Goal: Task Accomplishment & Management: Manage account settings

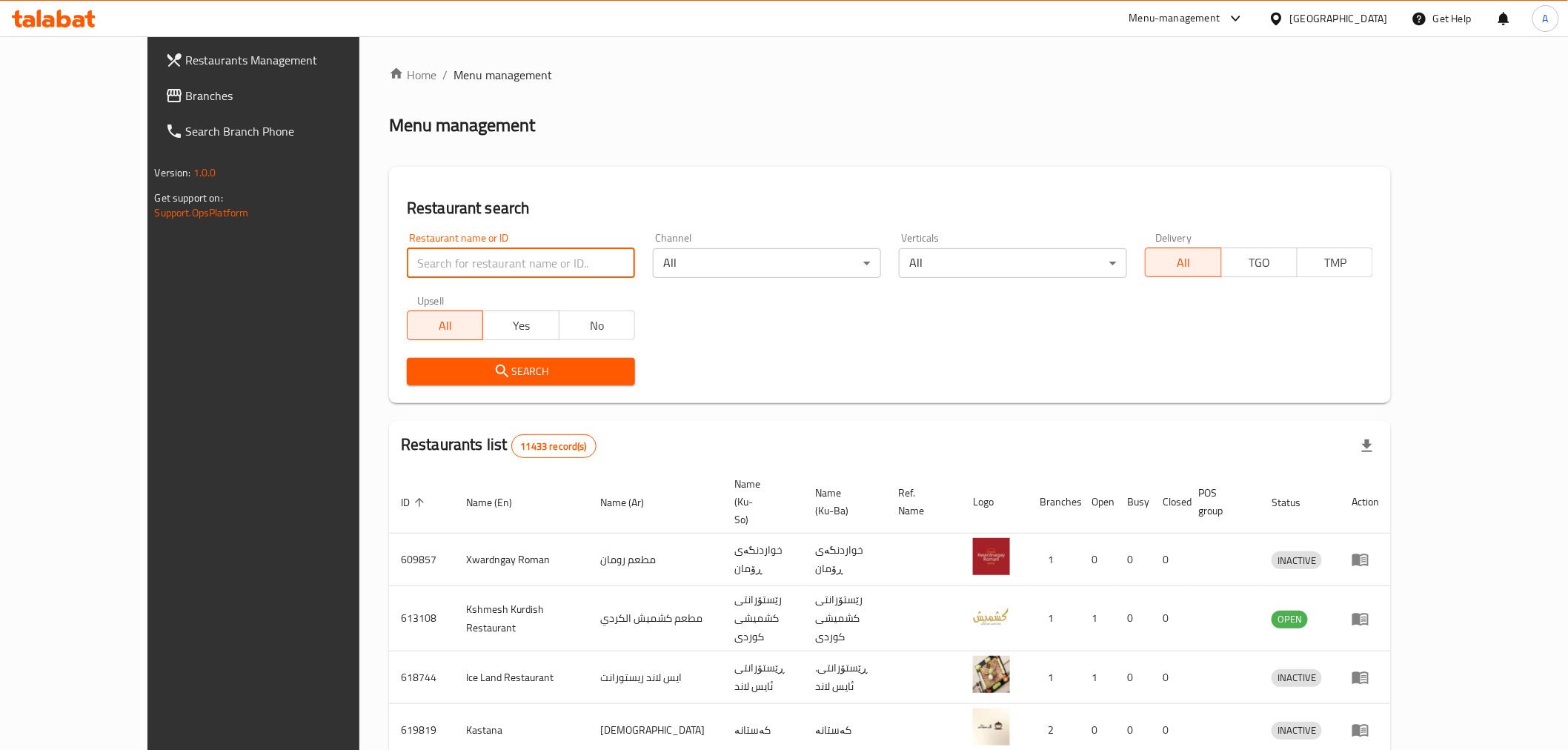
click at [468, 266] on input "search" at bounding box center [521, 263] width 228 height 30
paste input "681695"
type input "681695"
click button "Search" at bounding box center [521, 371] width 228 height 28
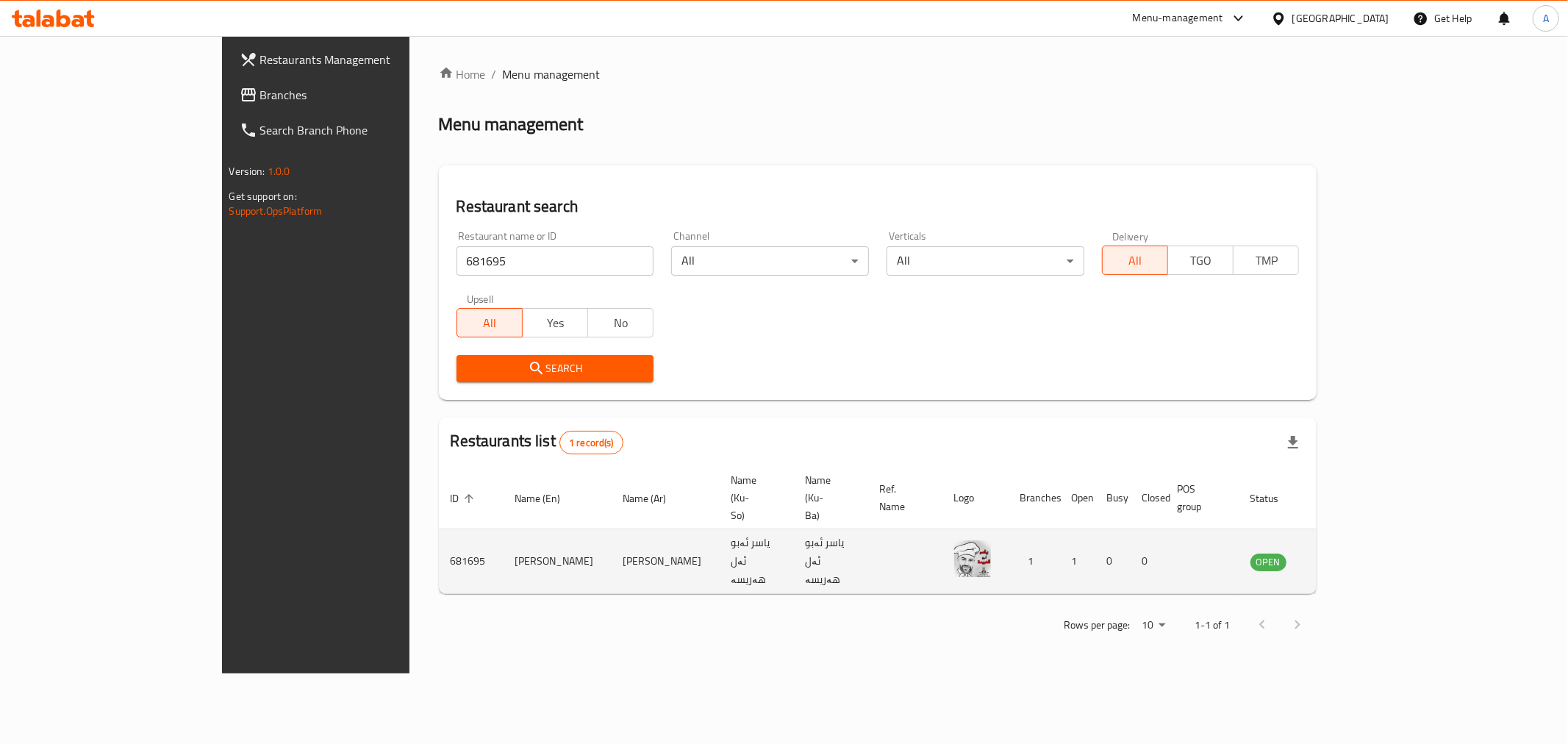
click at [1345, 553] on icon "enhanced table" at bounding box center [1336, 562] width 18 height 18
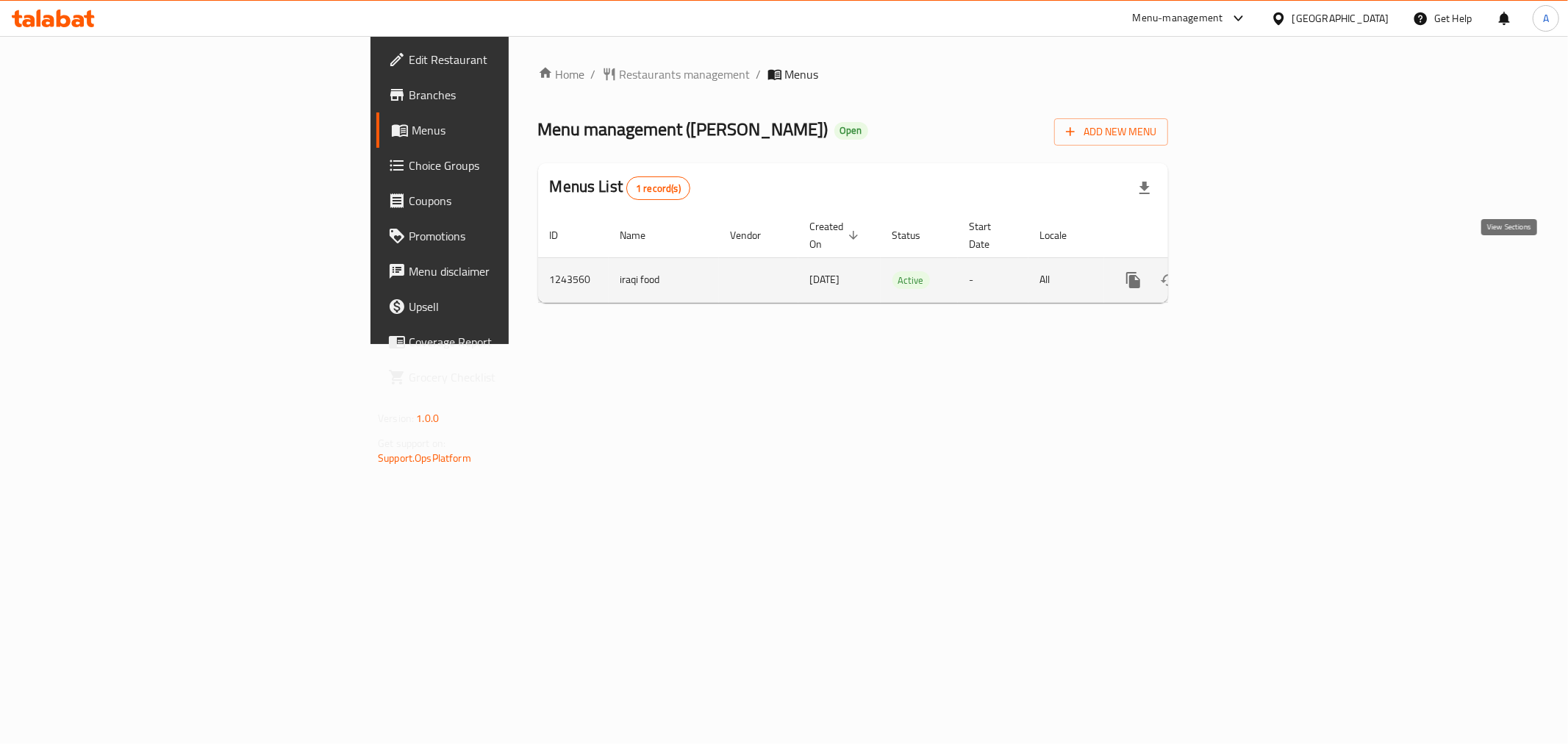
click at [1248, 272] on icon "enhanced table" at bounding box center [1239, 280] width 18 height 18
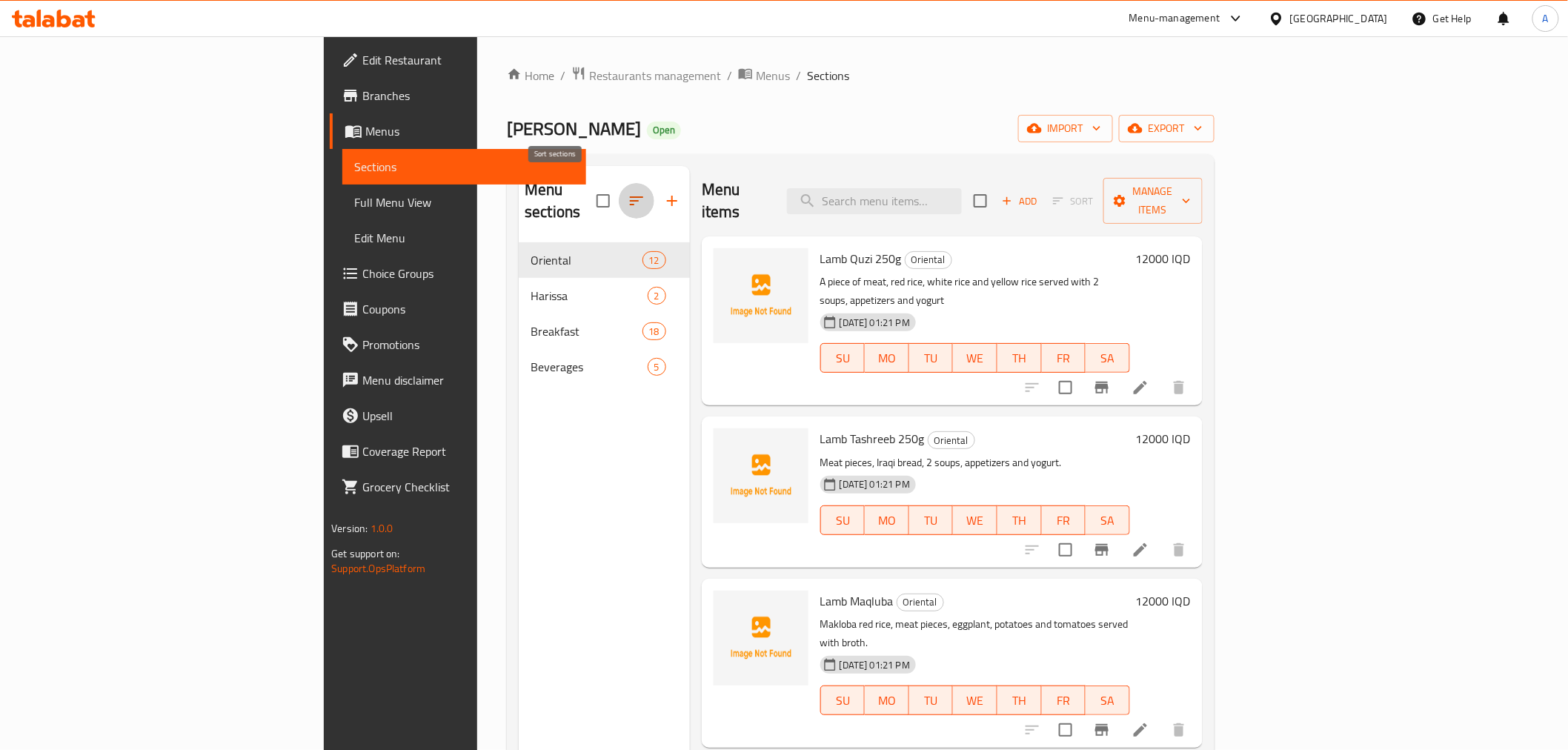
click at [619, 183] on button "button" at bounding box center [637, 201] width 36 height 36
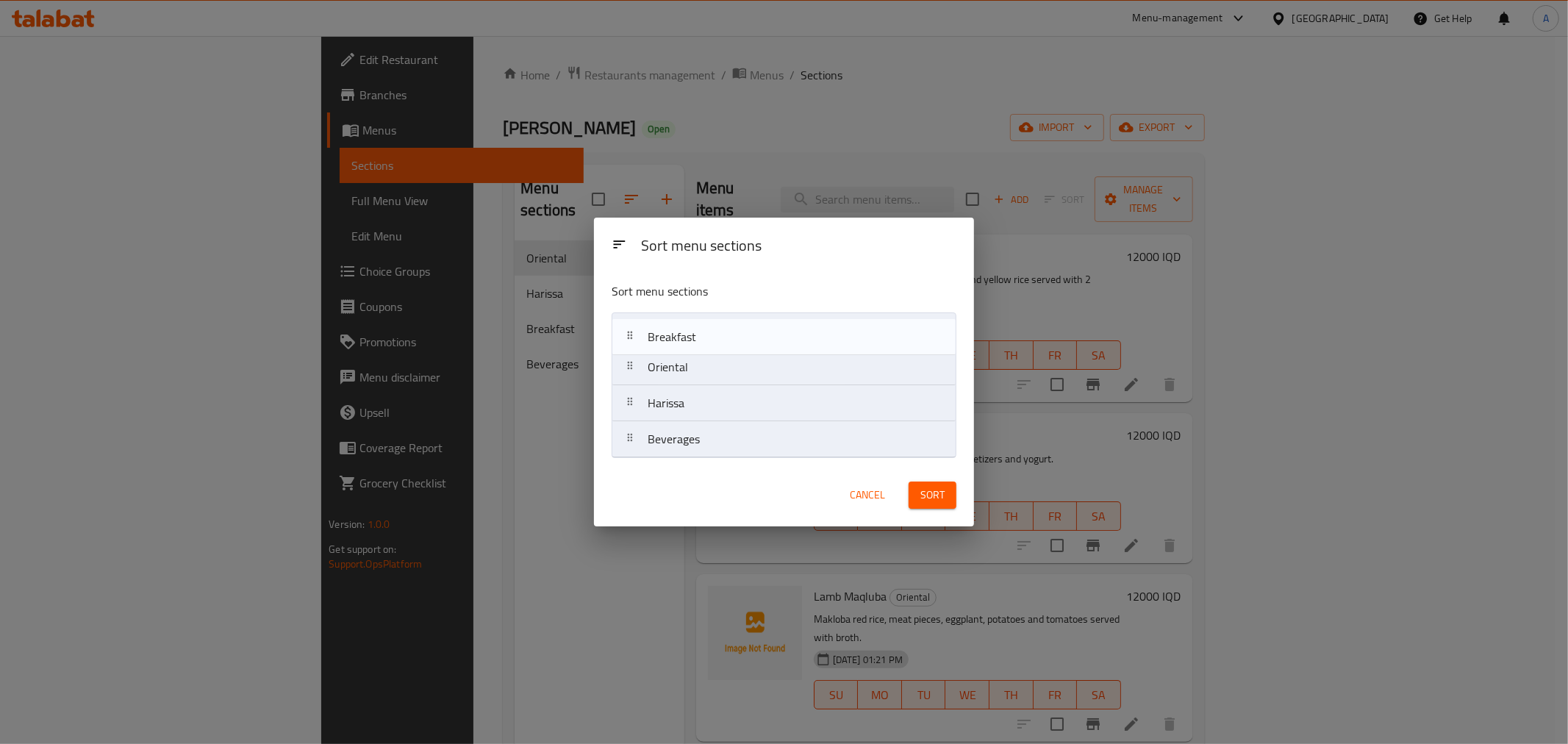
drag, startPoint x: 704, startPoint y: 407, endPoint x: 704, endPoint y: 336, distance: 71.0
click at [704, 336] on nav "Oriental Harissa Breakfast Beverages" at bounding box center [784, 385] width 345 height 145
drag, startPoint x: 696, startPoint y: 407, endPoint x: 703, endPoint y: 329, distance: 78.3
click at [703, 329] on nav "Breakfast Oriental Harissa Beverages" at bounding box center [784, 385] width 345 height 145
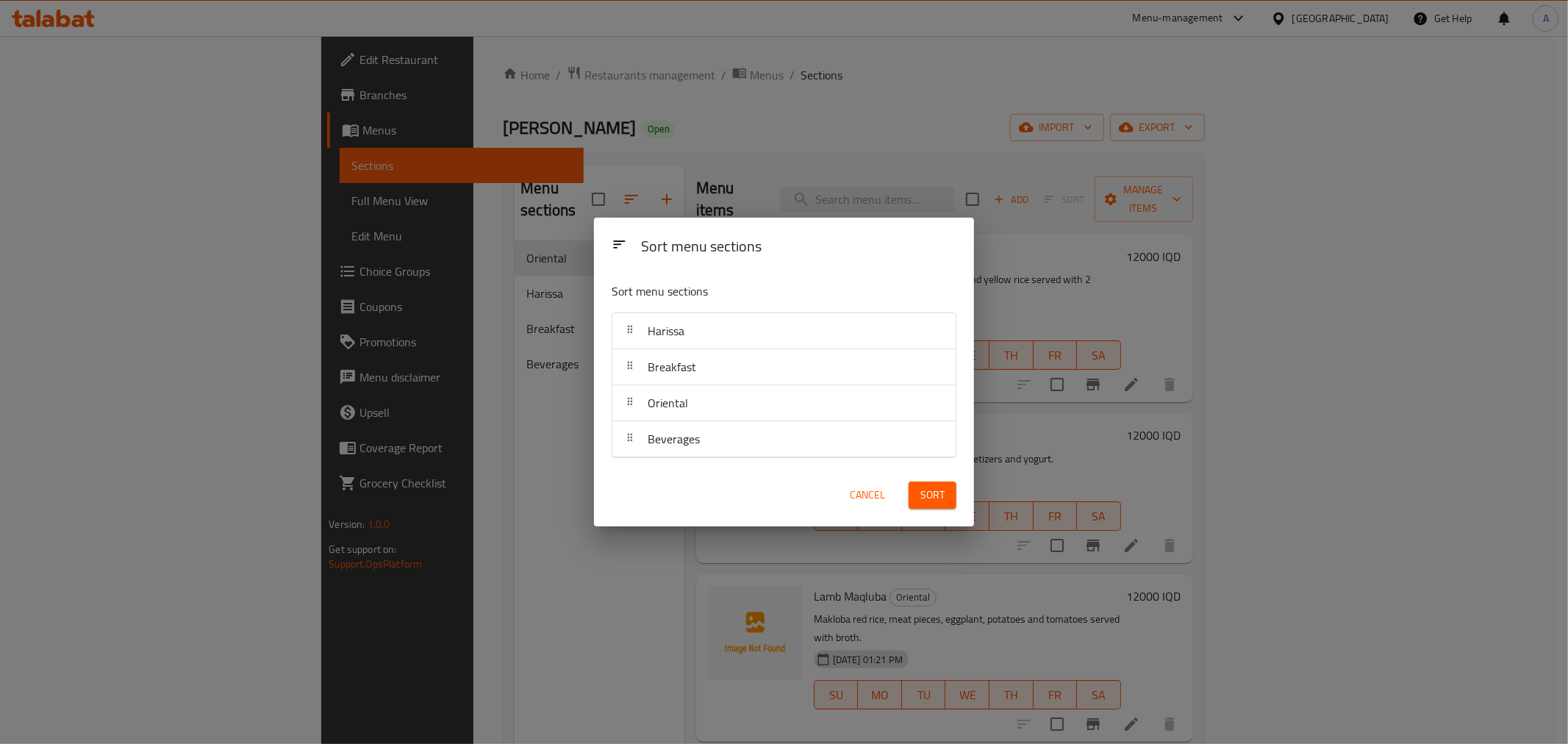
click at [943, 504] on button "Sort" at bounding box center [932, 495] width 48 height 27
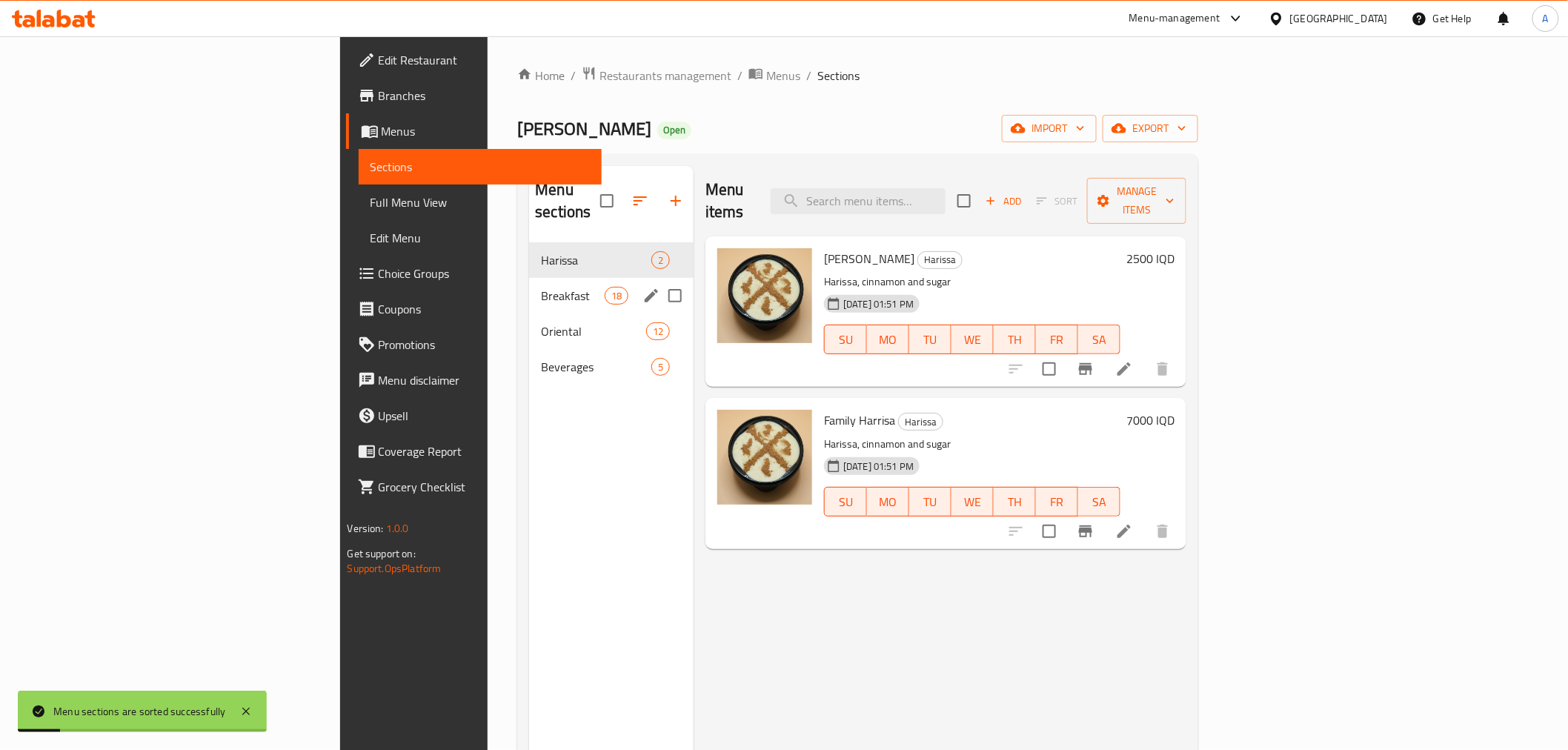
click at [529, 313] on div "Oriental 12" at bounding box center [611, 331] width 164 height 36
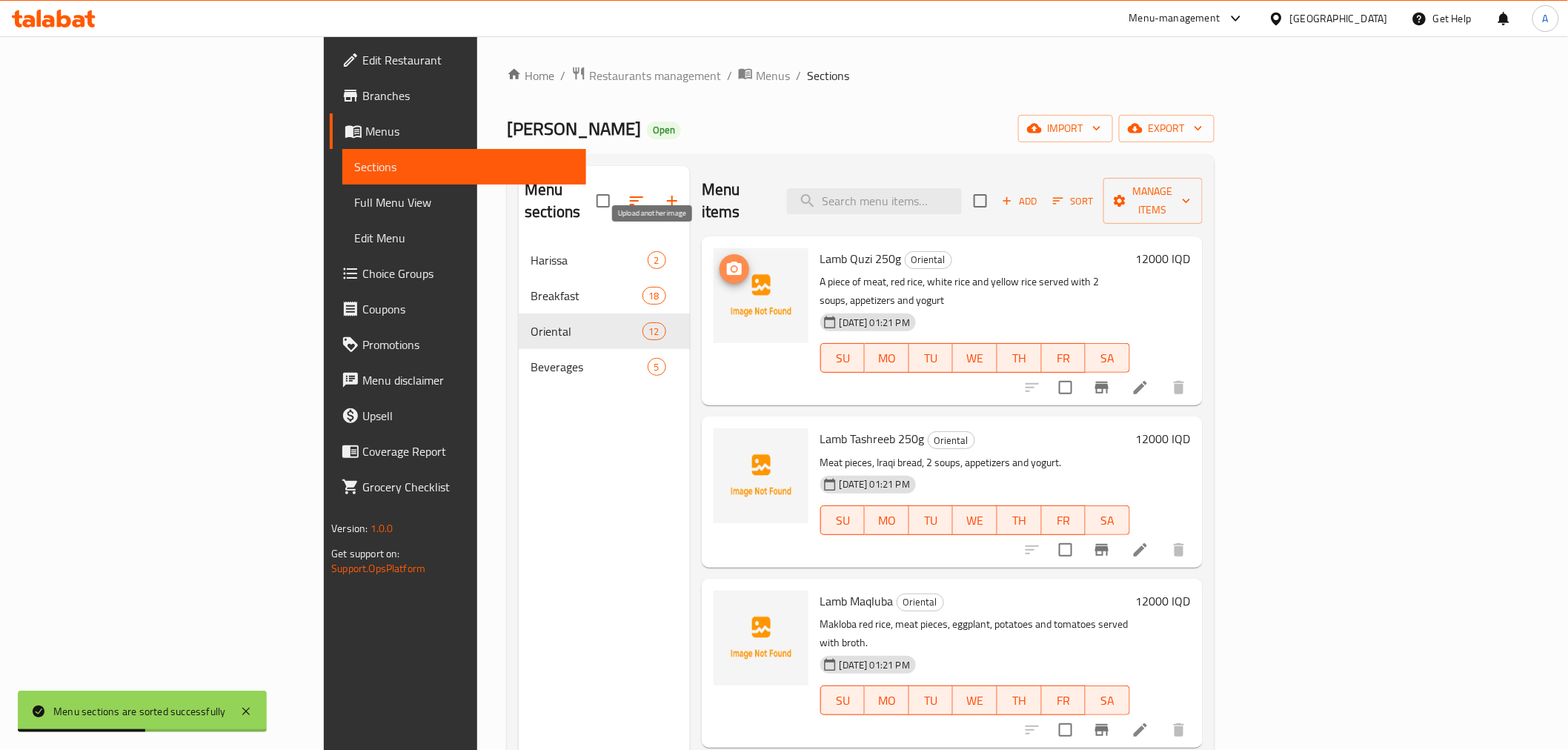
click at [725, 260] on icon "upload picture" at bounding box center [734, 269] width 18 height 18
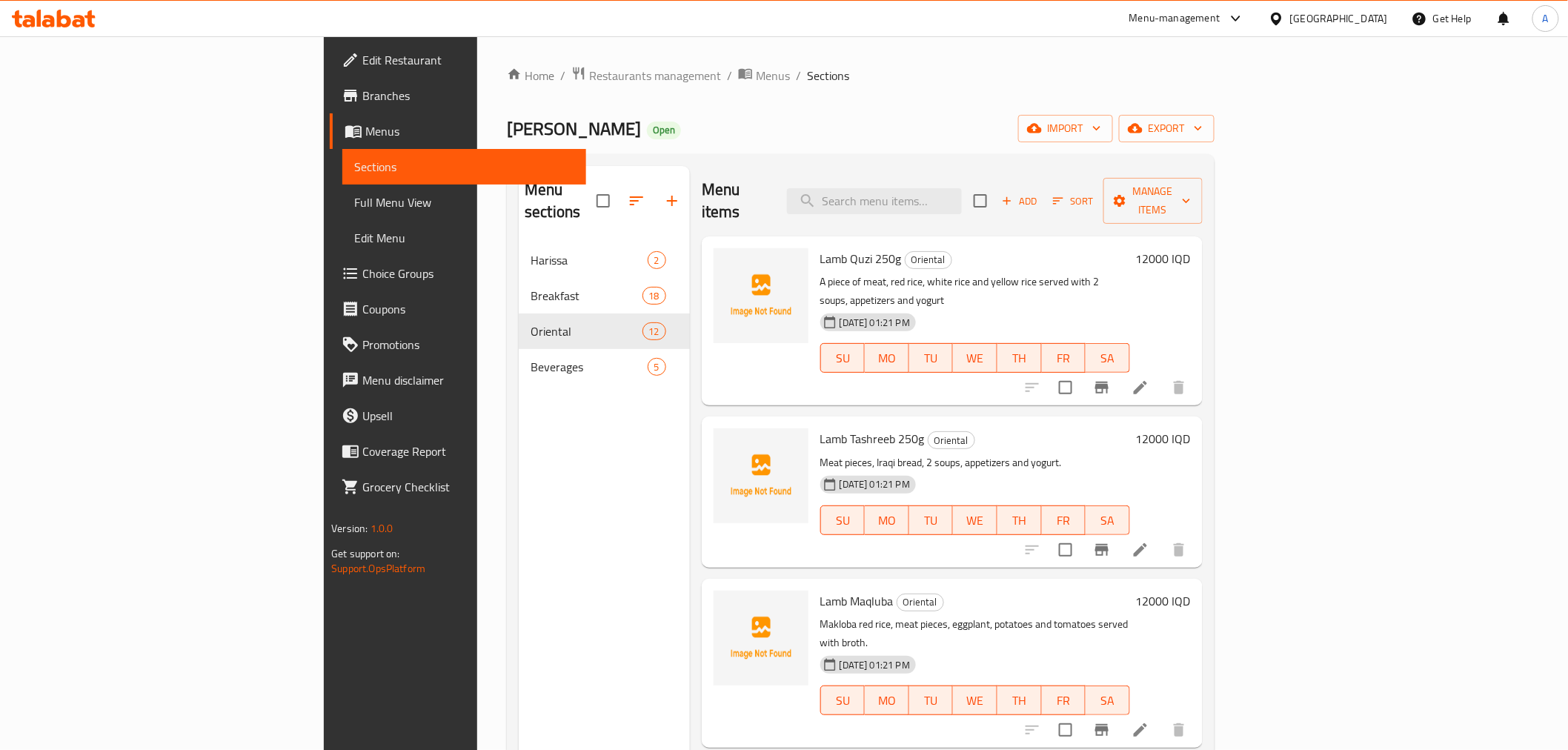
click at [362, 93] on span "Branches" at bounding box center [468, 96] width 211 height 18
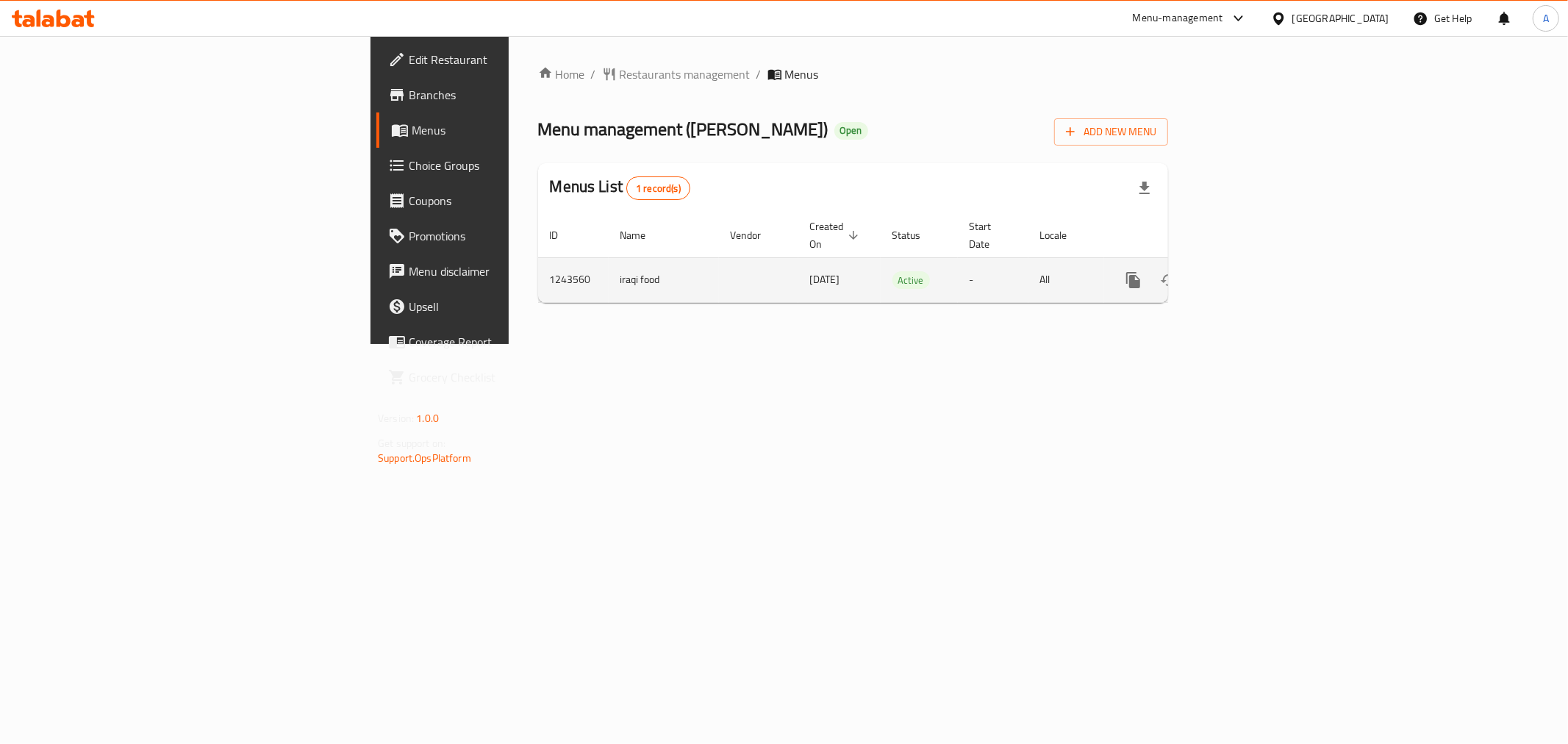
click at [1268, 267] on td "enhanced table" at bounding box center [1186, 280] width 165 height 45
click at [1246, 274] on icon "enhanced table" at bounding box center [1239, 280] width 13 height 13
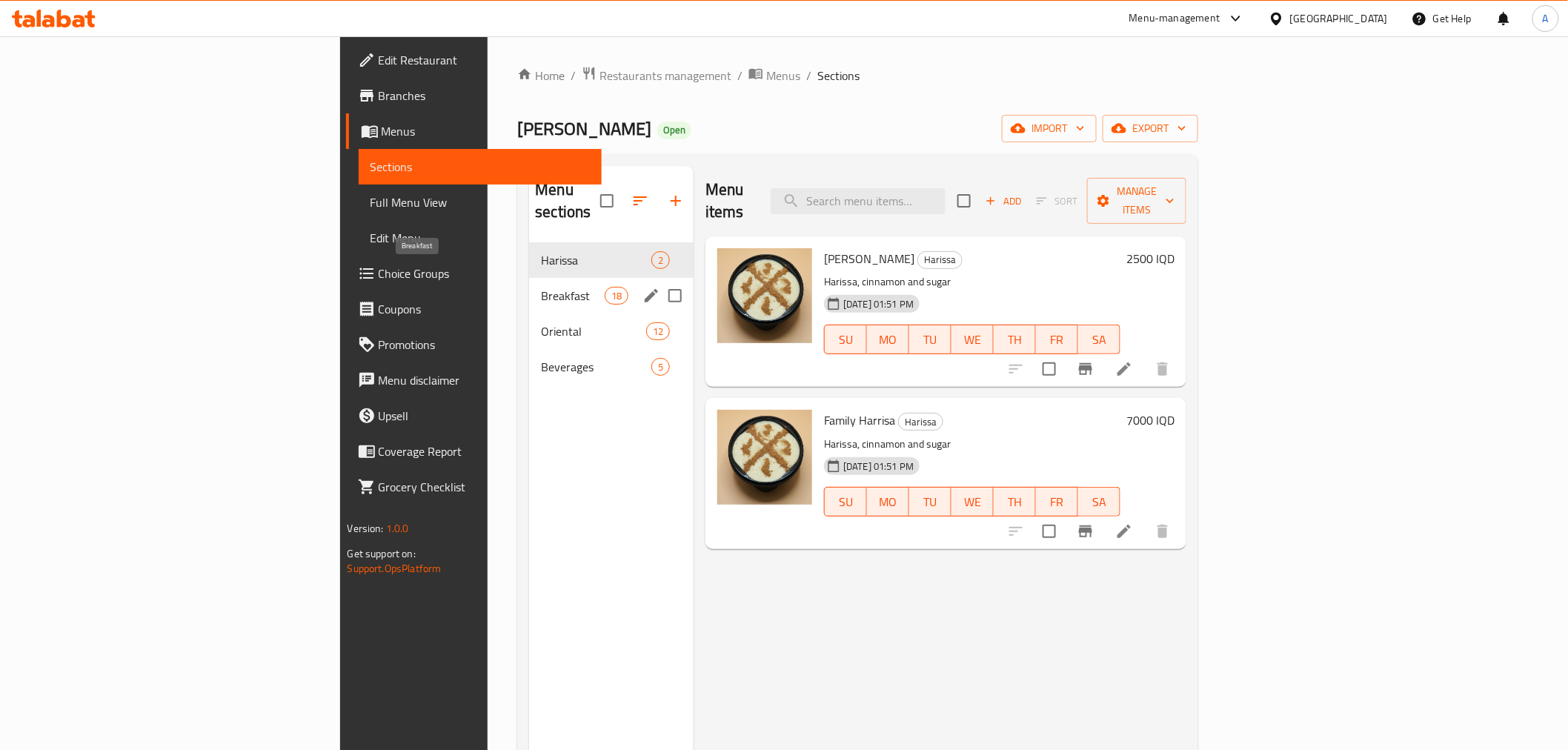
click at [541, 286] on span "Breakfast" at bounding box center [572, 295] width 63 height 18
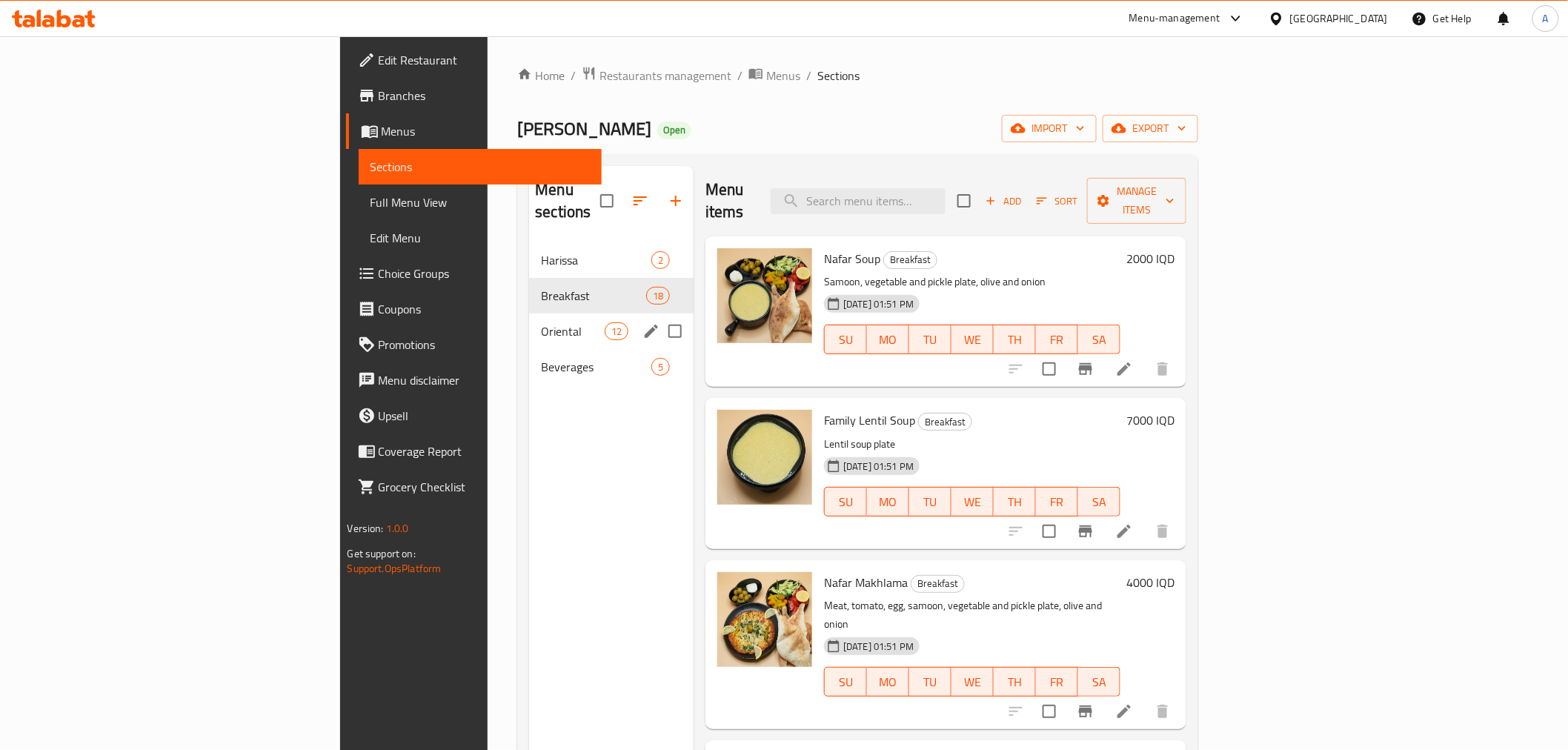
click at [529, 313] on div "Oriental 12" at bounding box center [611, 331] width 164 height 36
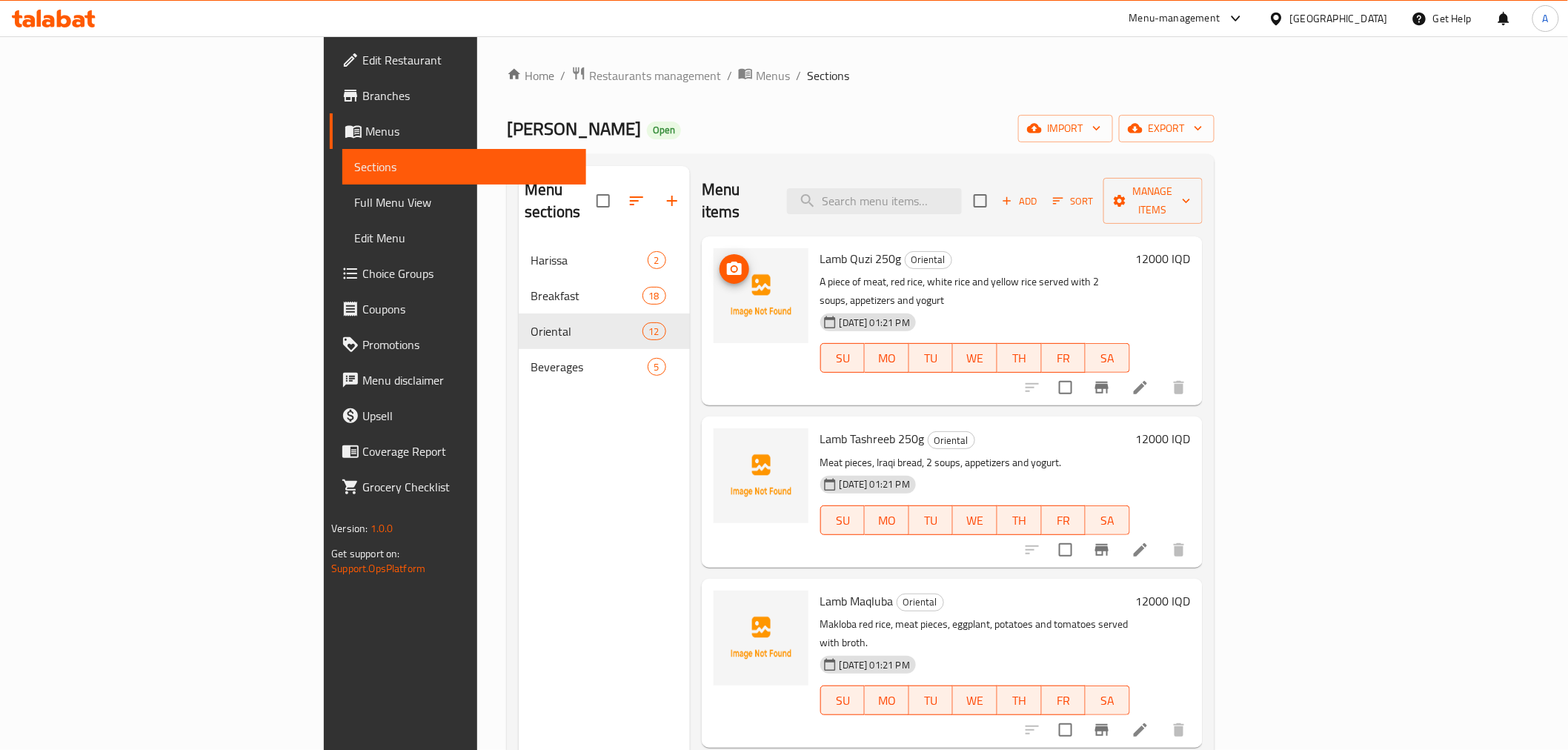
click at [713, 249] on img at bounding box center [760, 295] width 94 height 94
click at [725, 260] on icon "upload picture" at bounding box center [734, 269] width 18 height 18
click at [518, 425] on div "Menu sections Harissa 2 Breakfast 18 Oriental 12 Beverages 5" at bounding box center [604, 541] width 171 height 750
click at [727, 262] on icon "upload picture" at bounding box center [734, 269] width 15 height 13
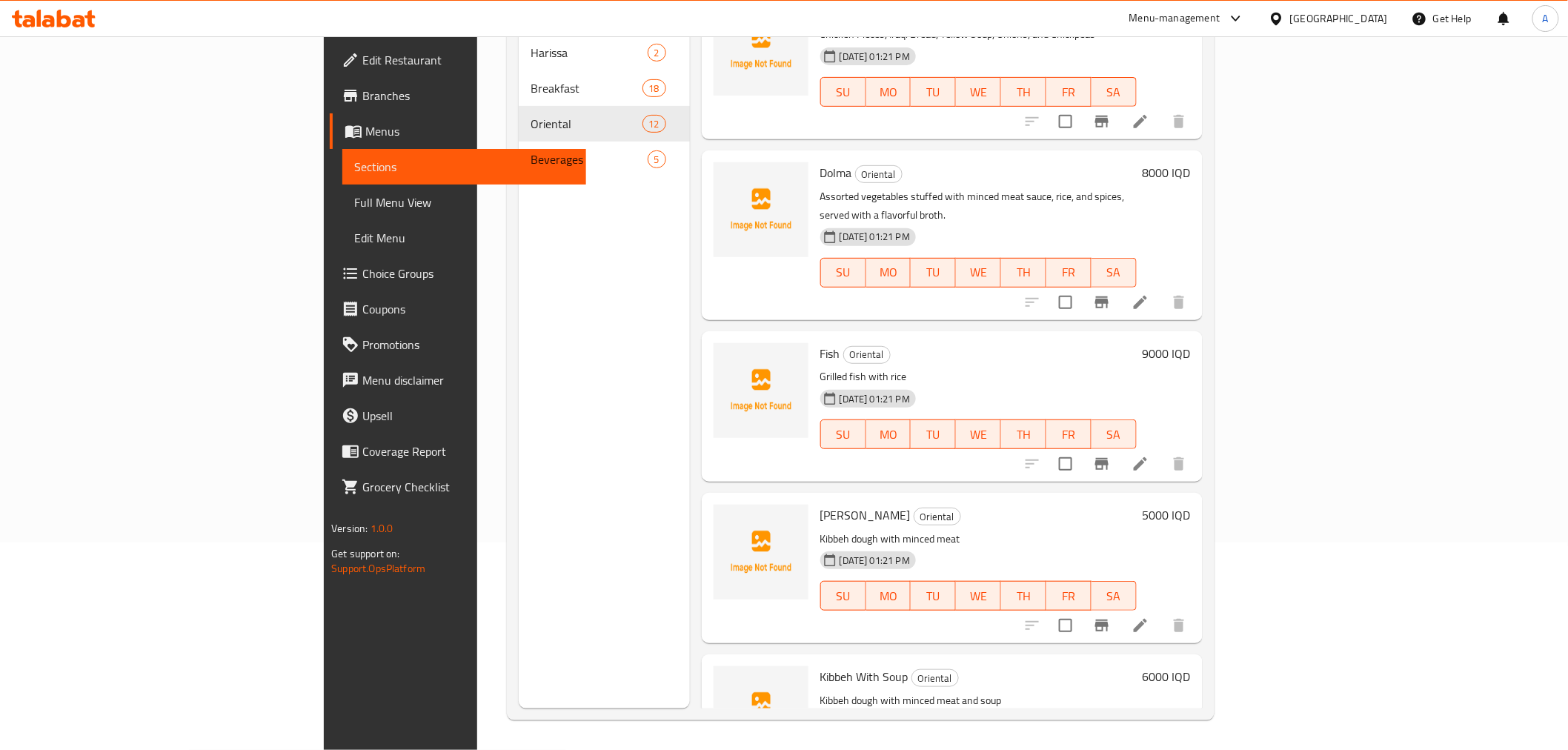
scroll to position [1139, 0]
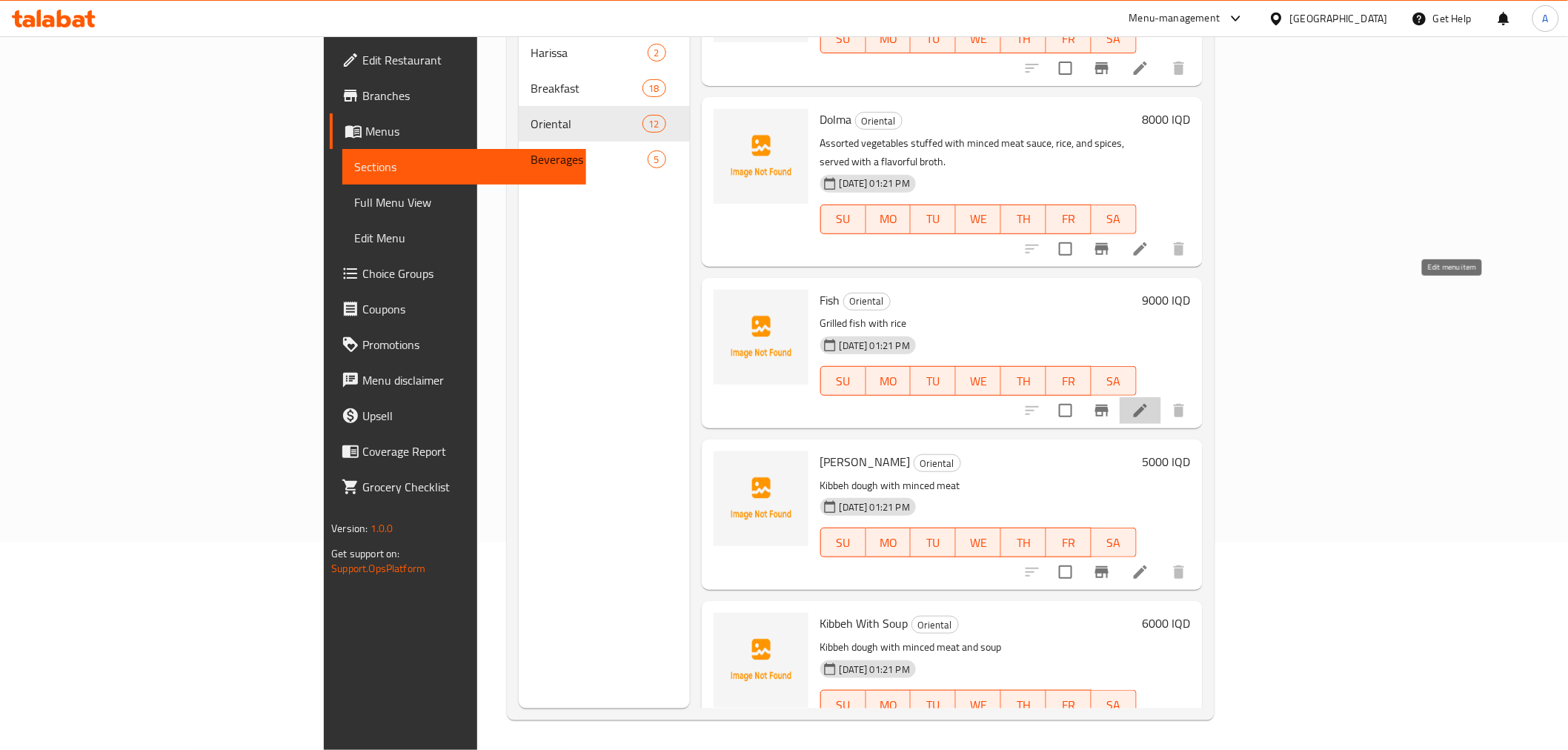
click at [1149, 402] on icon at bounding box center [1140, 411] width 18 height 18
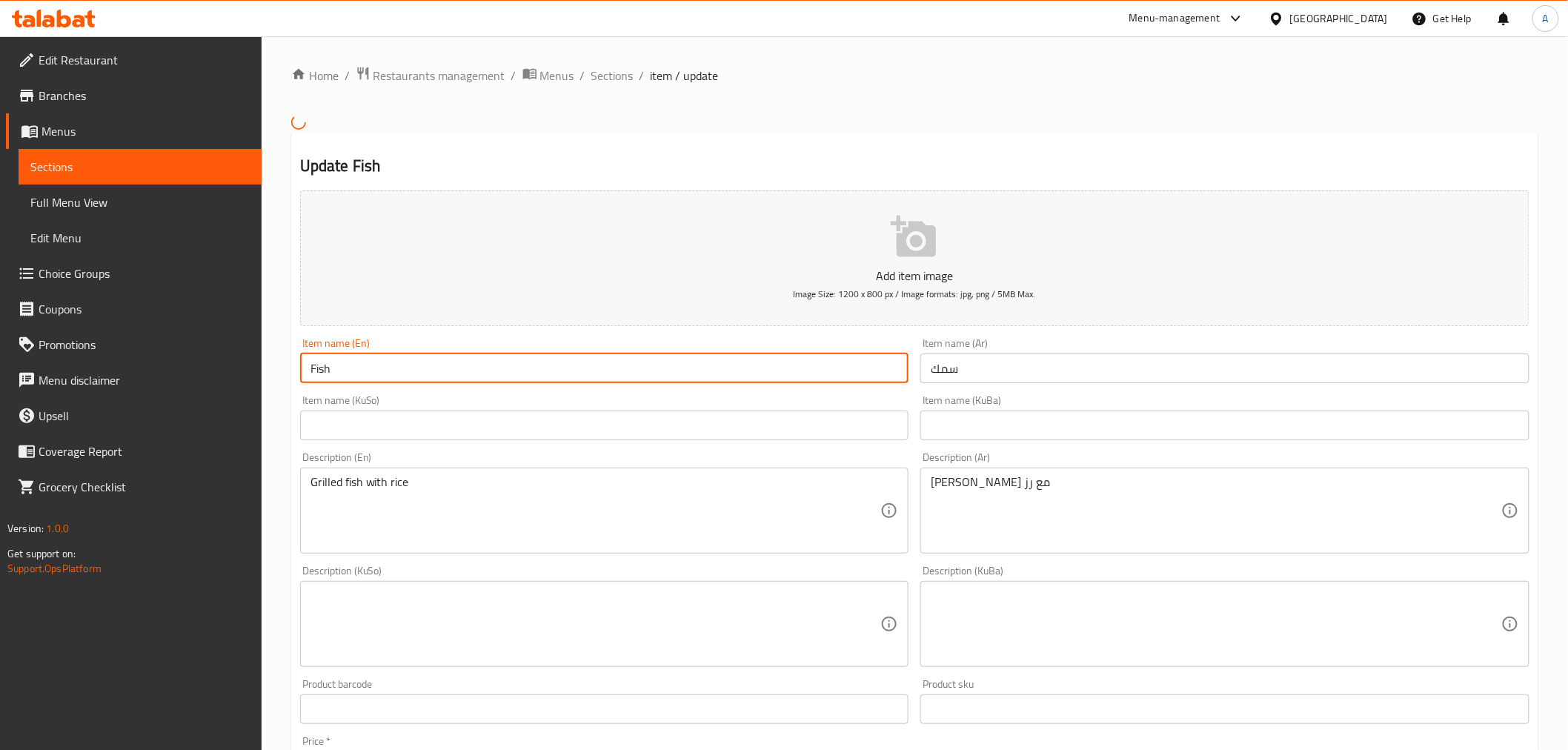
click at [461, 365] on input "Fish" at bounding box center [604, 368] width 609 height 30
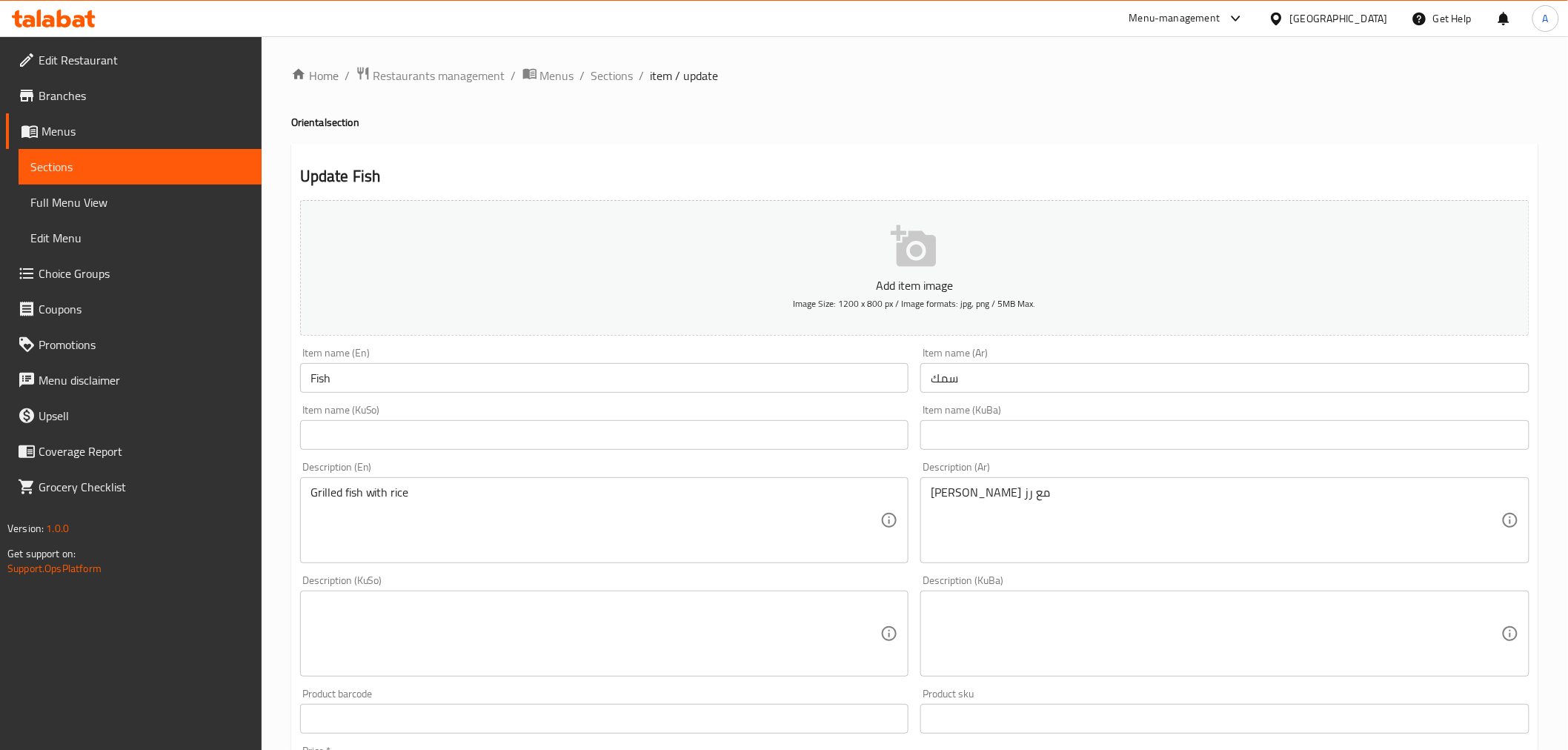
drag, startPoint x: 605, startPoint y: 75, endPoint x: 646, endPoint y: 94, distance: 45.2
click at [605, 75] on span "Sections" at bounding box center [612, 76] width 42 height 18
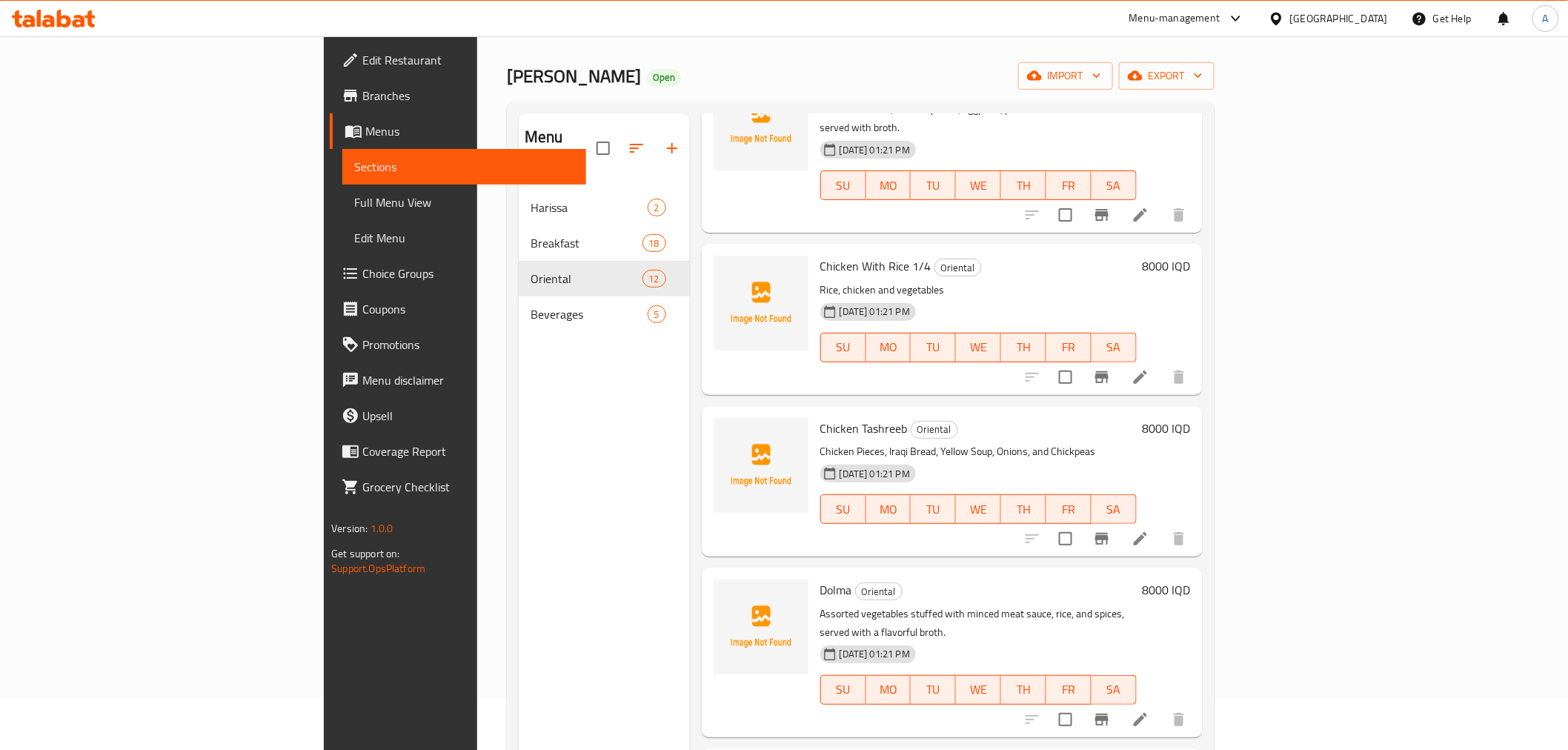
scroll to position [83, 0]
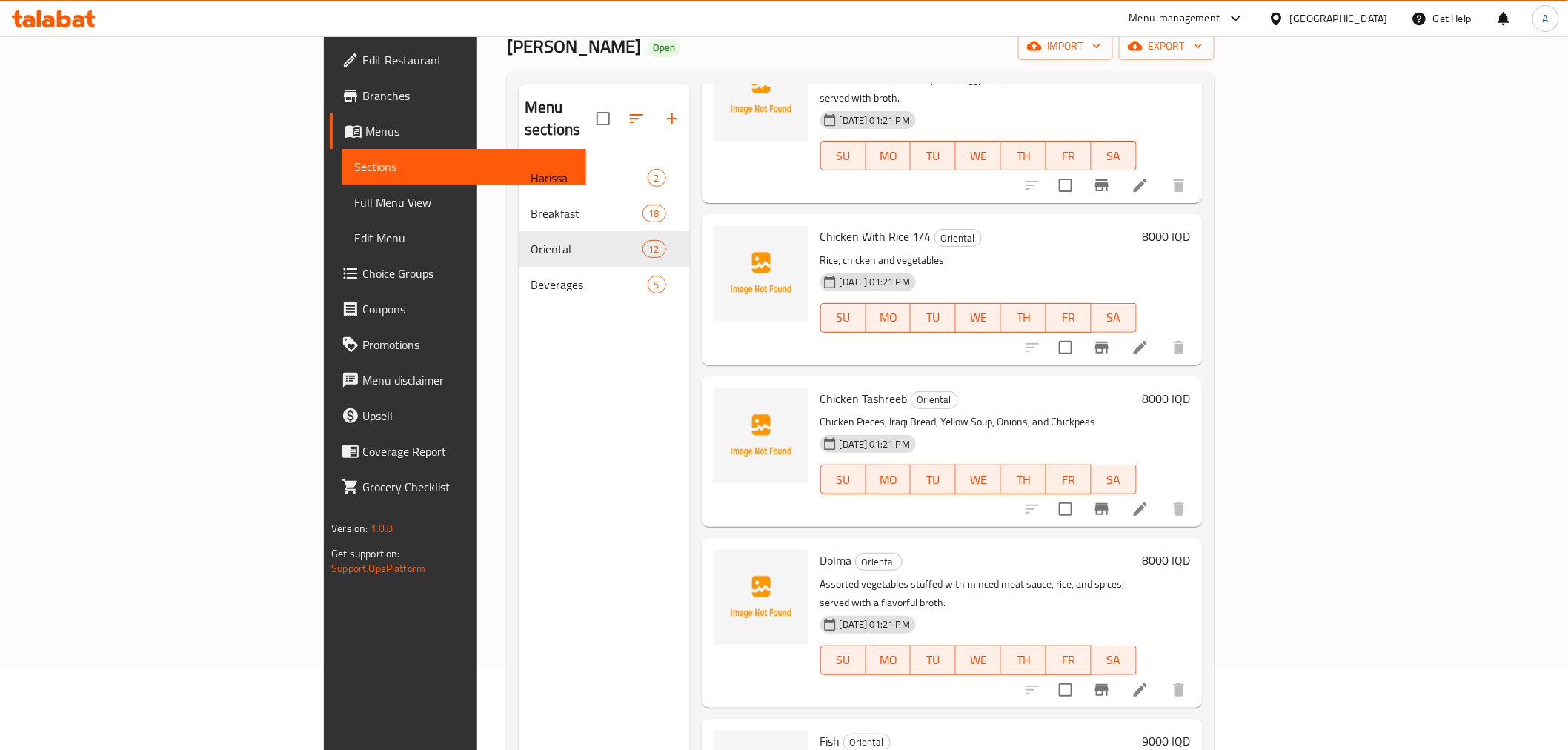
click at [1214, 117] on div "Menu sections Harissa 2 Breakfast 18 Oriental 12 Beverages 5 Menu items Add Sor…" at bounding box center [860, 459] width 707 height 774
click at [1203, 48] on span "export" at bounding box center [1166, 46] width 72 height 19
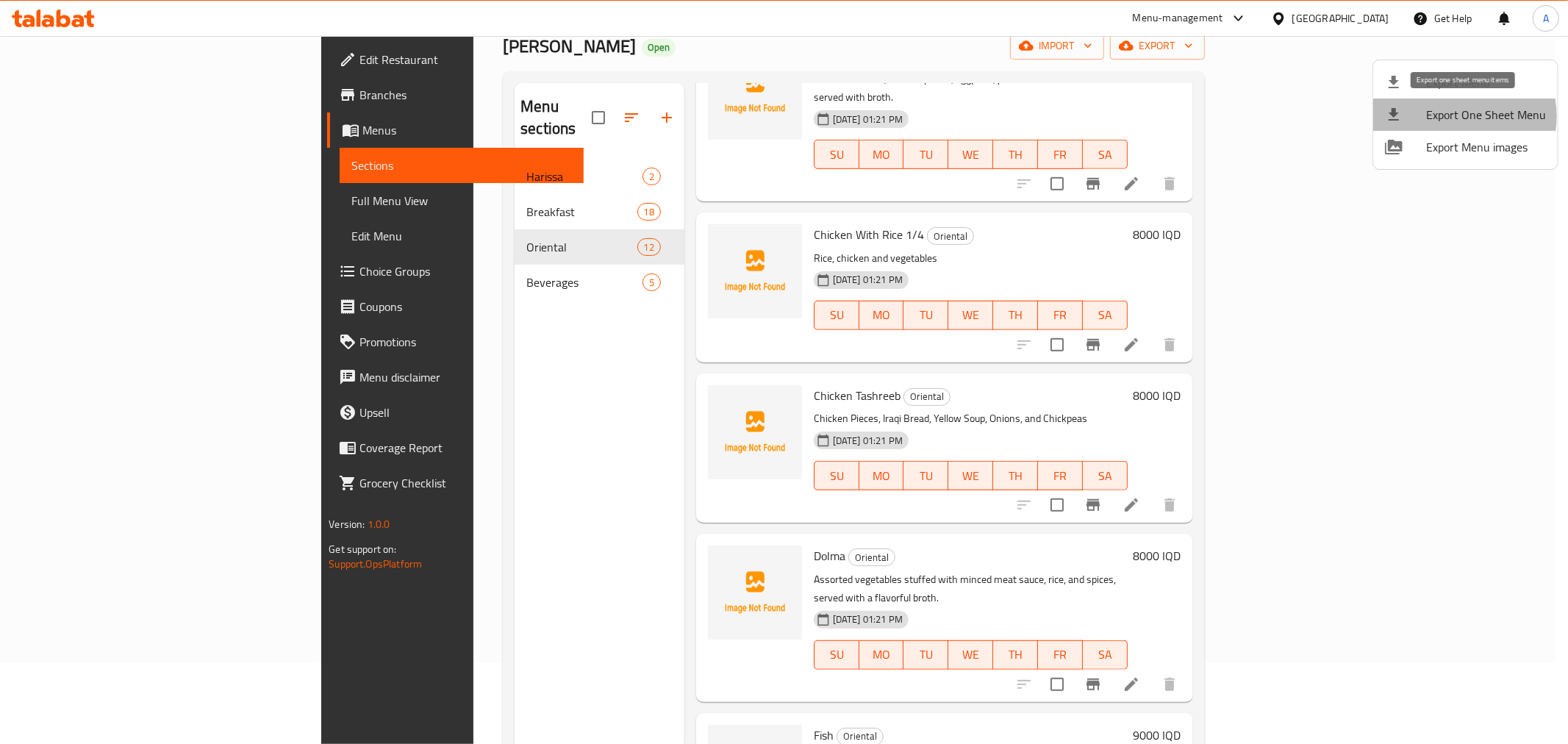
click at [1454, 116] on span "Export One Sheet Menu" at bounding box center [1485, 114] width 120 height 18
click at [446, 431] on div at bounding box center [784, 372] width 1568 height 744
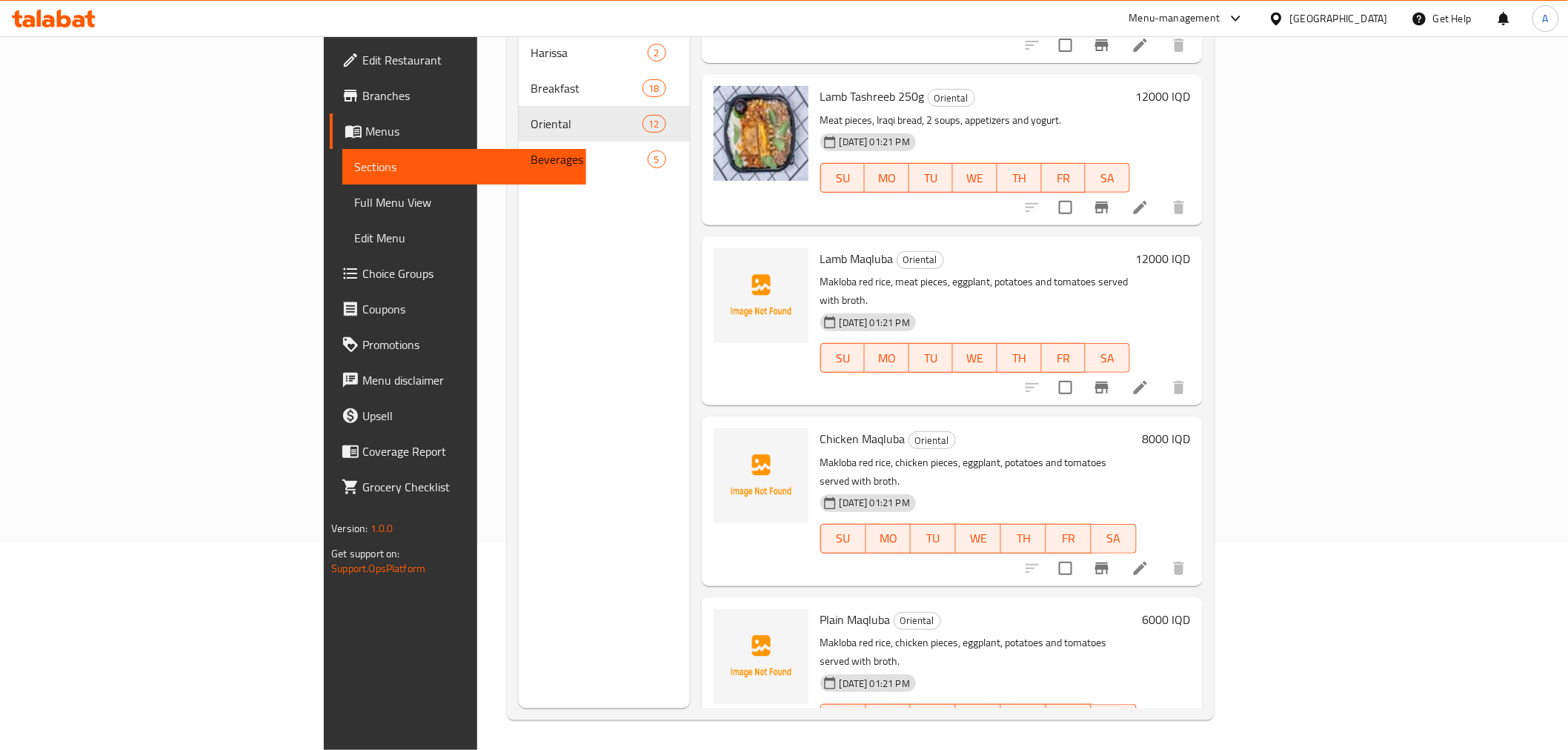
scroll to position [158, 0]
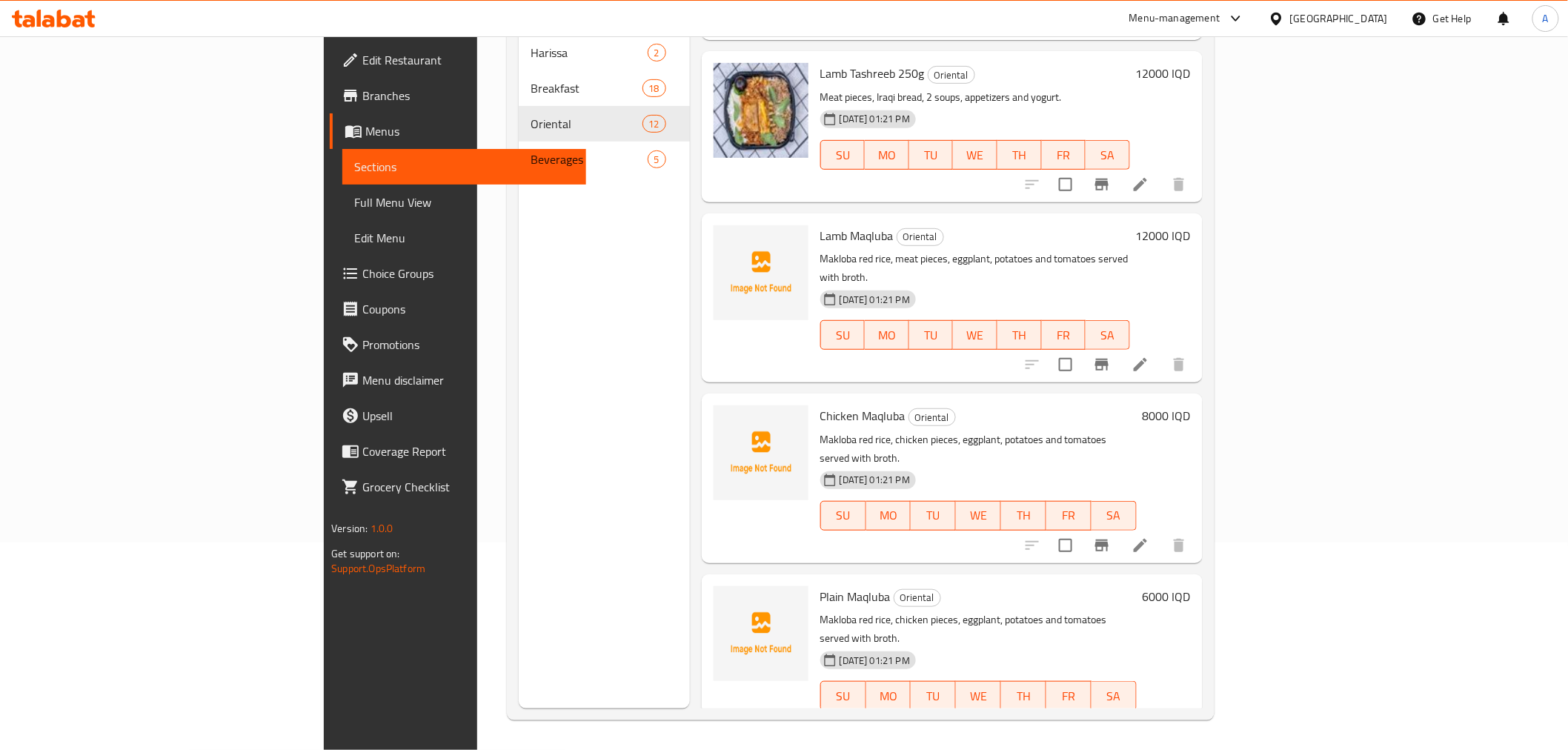
click at [518, 374] on div "Menu sections Harissa 2 Breakfast 18 Oriental 12 Beverages 5" at bounding box center [604, 333] width 171 height 750
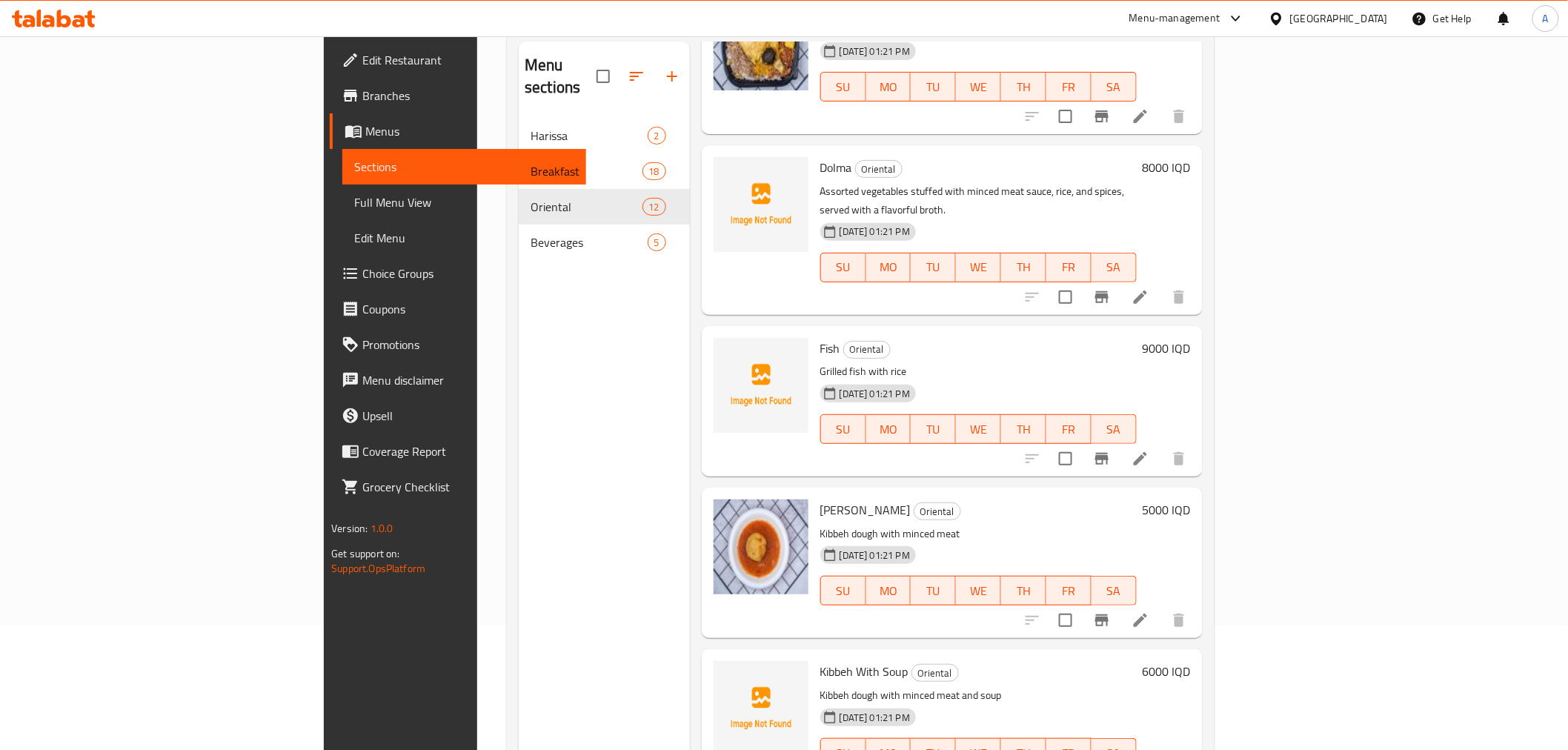
scroll to position [1146, 0]
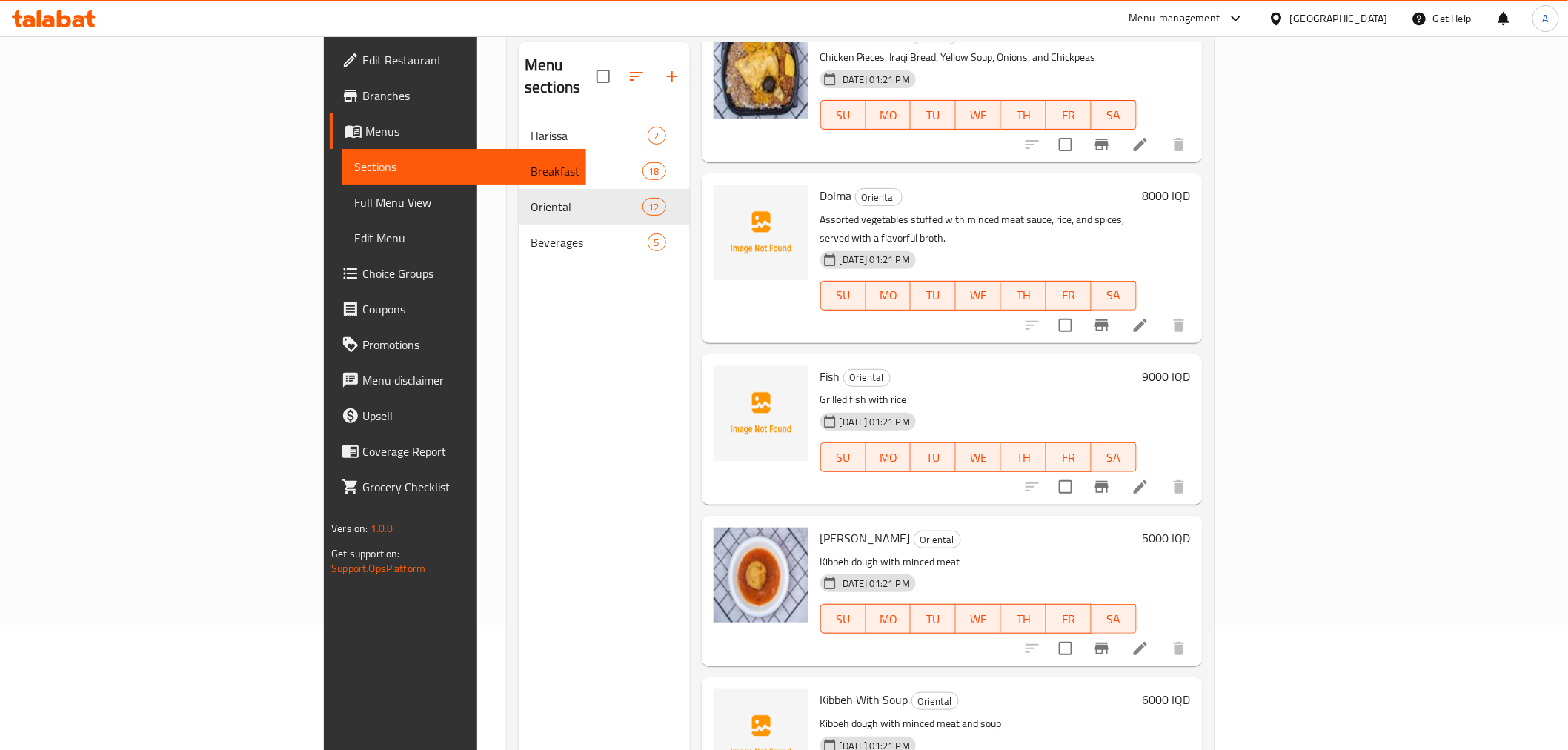
click at [531, 365] on div "Menu sections Harissa 2 Breakfast 18 Oriental 12 Beverages 5" at bounding box center [604, 417] width 171 height 750
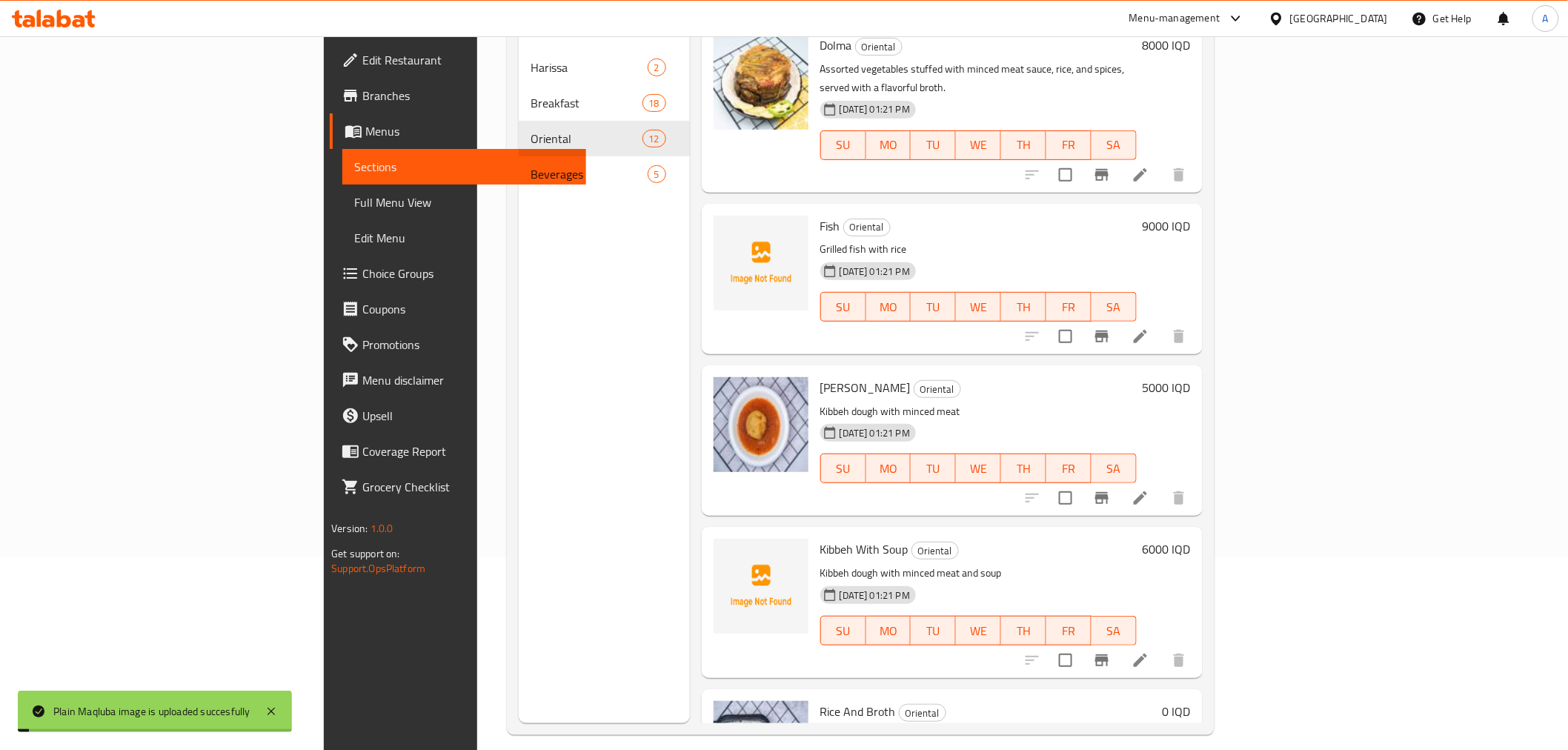
scroll to position [208, 0]
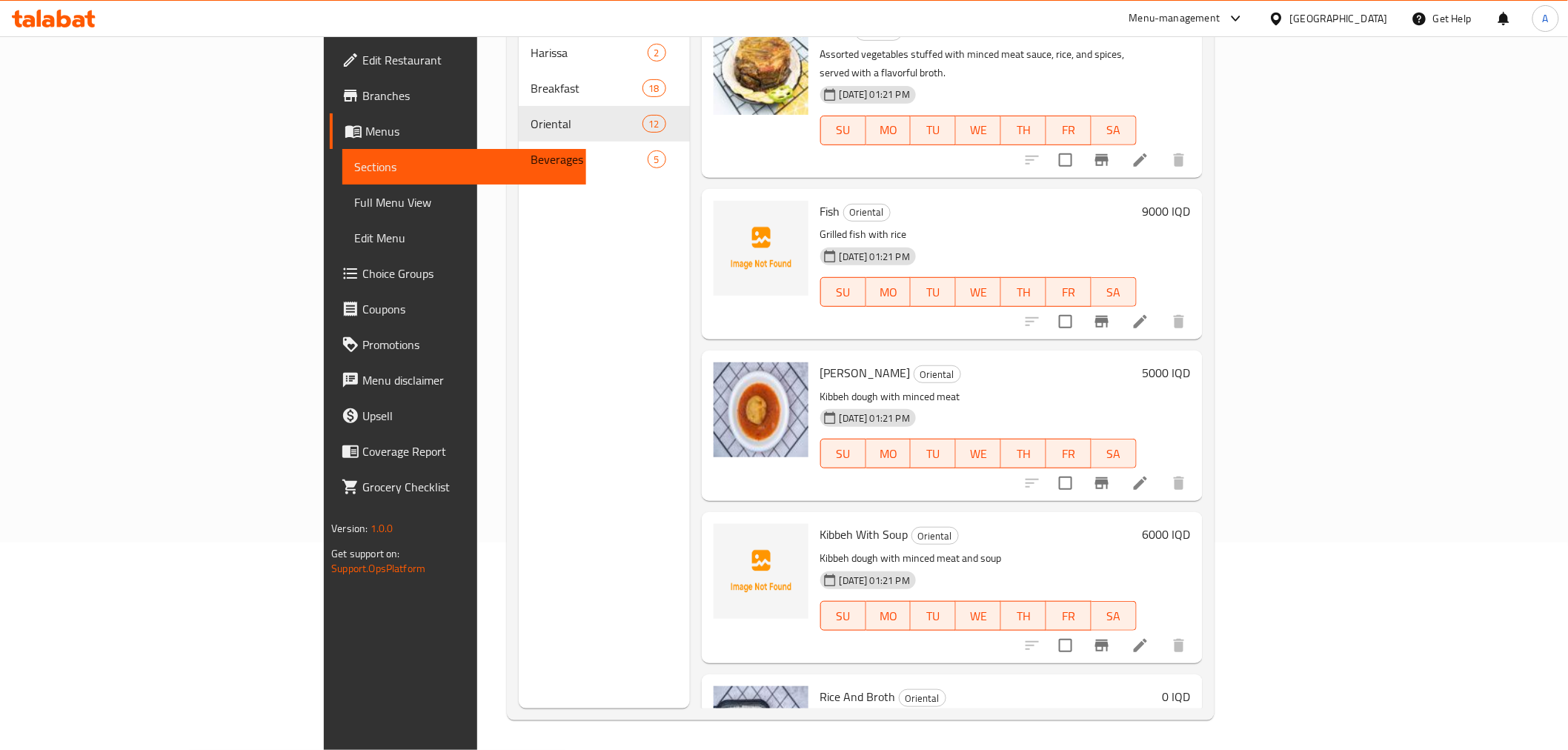
click at [529, 478] on div "Menu sections Harissa 2 Breakfast 18 Oriental 12 Beverages 5" at bounding box center [604, 333] width 171 height 750
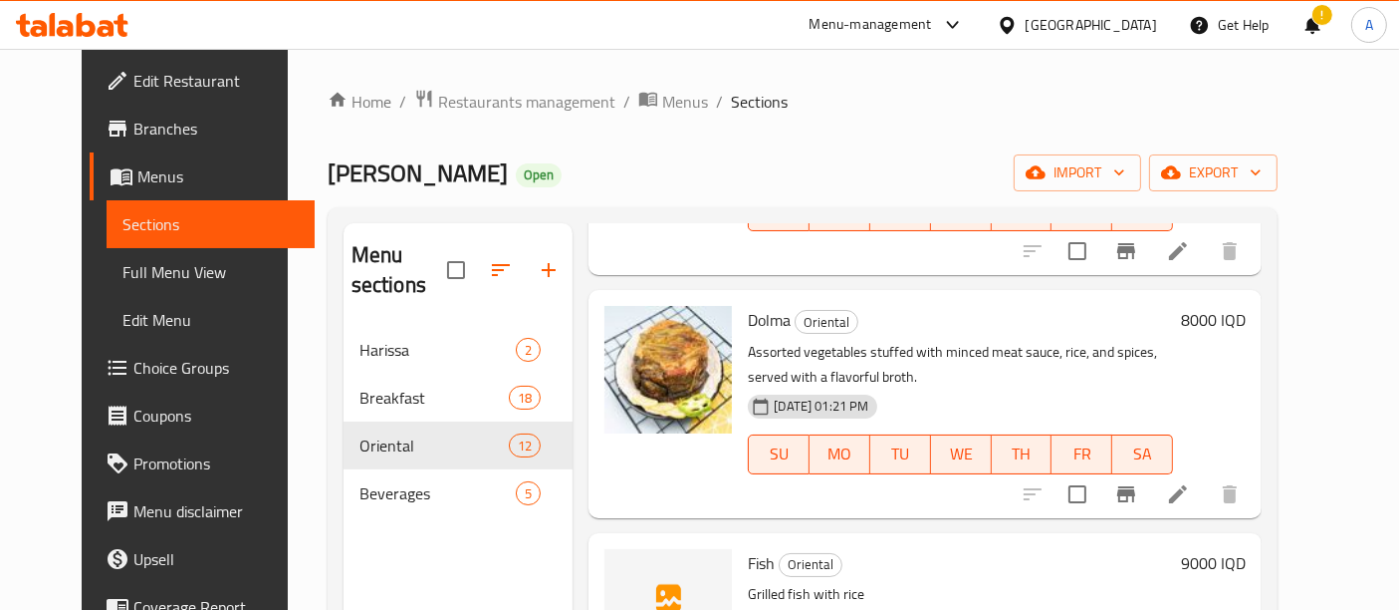
scroll to position [1650, 0]
click at [445, 101] on span "Restaurants management" at bounding box center [526, 102] width 177 height 24
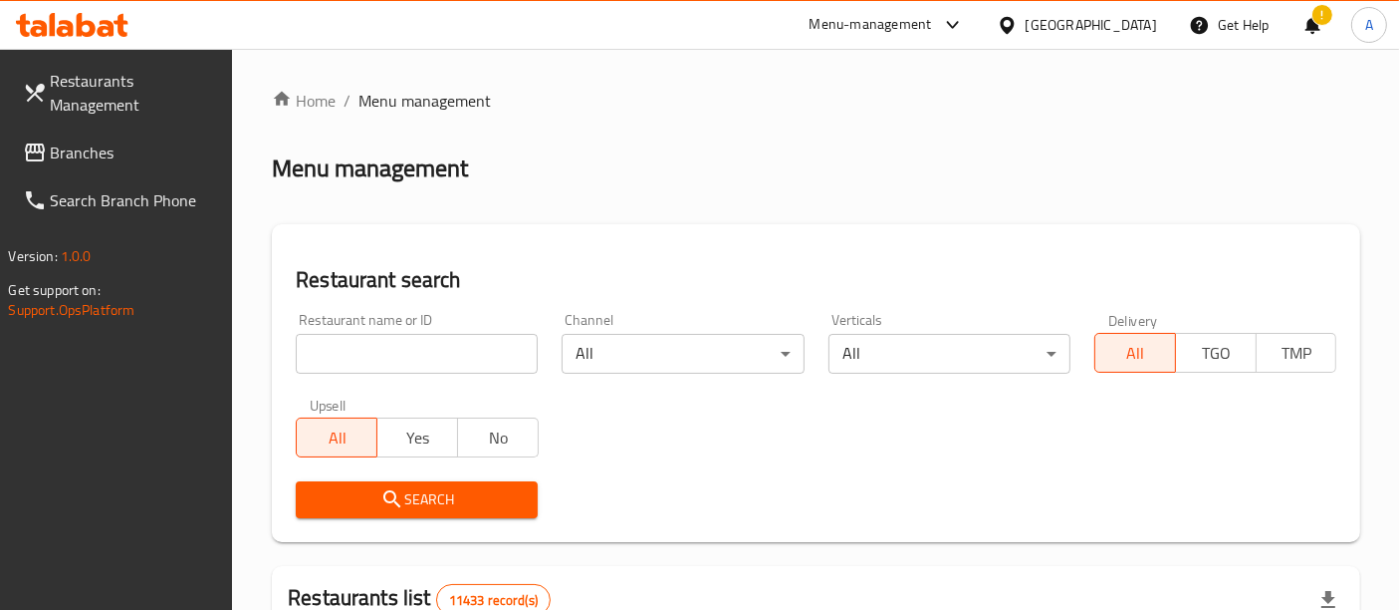
click at [371, 365] on input "search" at bounding box center [417, 354] width 242 height 40
paste input "685021"
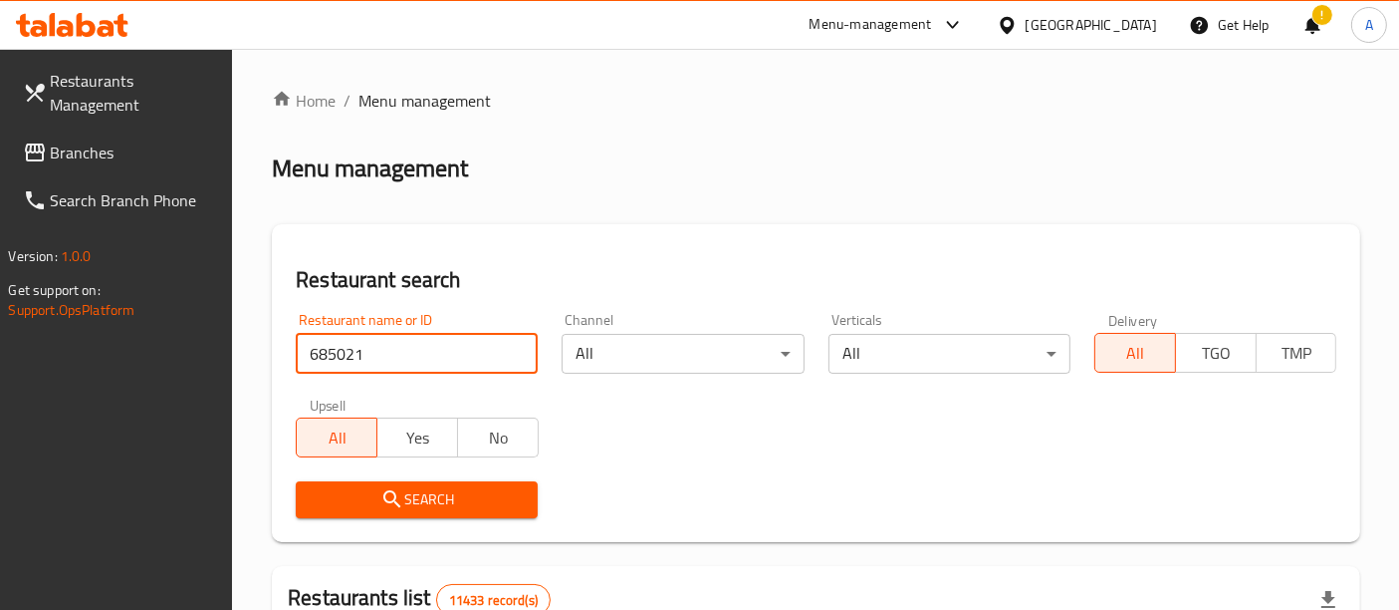
type input "685021"
click button "Search" at bounding box center [417, 499] width 242 height 37
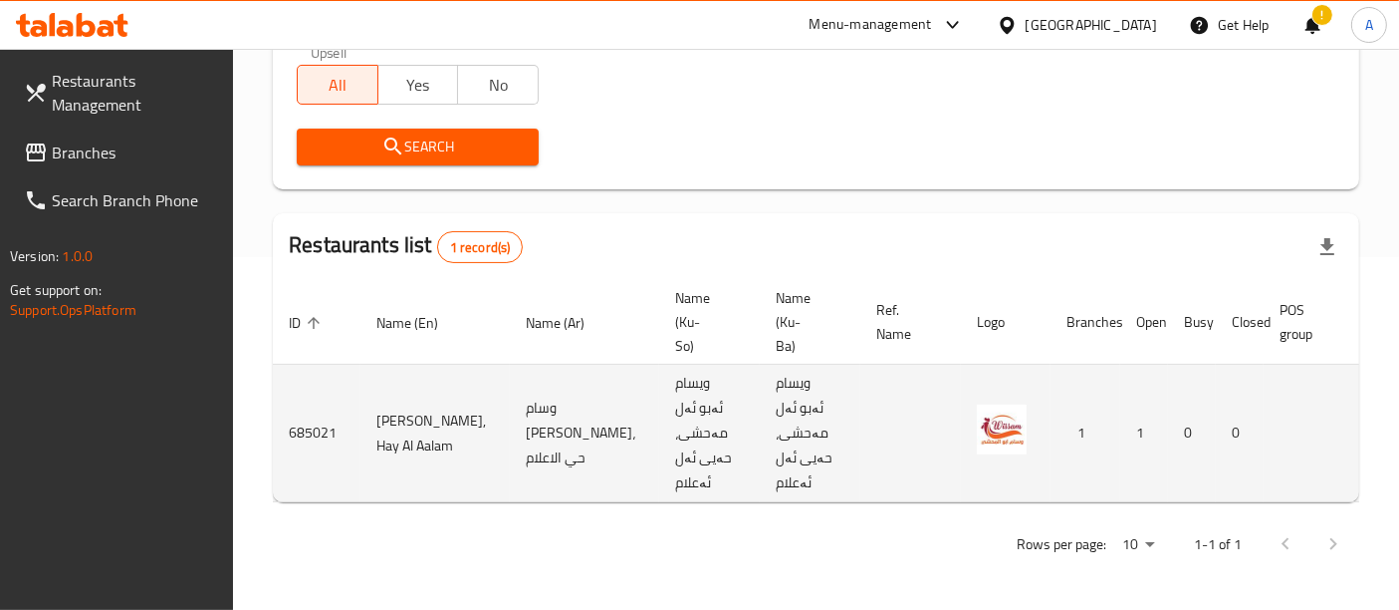
scroll to position [0, 78]
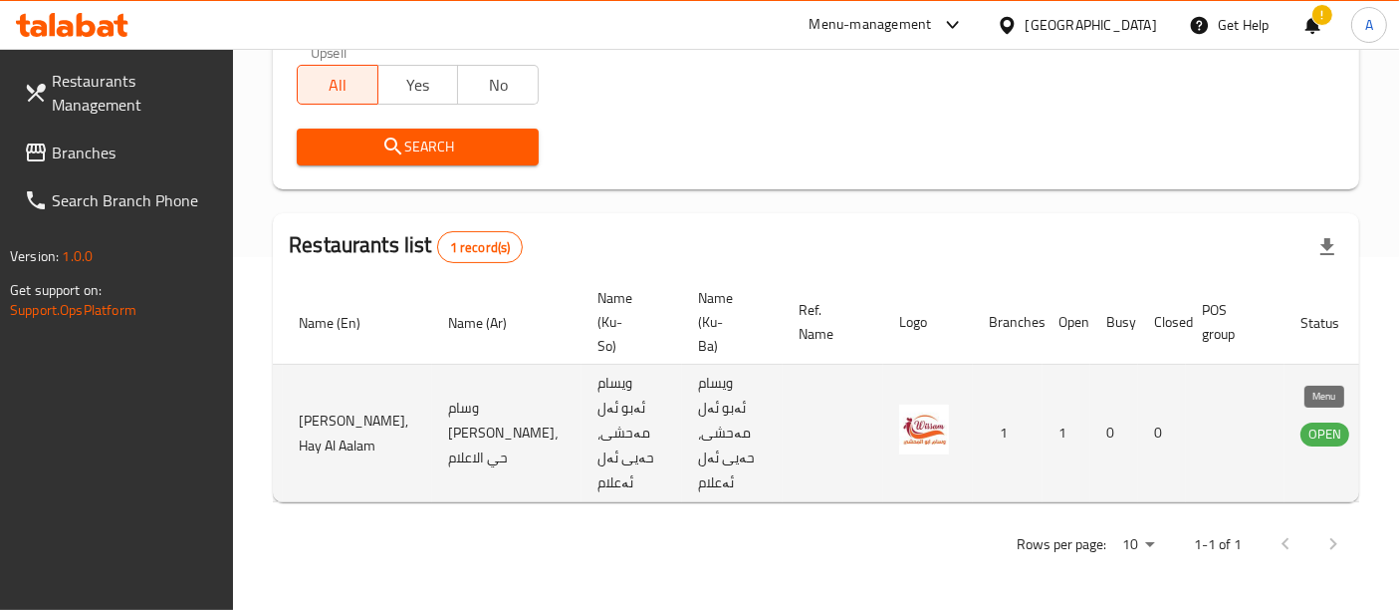
click at [1406, 425] on icon "enhanced table" at bounding box center [1417, 433] width 22 height 17
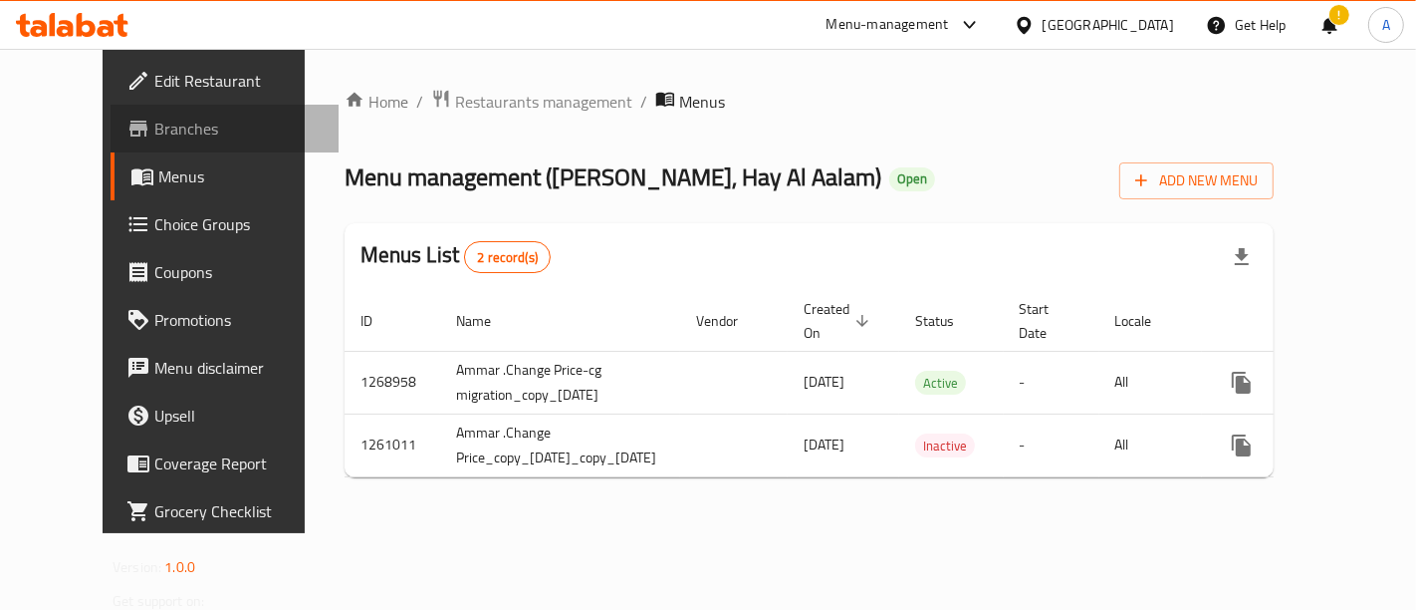
click at [118, 140] on link "Branches" at bounding box center [225, 129] width 228 height 48
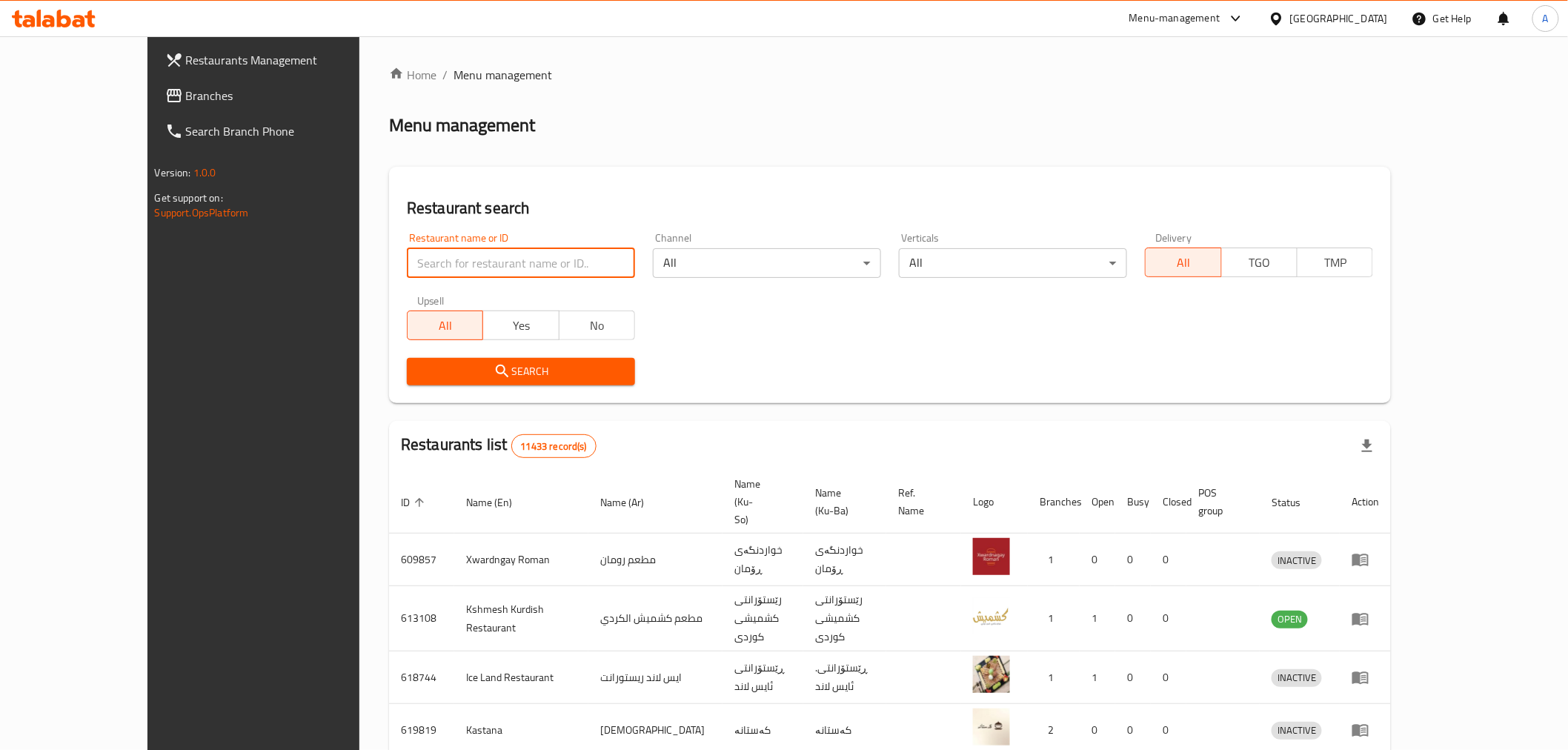
click at [407, 273] on input "search" at bounding box center [521, 263] width 228 height 30
type input "l"
type input "مقلوبة"
click button "Search" at bounding box center [521, 371] width 228 height 28
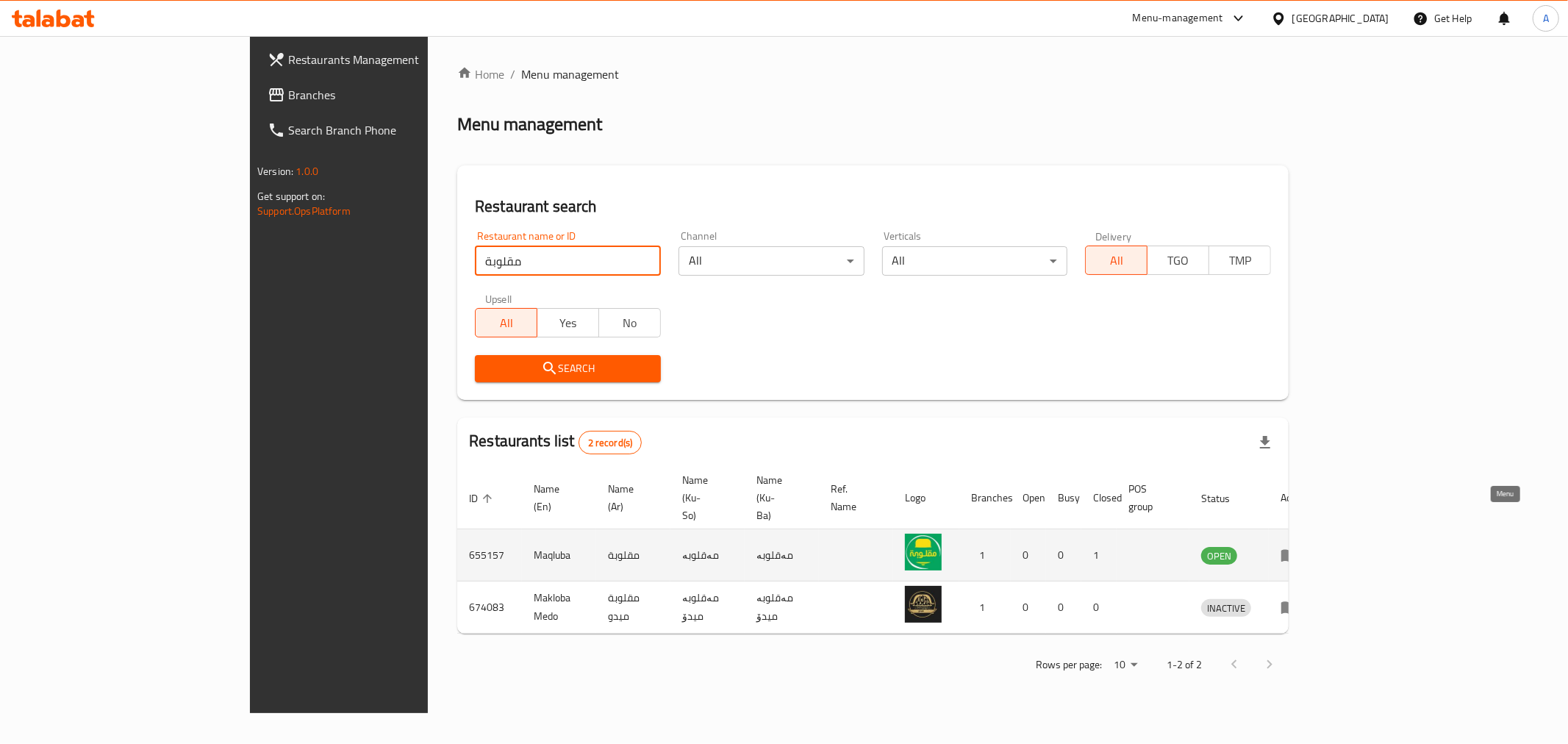
click at [1297, 550] on icon "enhanced table" at bounding box center [1289, 556] width 16 height 13
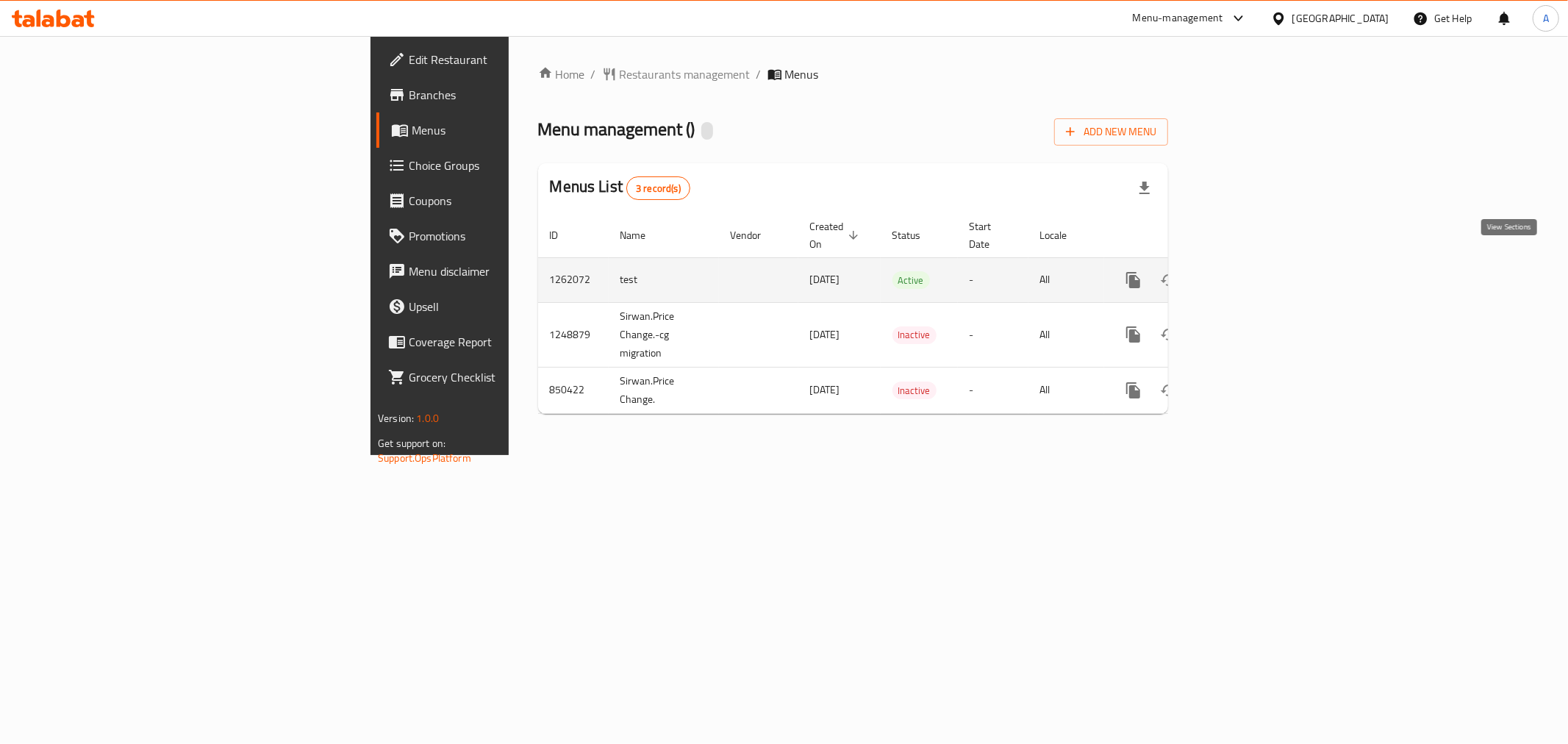
click at [1246, 274] on icon "enhanced table" at bounding box center [1239, 280] width 13 height 13
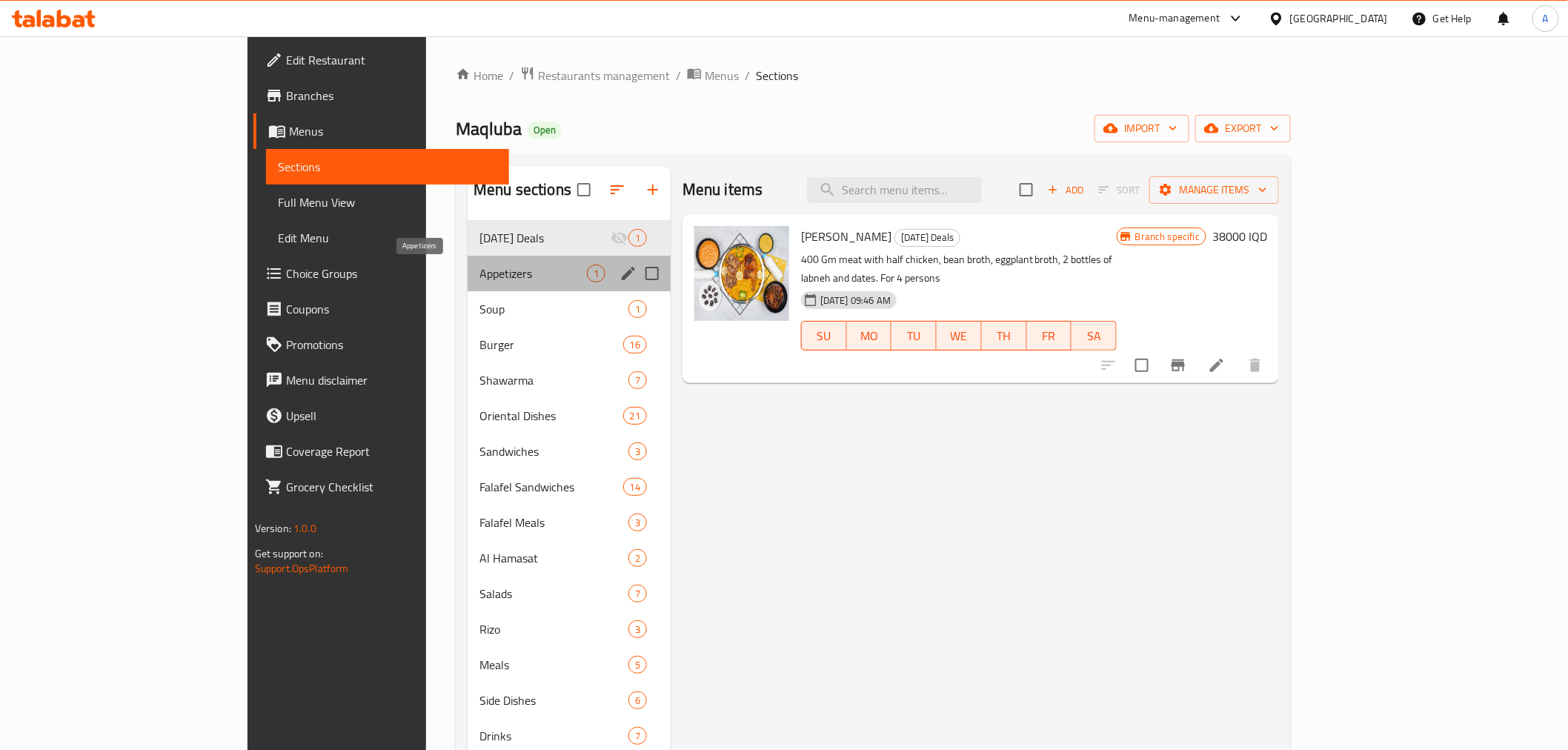
click at [479, 265] on span "Appetizers" at bounding box center [533, 274] width 107 height 18
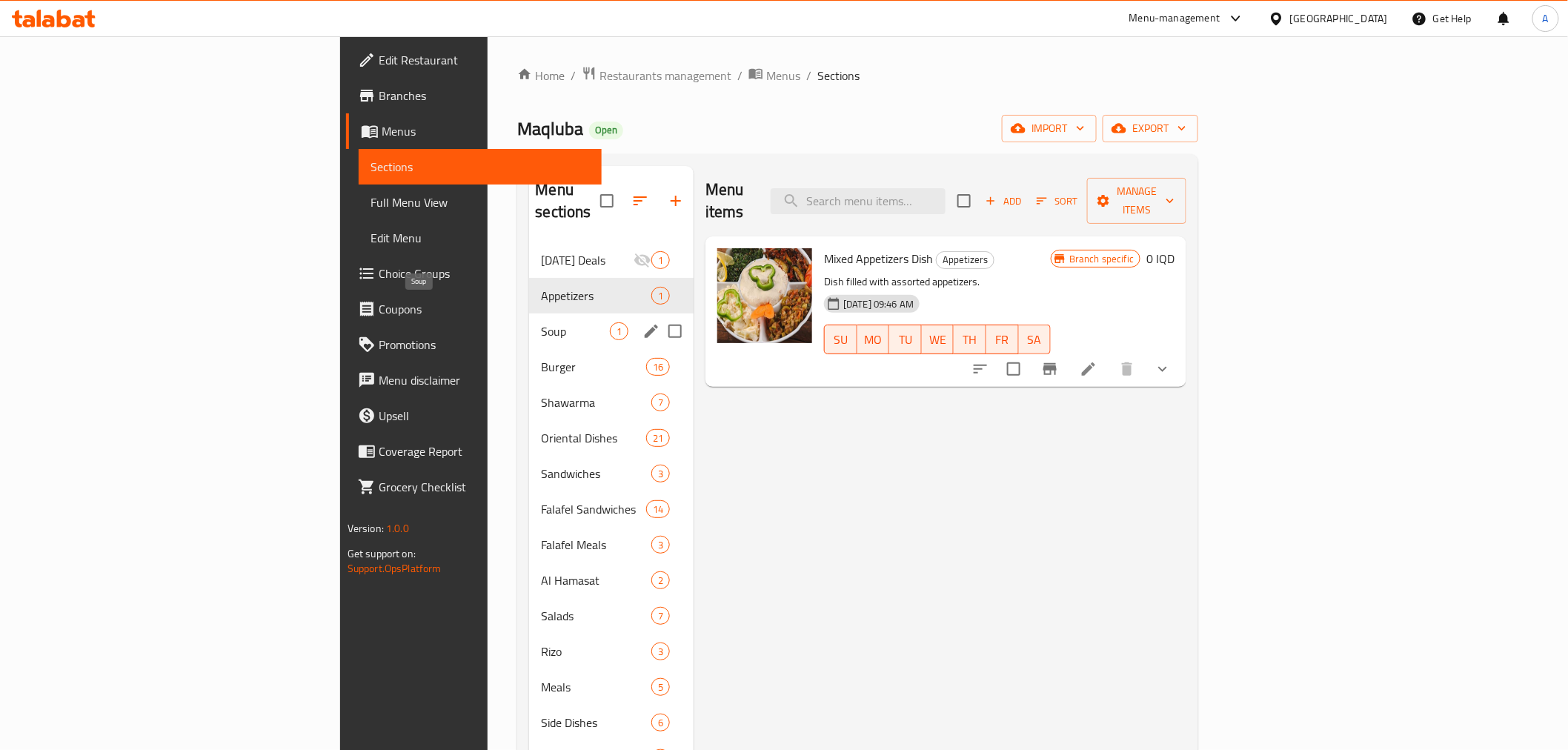
click at [541, 322] on span "Soup" at bounding box center [575, 331] width 69 height 18
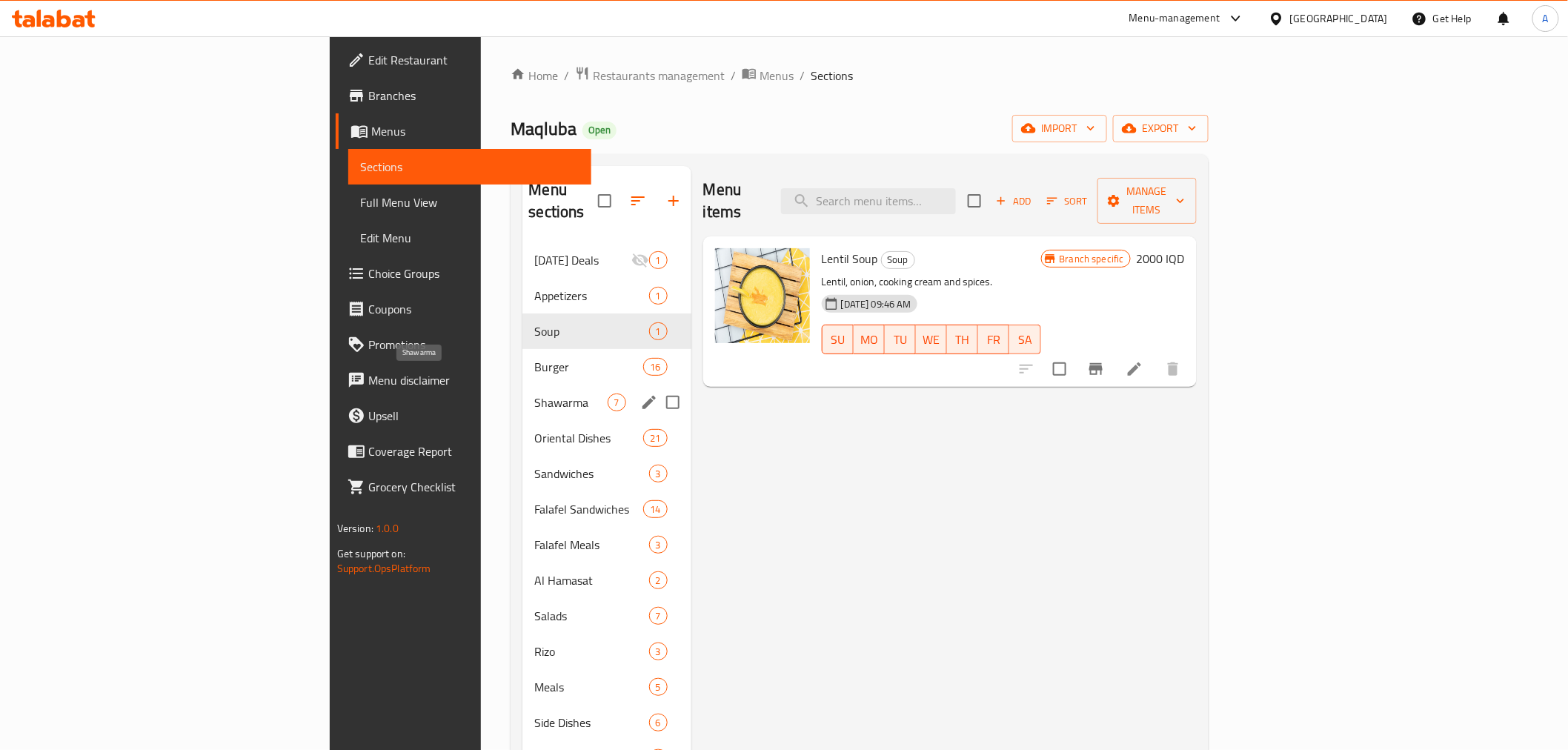
click at [522, 391] on div "Shawarma 7" at bounding box center [606, 403] width 168 height 36
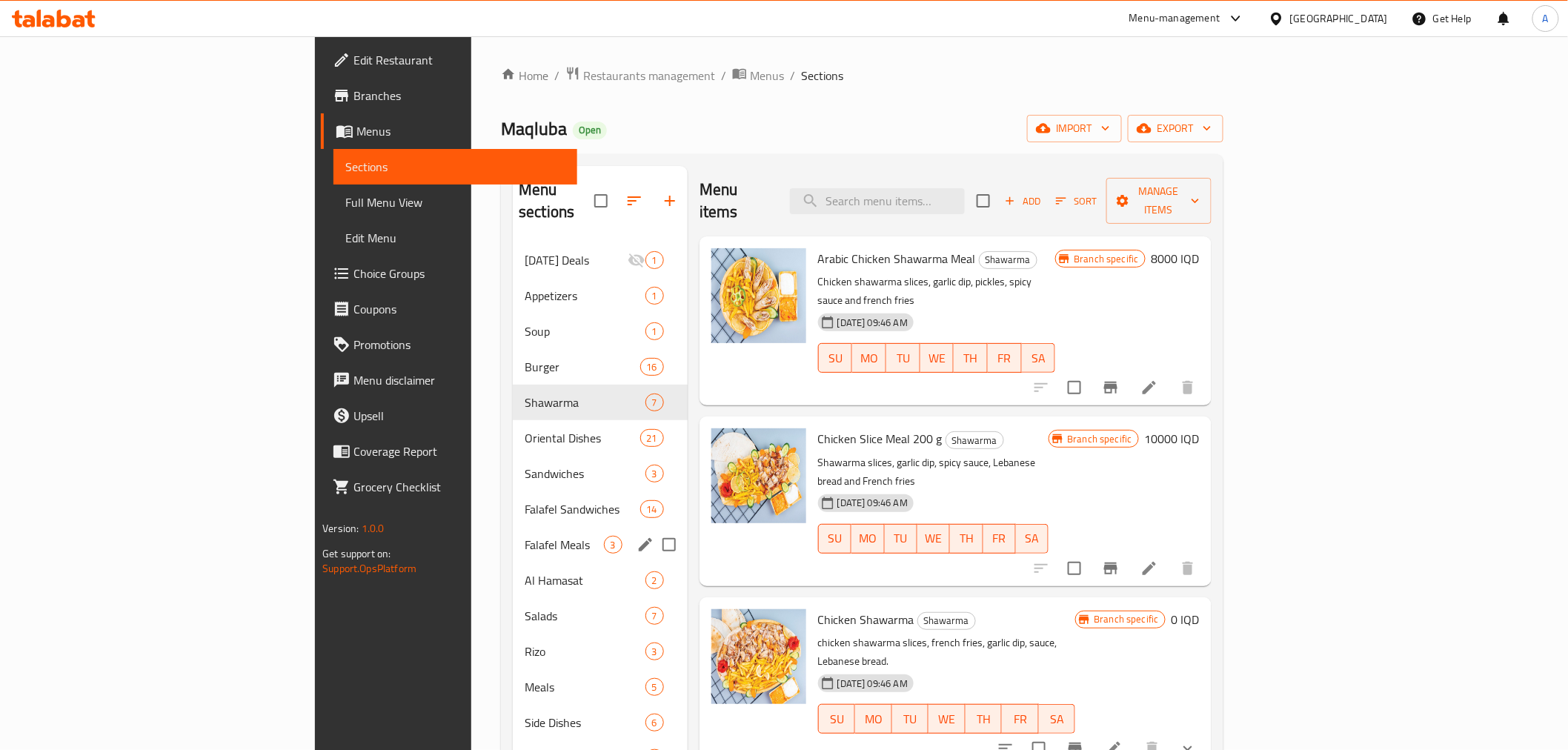
click at [513, 527] on div "Falafel Meals 3" at bounding box center [600, 545] width 175 height 36
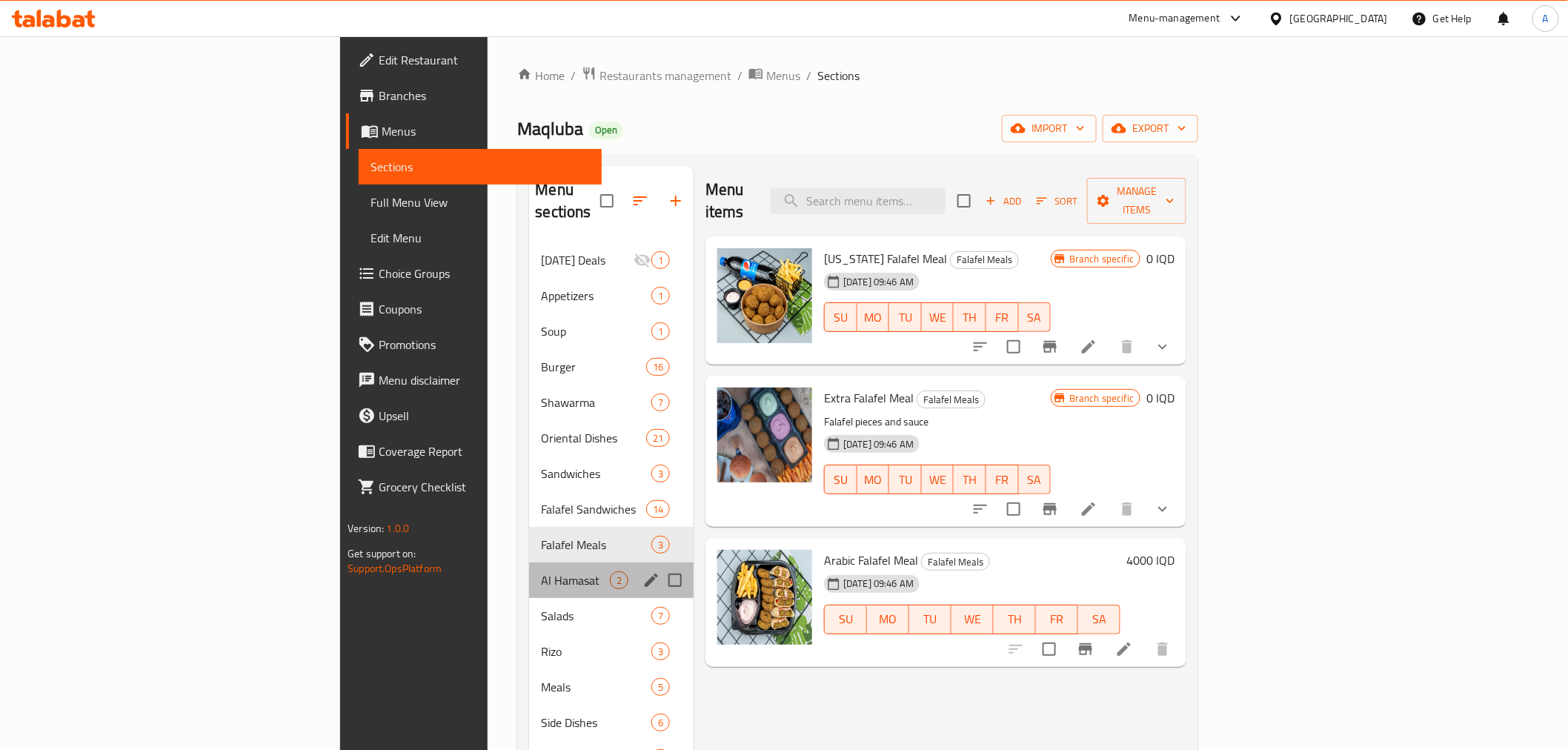
click at [529, 562] on div "Al Hamasat 2" at bounding box center [611, 580] width 164 height 36
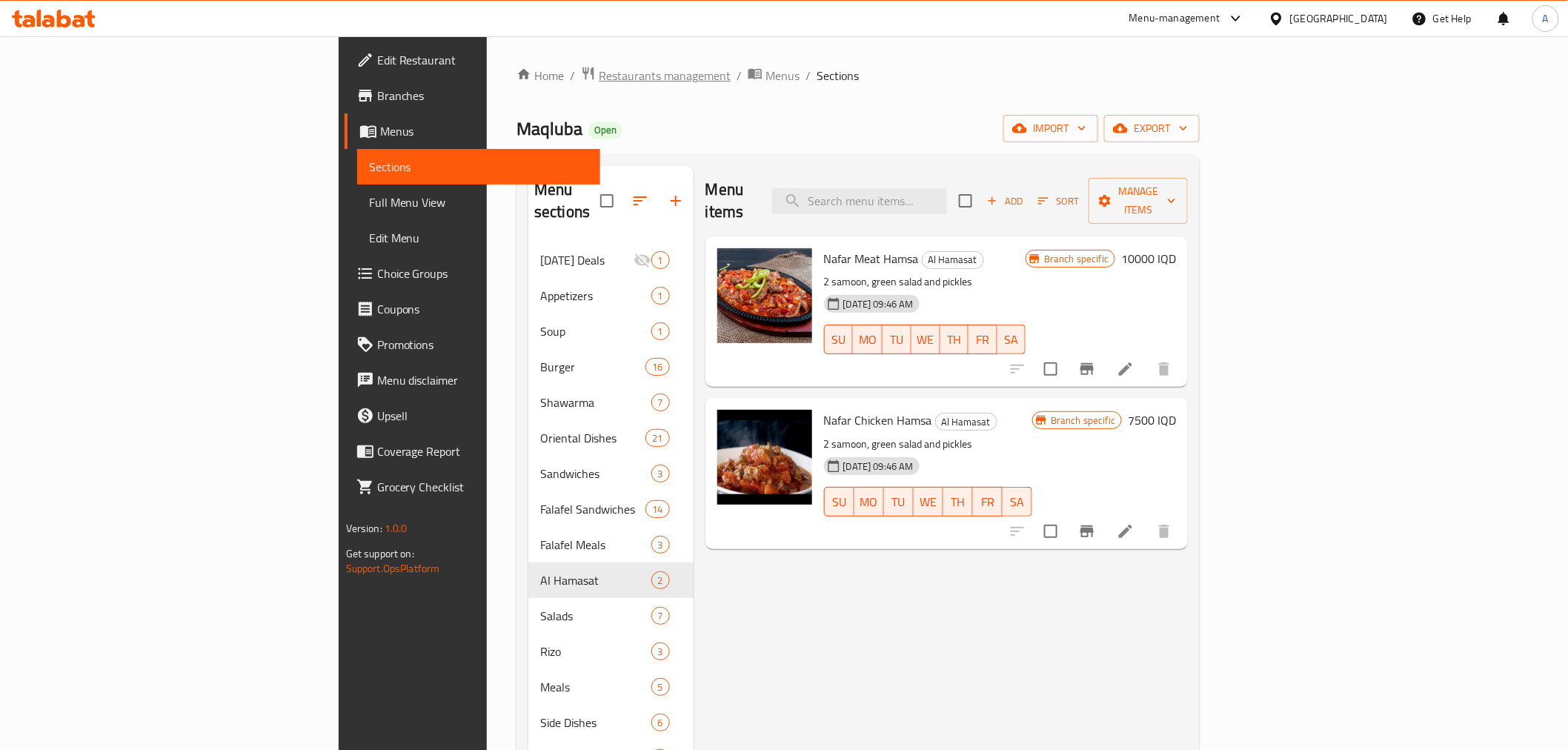
click at [599, 77] on span "Restaurants management" at bounding box center [664, 76] width 132 height 18
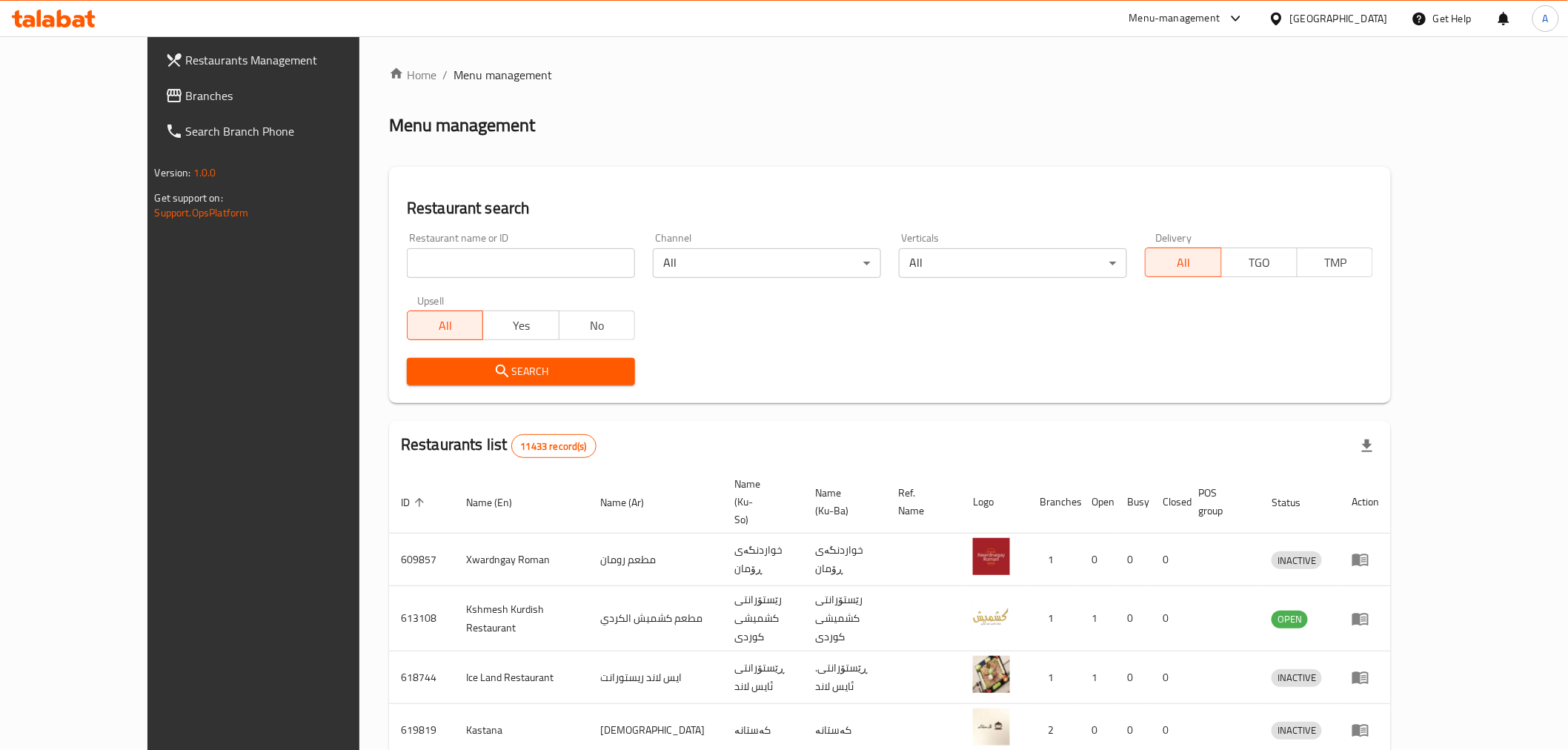
click at [420, 285] on div "Restaurant name or ID Restaurant name or ID" at bounding box center [521, 255] width 246 height 63
click at [407, 275] on input "search" at bounding box center [521, 263] width 228 height 30
click at [510, 261] on input "search" at bounding box center [521, 263] width 228 height 30
type input "الريان"
click button "Search" at bounding box center [521, 371] width 228 height 28
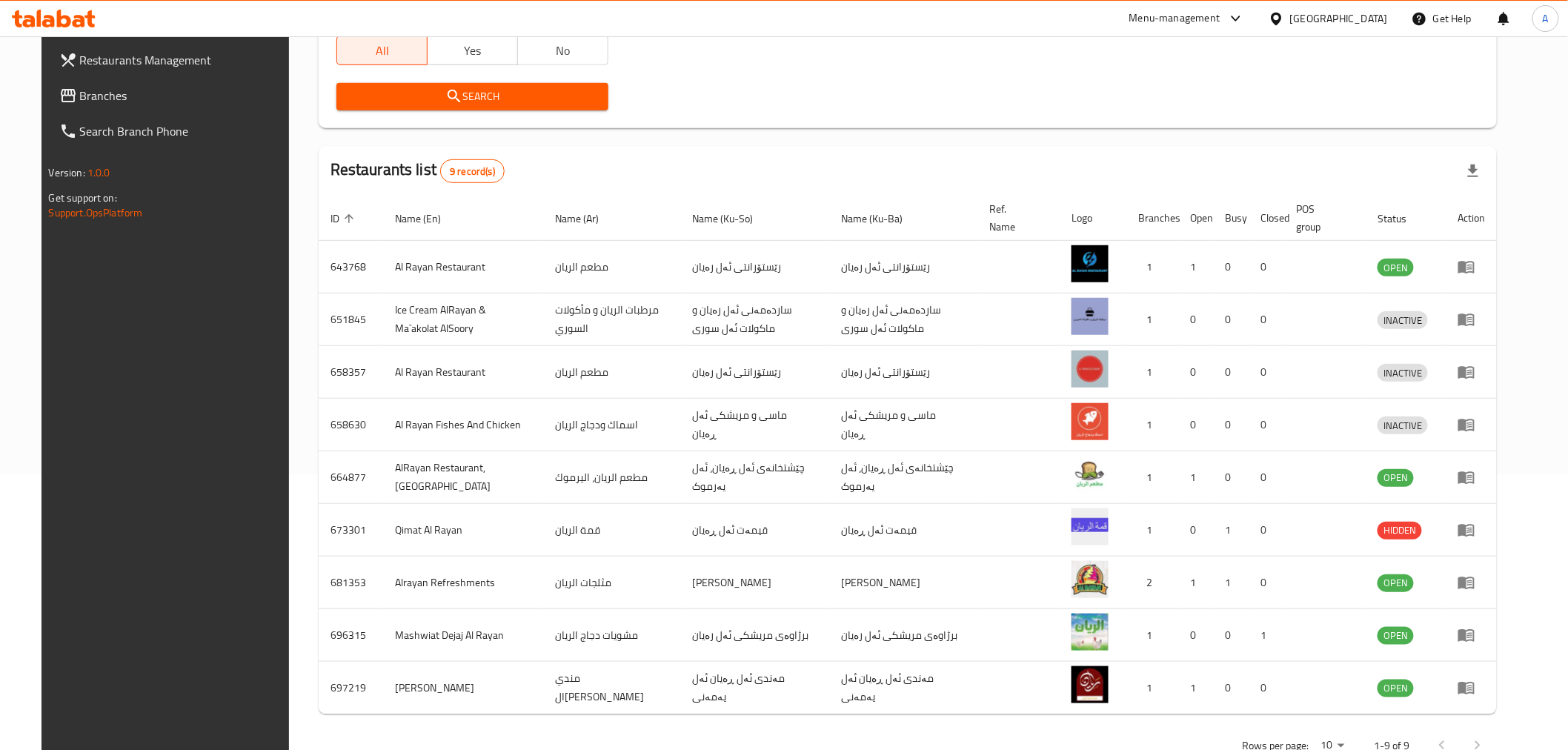
scroll to position [321, 0]
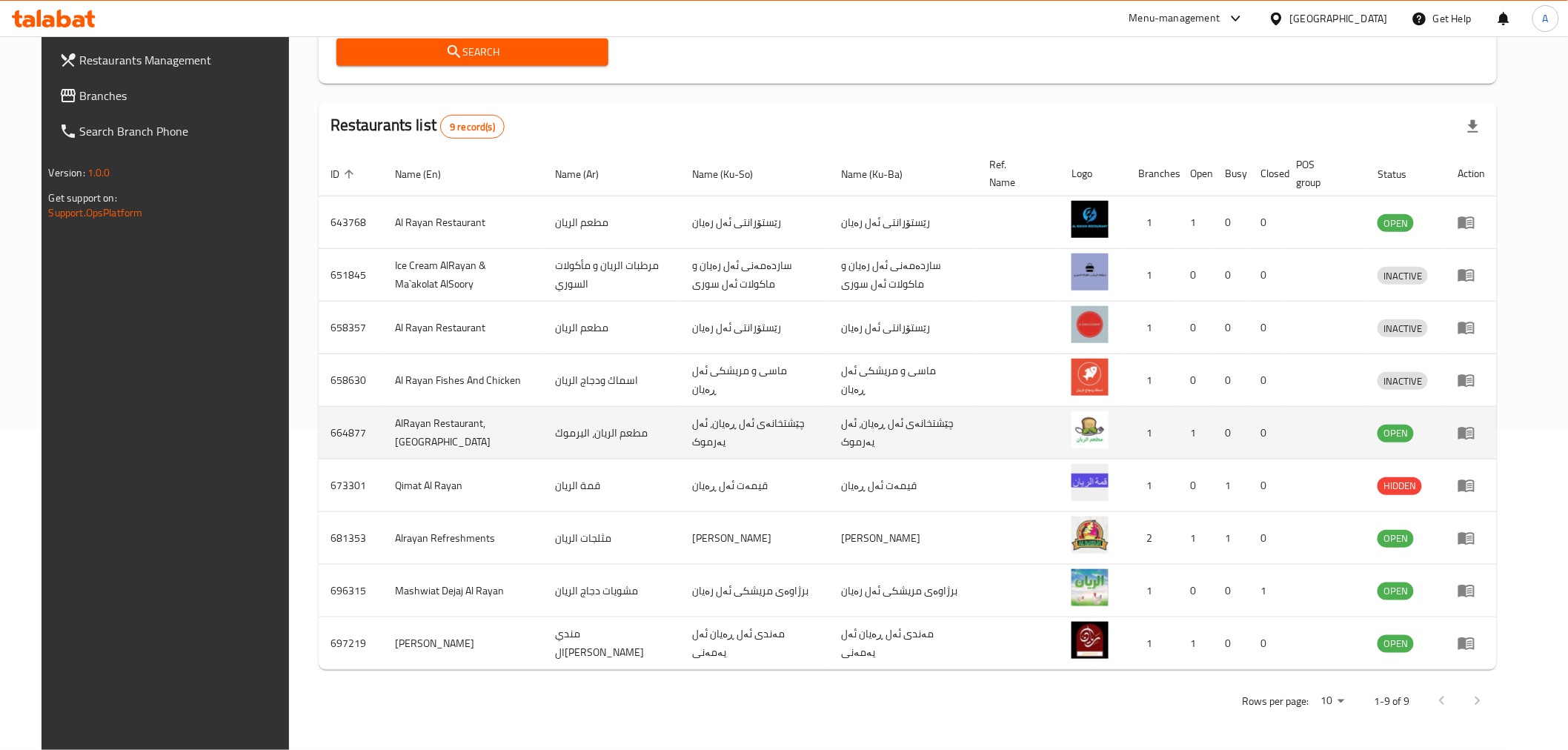
click at [1485, 434] on link "enhanced table" at bounding box center [1471, 433] width 28 height 18
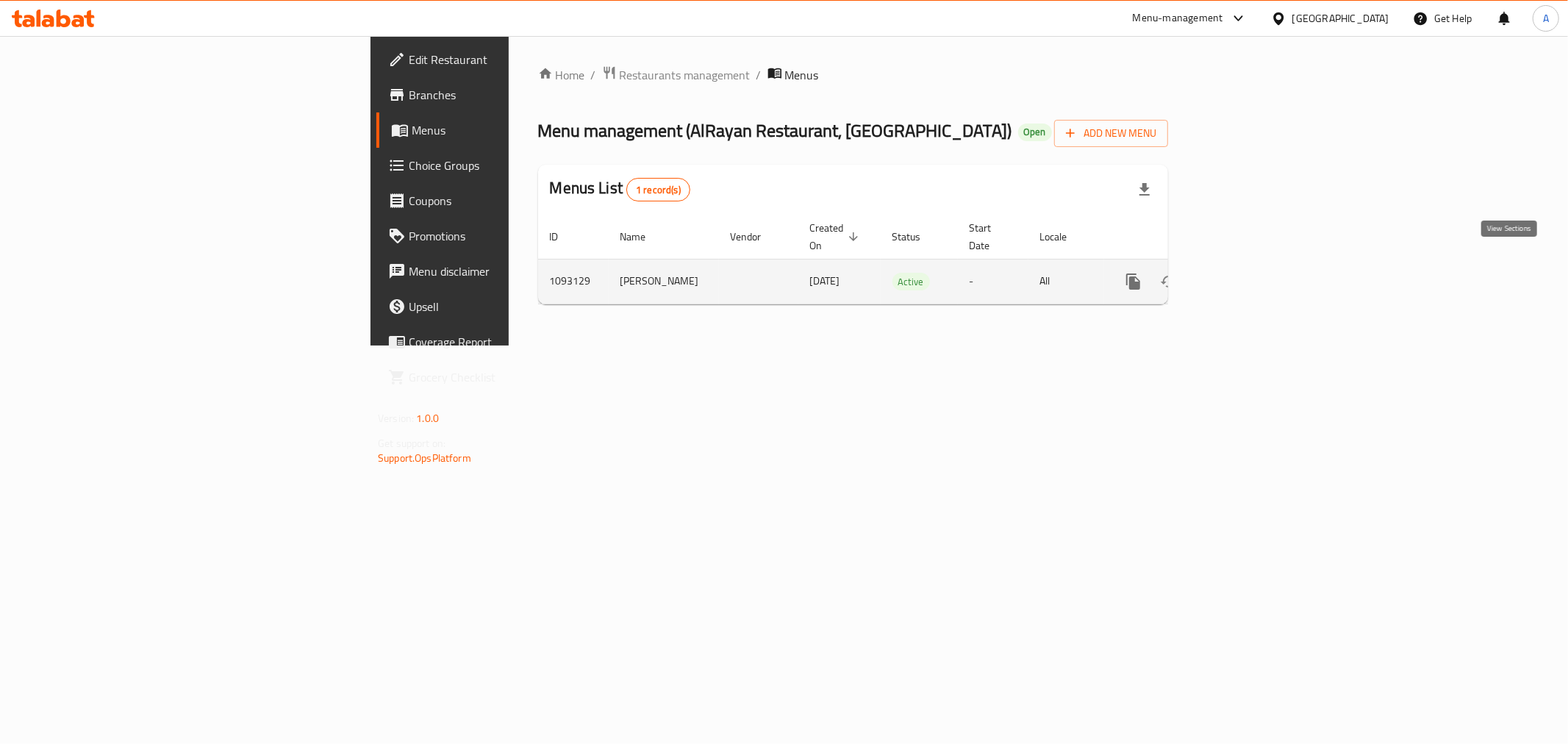
click at [1248, 273] on icon "enhanced table" at bounding box center [1239, 282] width 18 height 18
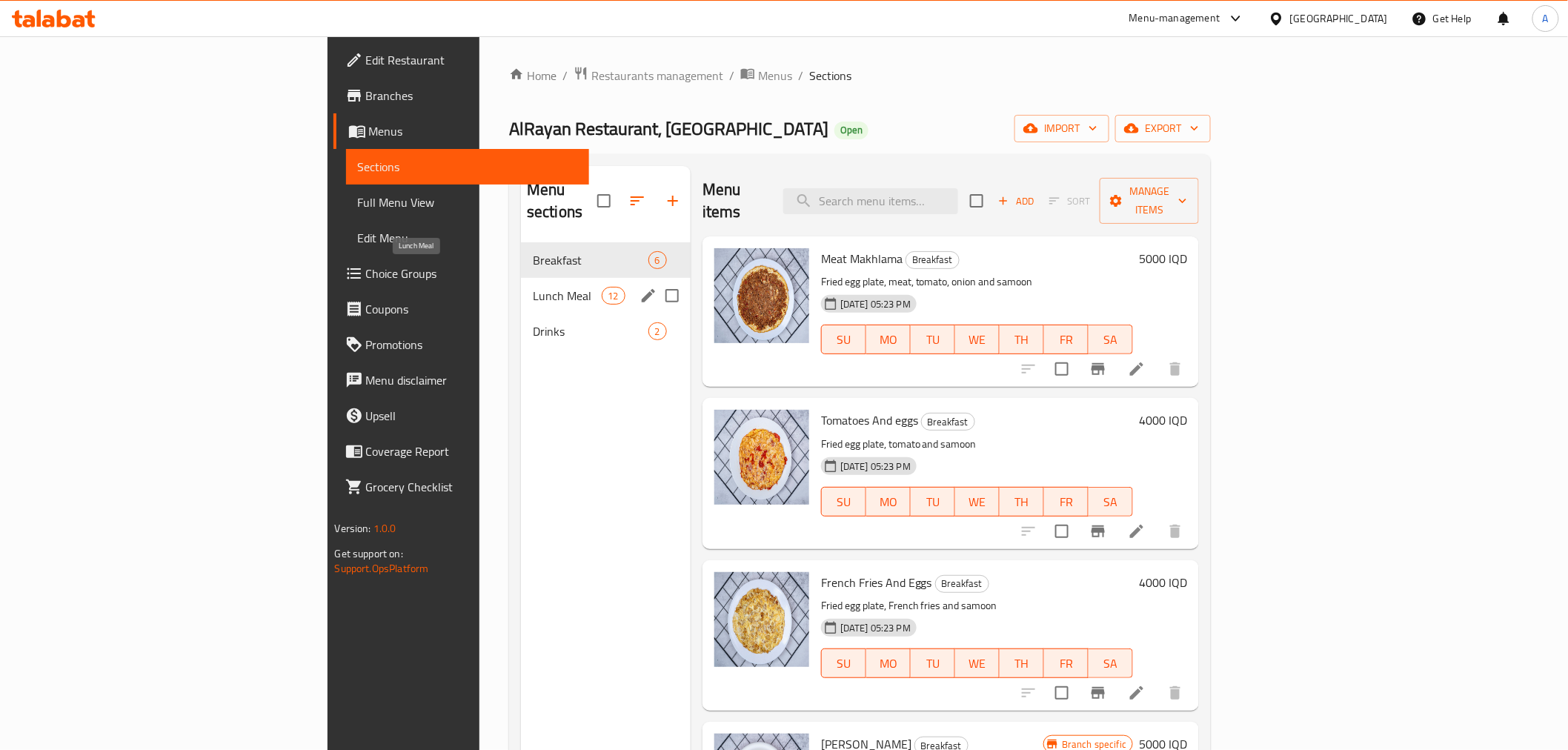
click at [533, 286] on span "Lunch Meal" at bounding box center [567, 295] width 69 height 18
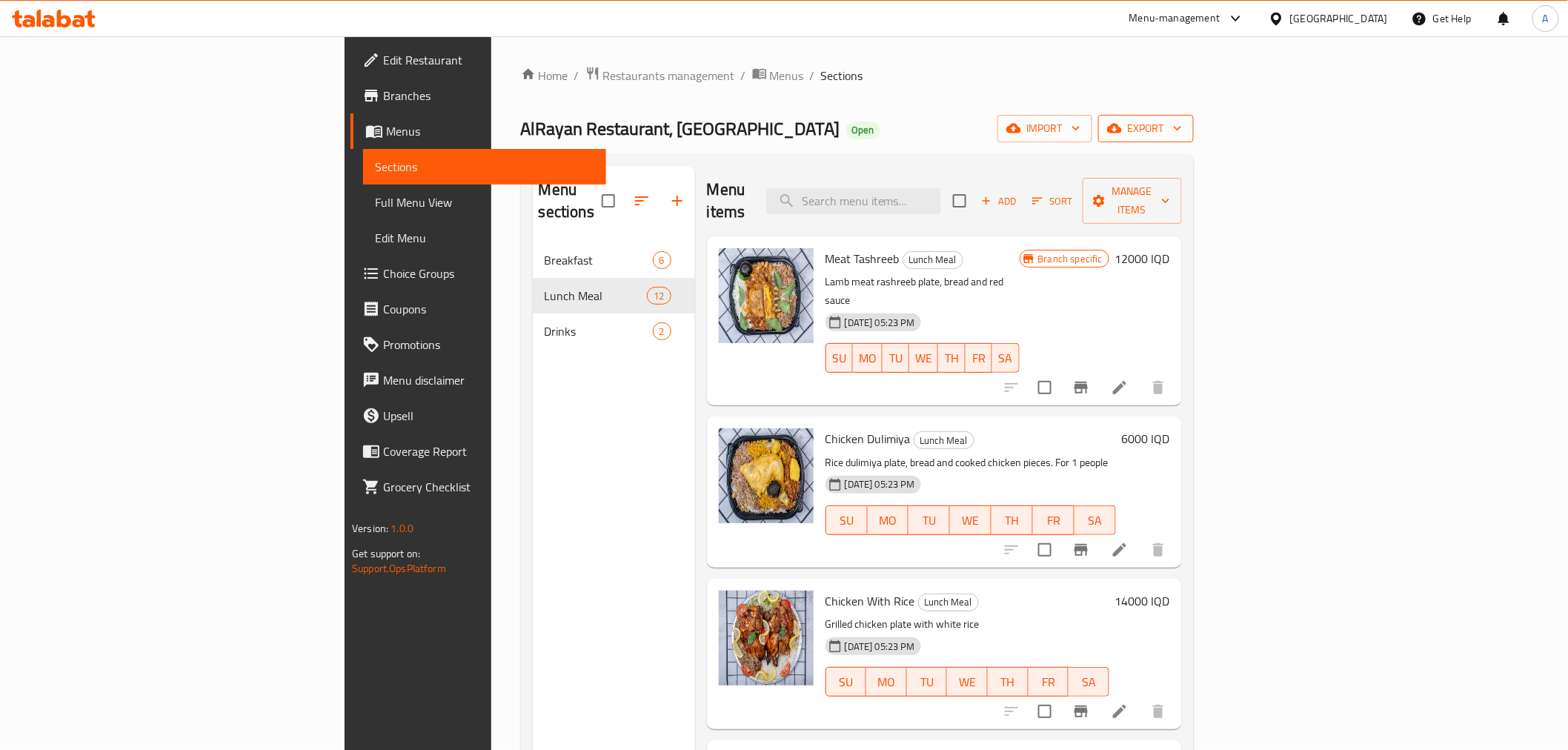
click at [1182, 134] on span "export" at bounding box center [1146, 128] width 72 height 19
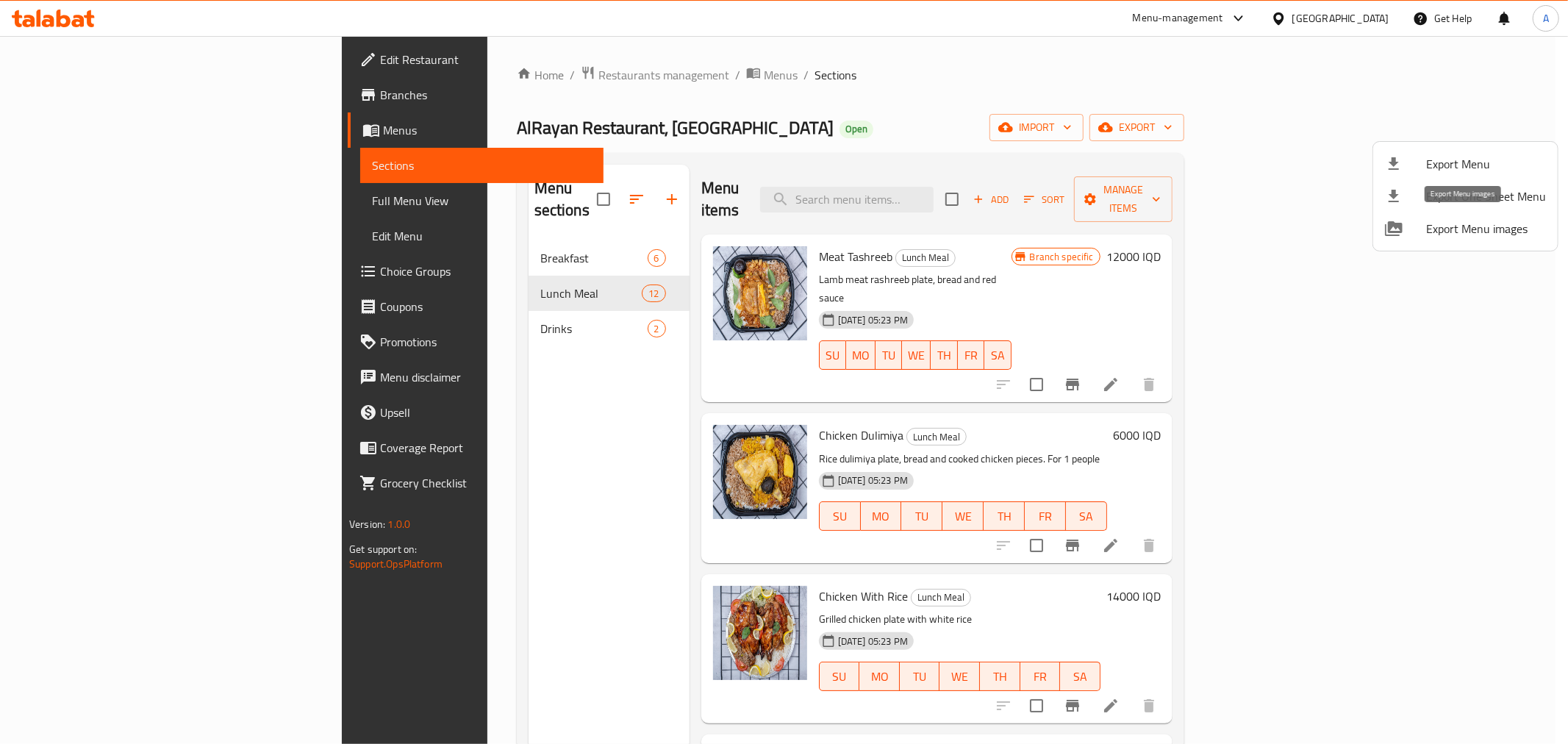
click at [1450, 223] on span "Export Menu images" at bounding box center [1485, 229] width 120 height 18
click at [424, 385] on div at bounding box center [784, 372] width 1568 height 744
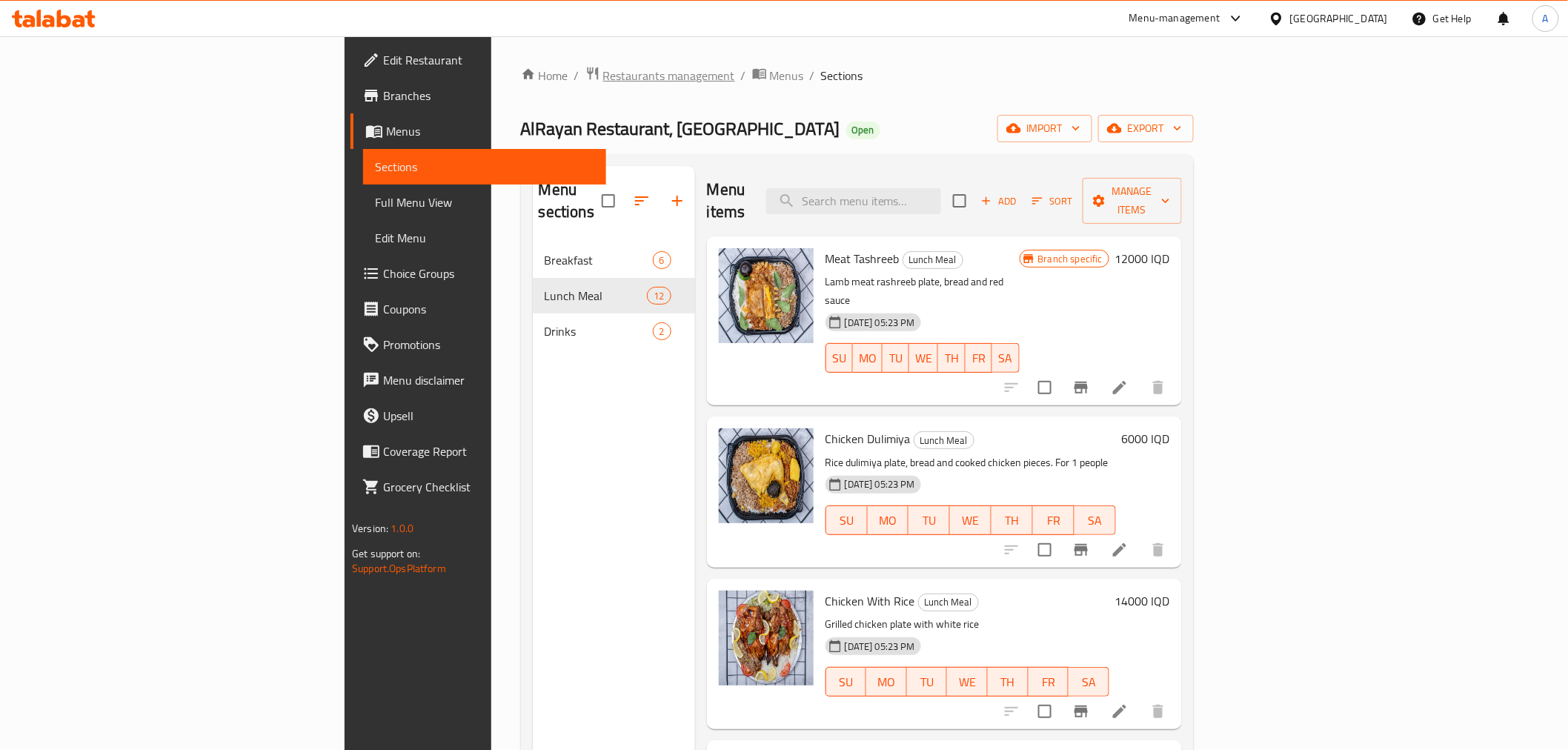
click at [603, 78] on span "Restaurants management" at bounding box center [669, 76] width 132 height 18
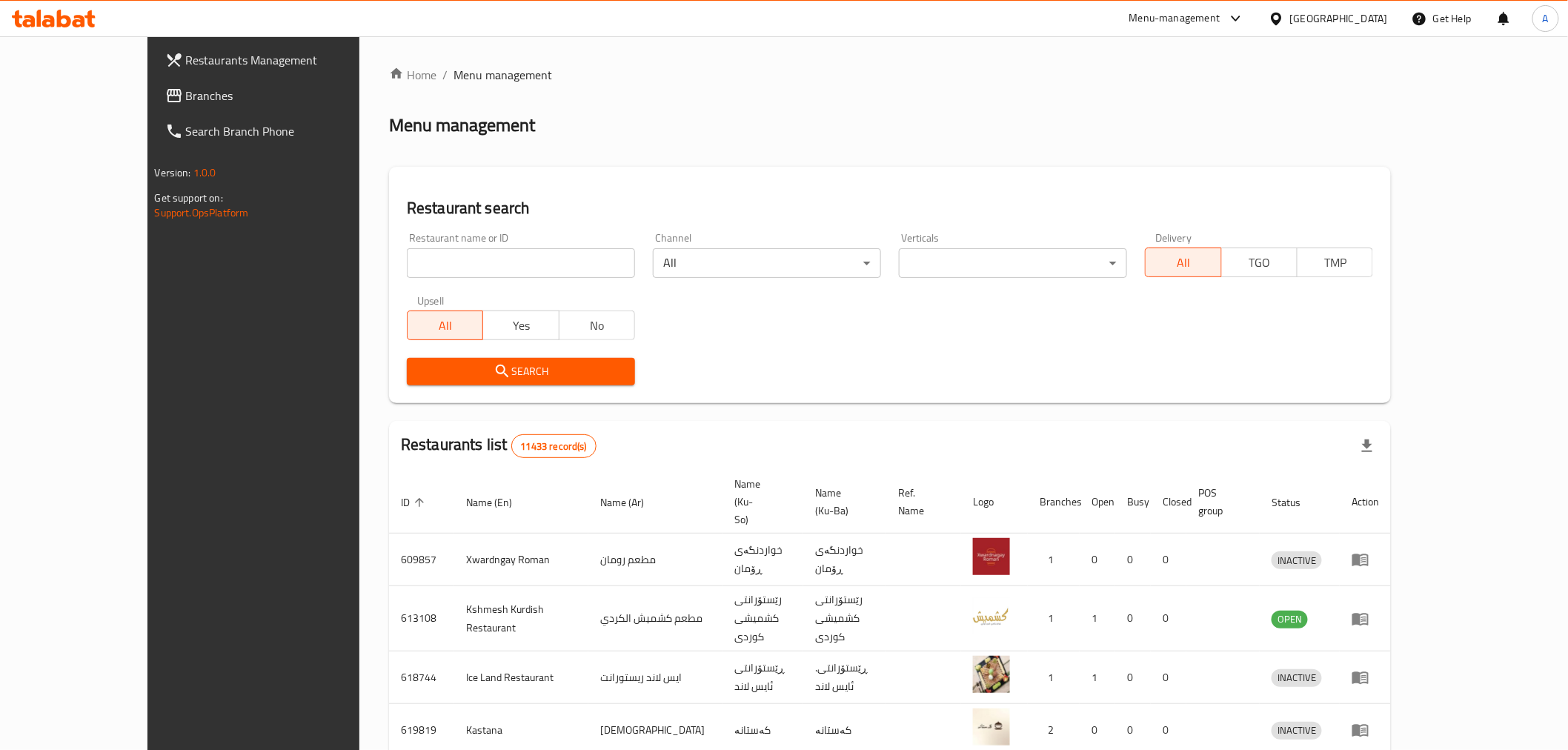
drag, startPoint x: 468, startPoint y: 241, endPoint x: 461, endPoint y: 248, distance: 9.9
click at [463, 246] on div "Restaurant name or ID Restaurant name or ID" at bounding box center [521, 255] width 228 height 45
click at [431, 267] on input "search" at bounding box center [521, 263] width 228 height 30
click button "Search" at bounding box center [521, 371] width 228 height 28
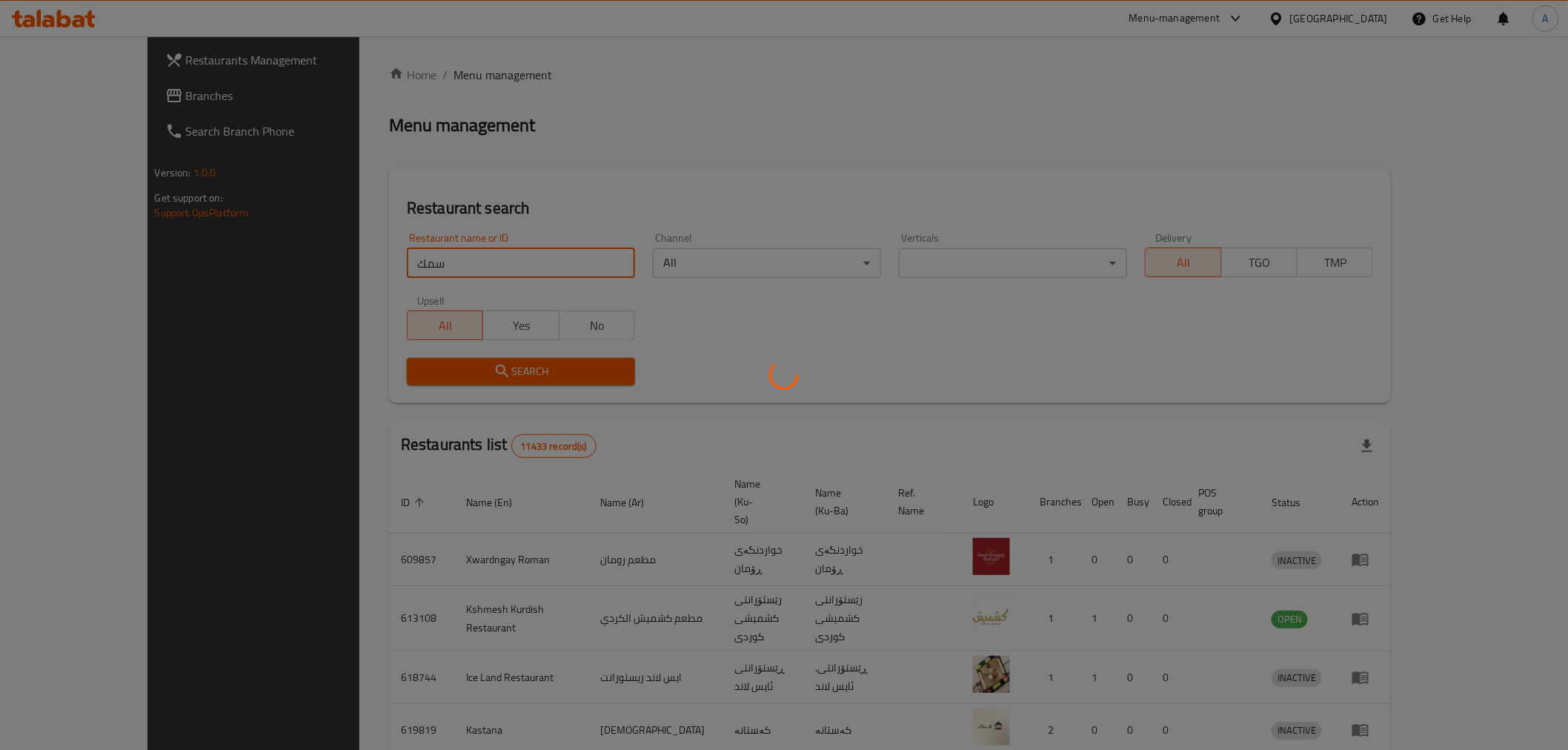
click at [453, 250] on div at bounding box center [784, 375] width 1568 height 750
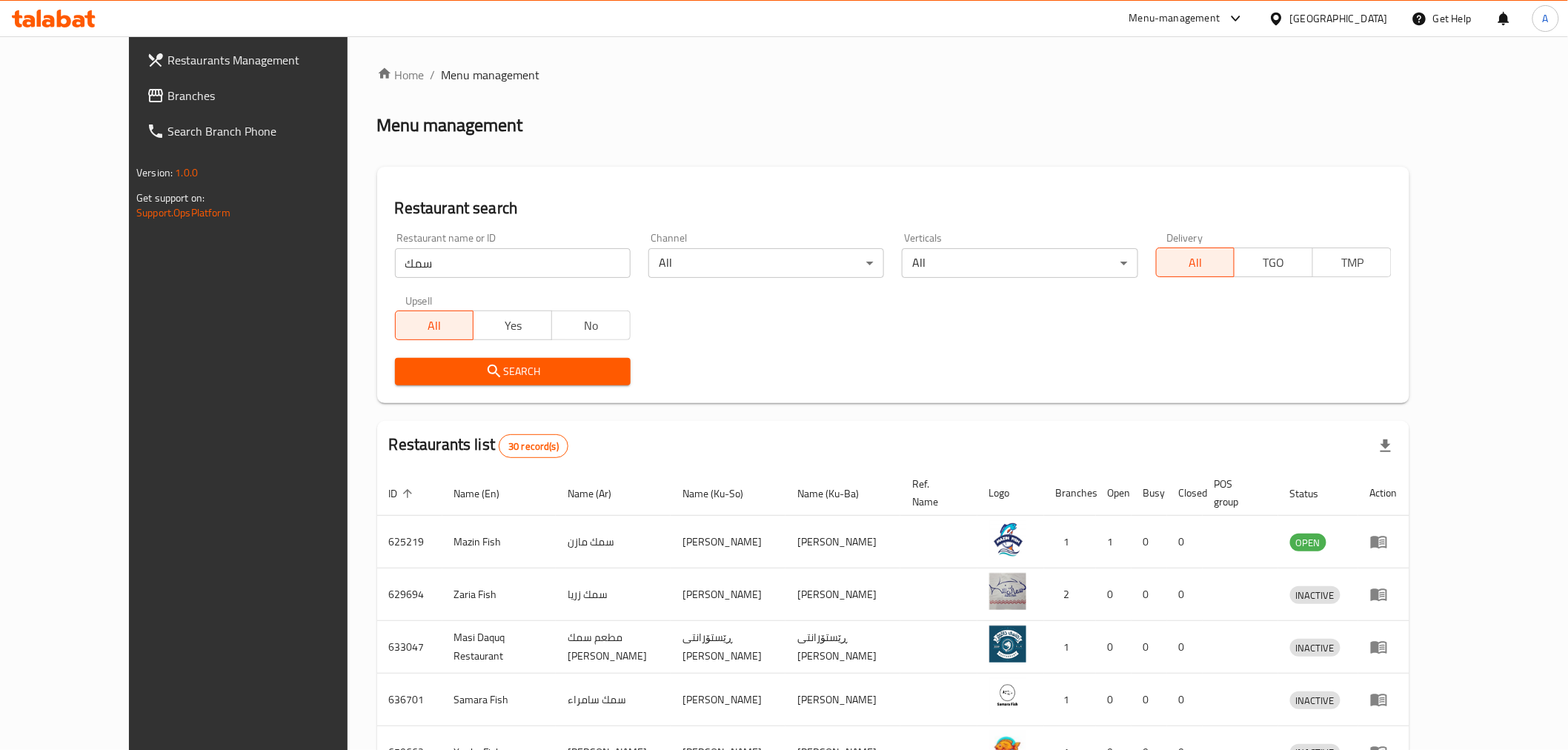
drag, startPoint x: 387, startPoint y: 283, endPoint x: 372, endPoint y: 246, distance: 39.9
click at [386, 283] on div "Restaurant name or ID سمك Restaurant name or ID" at bounding box center [513, 255] width 254 height 63
click at [395, 246] on div "Restaurant name or ID سمك Restaurant name or ID" at bounding box center [513, 255] width 236 height 45
click at [386, 281] on div "Restaurant name or ID سمك Restaurant name or ID" at bounding box center [513, 255] width 254 height 63
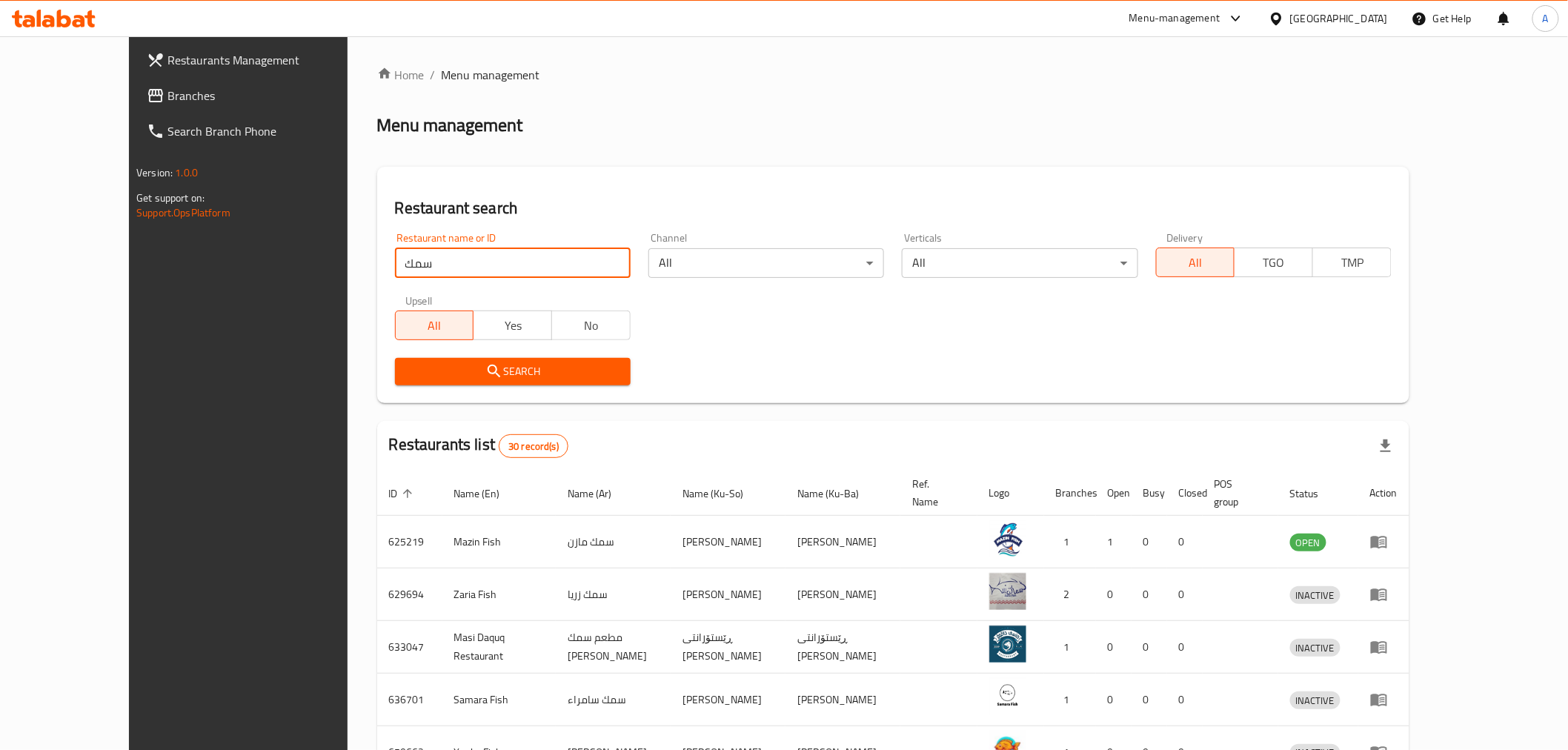
click at [395, 268] on input "سمك" at bounding box center [513, 263] width 236 height 30
type input "الحوش"
click button "Search" at bounding box center [513, 371] width 236 height 28
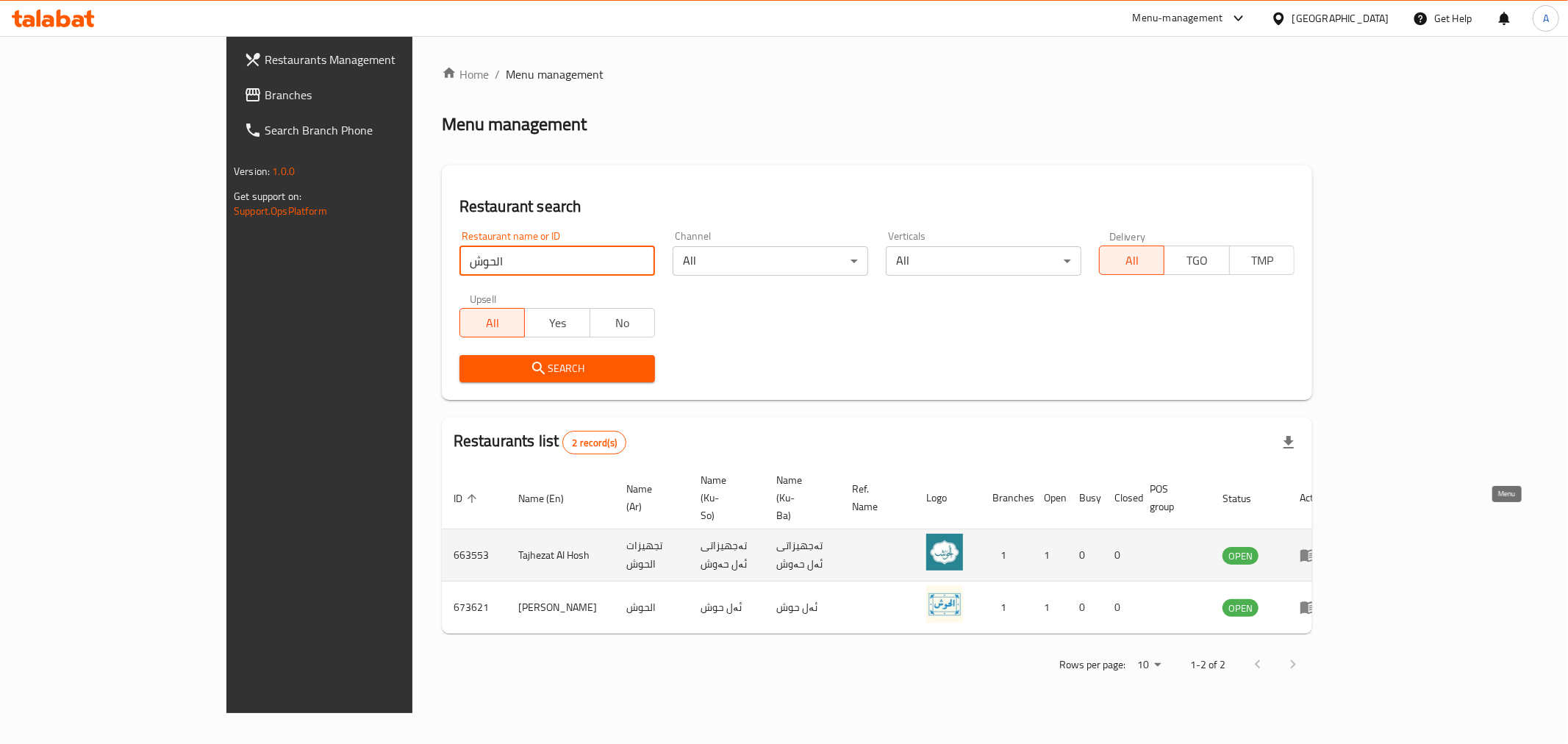
click at [1316, 550] on icon "enhanced table" at bounding box center [1308, 556] width 16 height 13
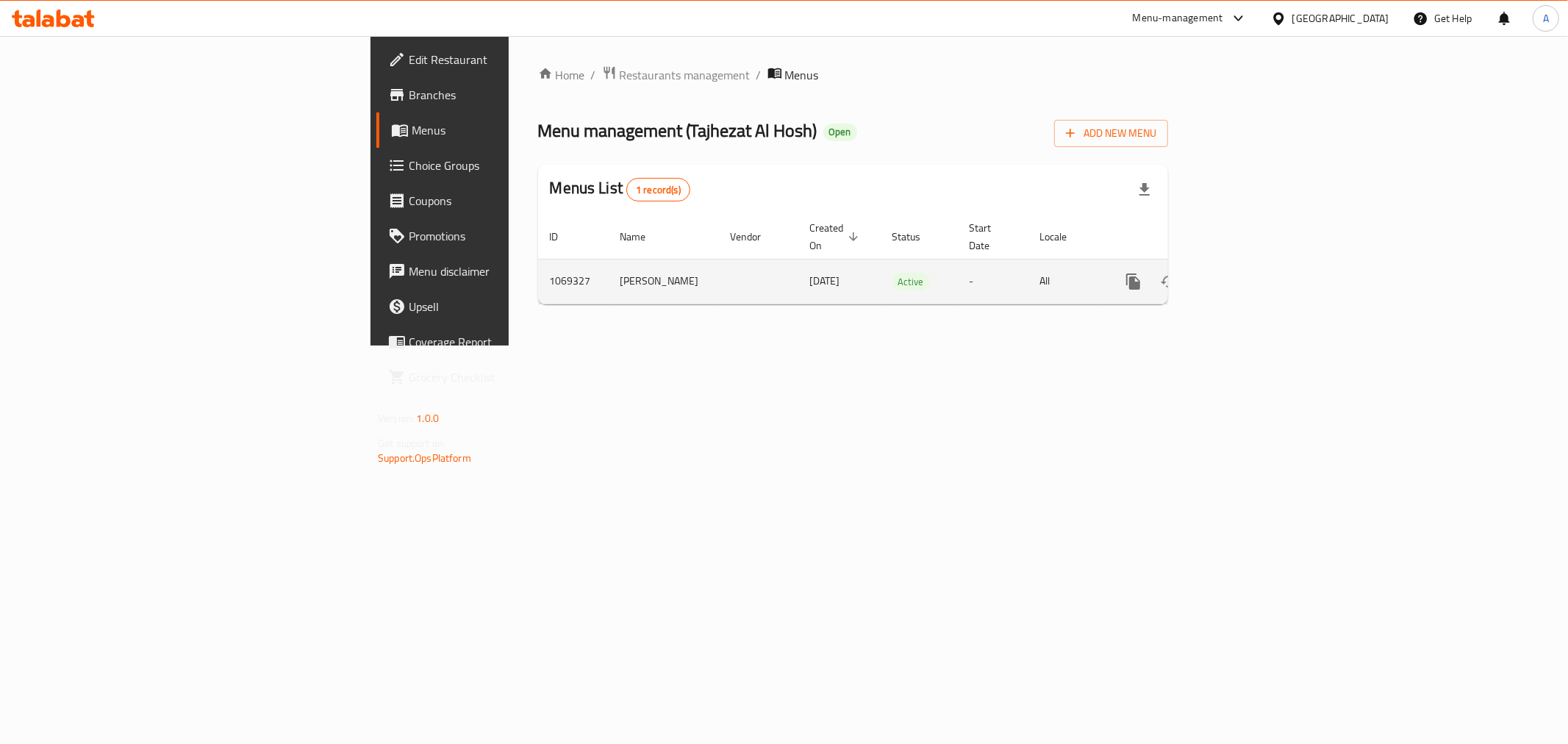
click at [1248, 274] on icon "enhanced table" at bounding box center [1239, 282] width 18 height 18
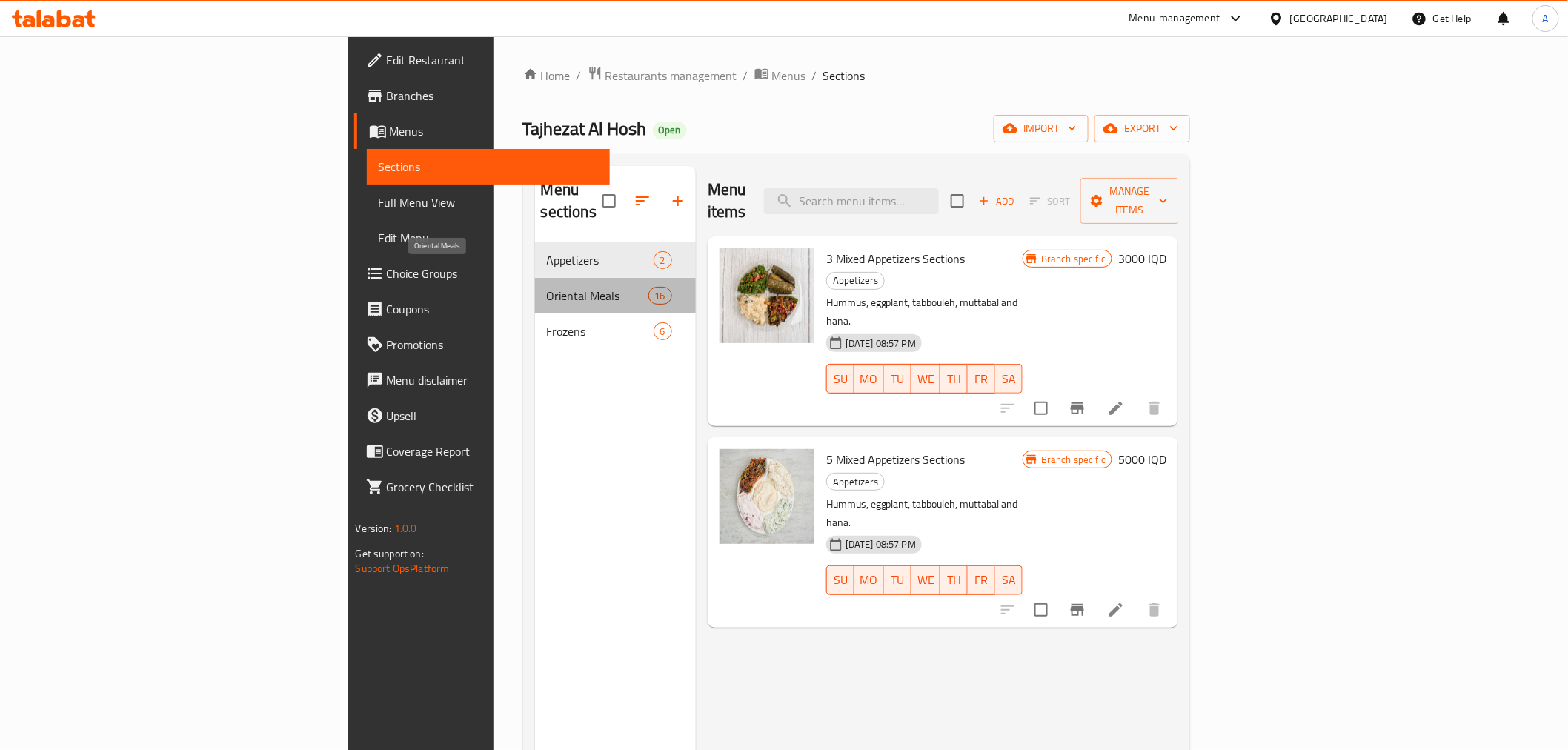
click at [547, 286] on span "Oriental Meals" at bounding box center [597, 295] width 101 height 18
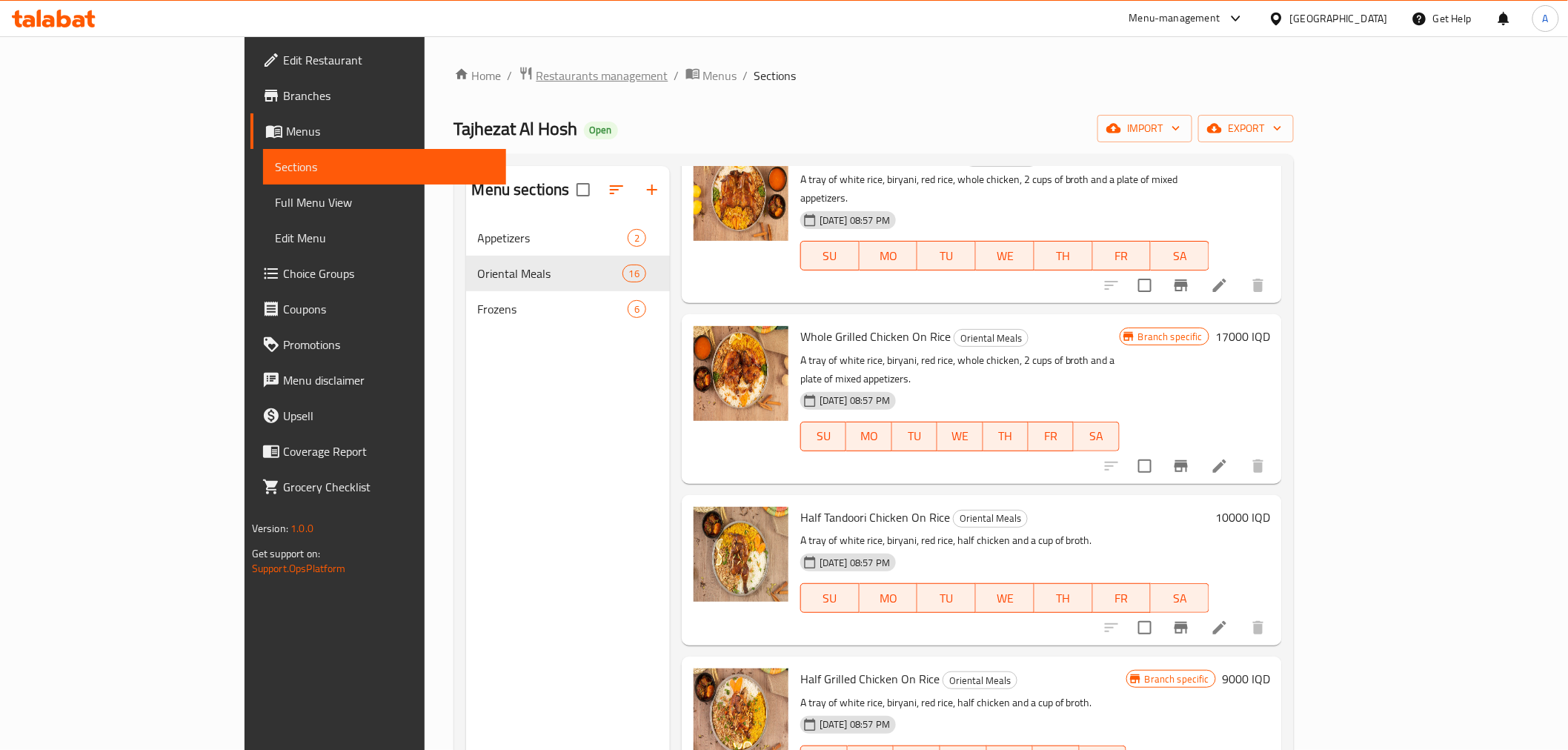
click at [536, 77] on span "Restaurants management" at bounding box center [602, 76] width 132 height 18
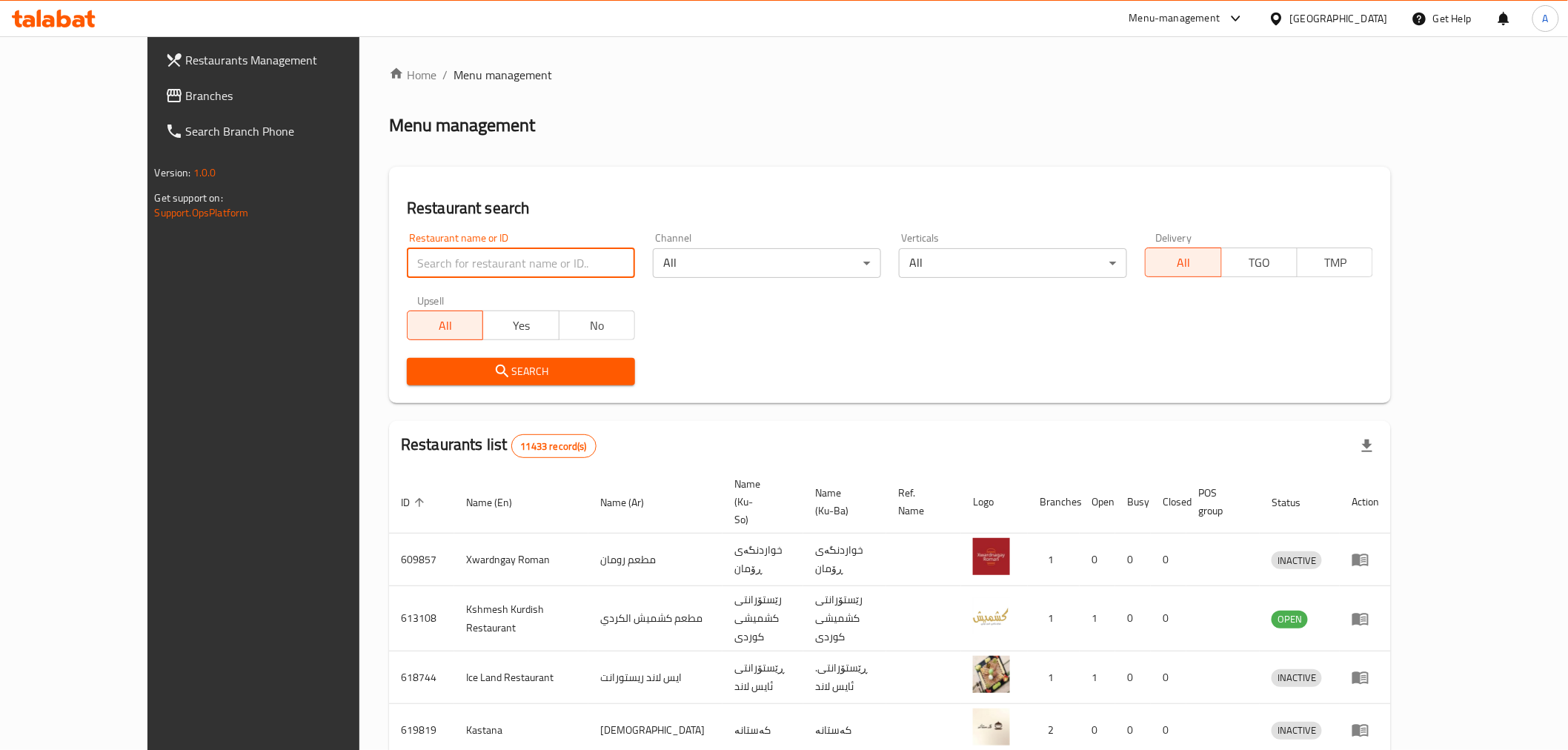
click at [472, 269] on input "search" at bounding box center [521, 263] width 228 height 30
click at [537, 247] on div "Restaurant name or ID Restaurant name or ID" at bounding box center [521, 255] width 228 height 45
click at [535, 249] on input "search" at bounding box center [521, 263] width 228 height 30
type input "تجهيزات"
click button "Search" at bounding box center [521, 371] width 228 height 28
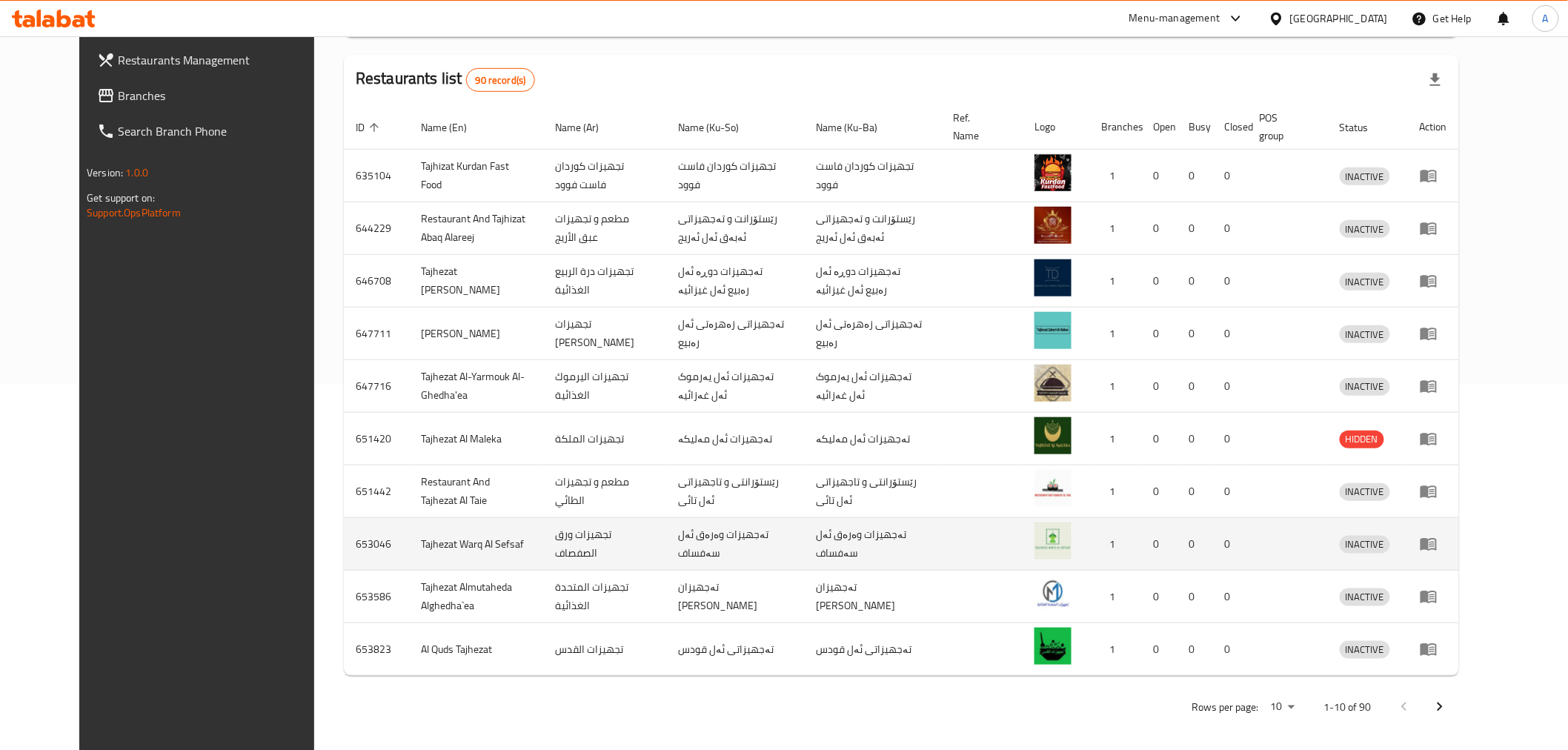
scroll to position [375, 0]
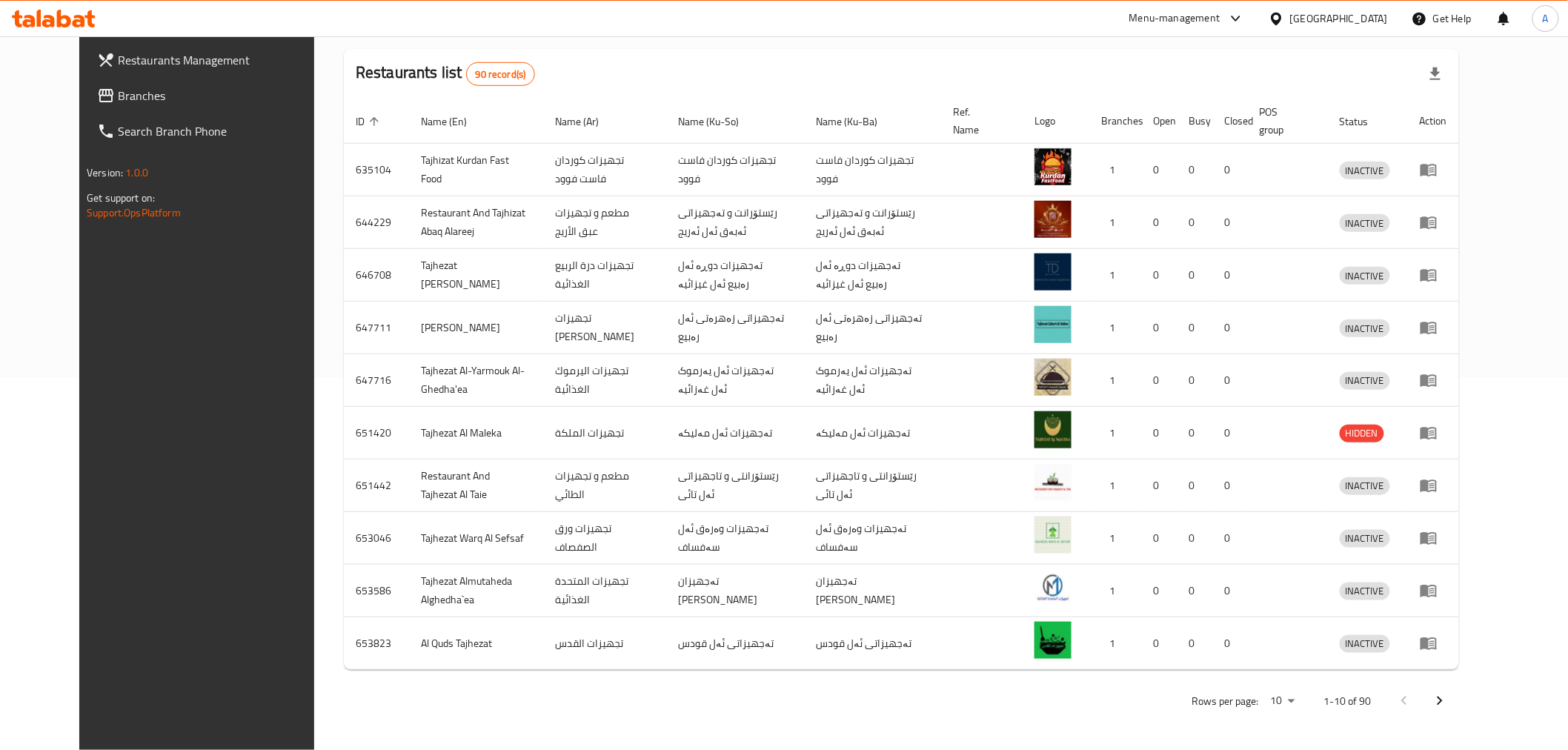
click at [1448, 700] on icon "Next page" at bounding box center [1439, 701] width 18 height 18
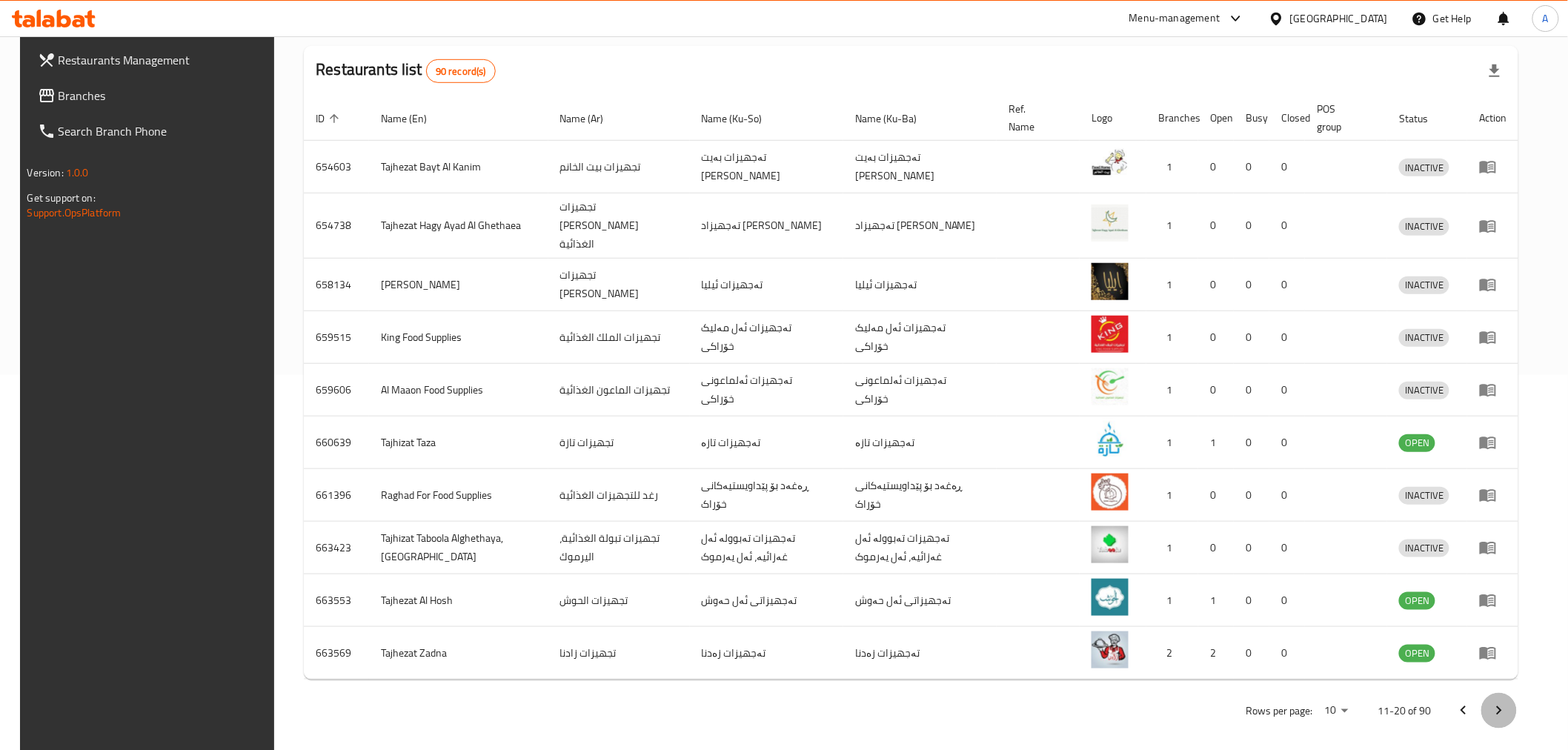
click at [1508, 702] on icon "Next page" at bounding box center [1499, 711] width 18 height 18
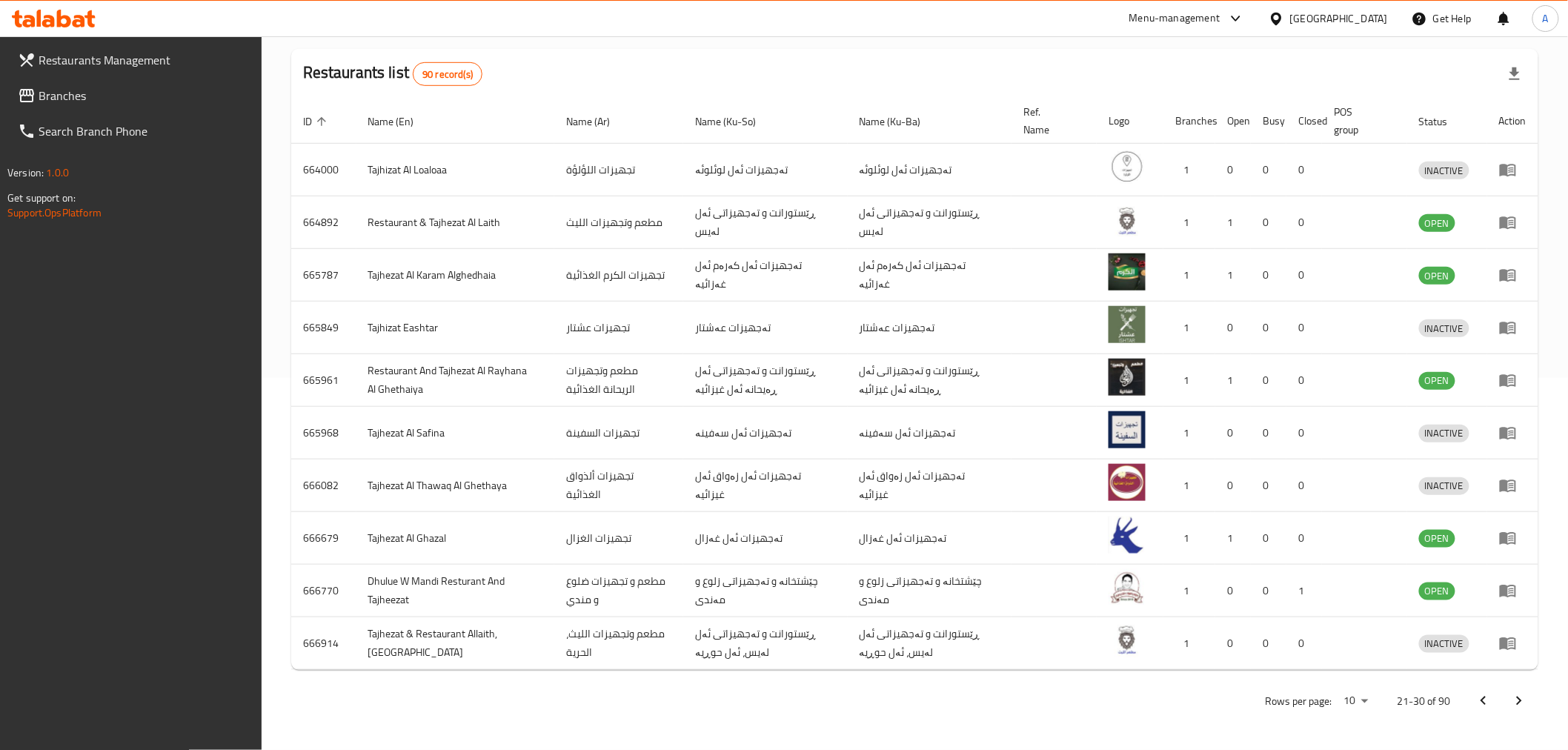
click at [1529, 704] on button "Next page" at bounding box center [1519, 701] width 36 height 36
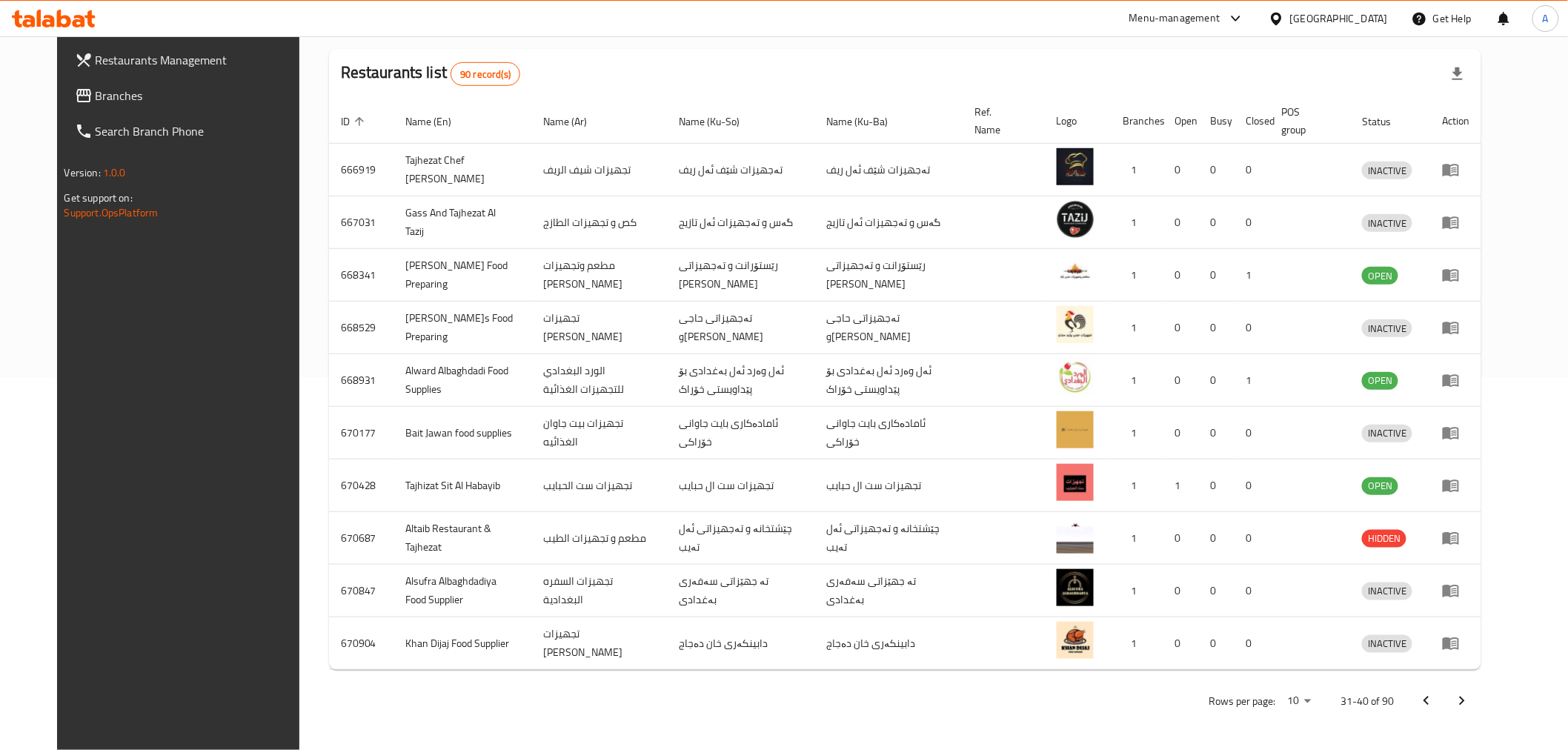
click at [1471, 699] on icon "Next page" at bounding box center [1462, 701] width 18 height 18
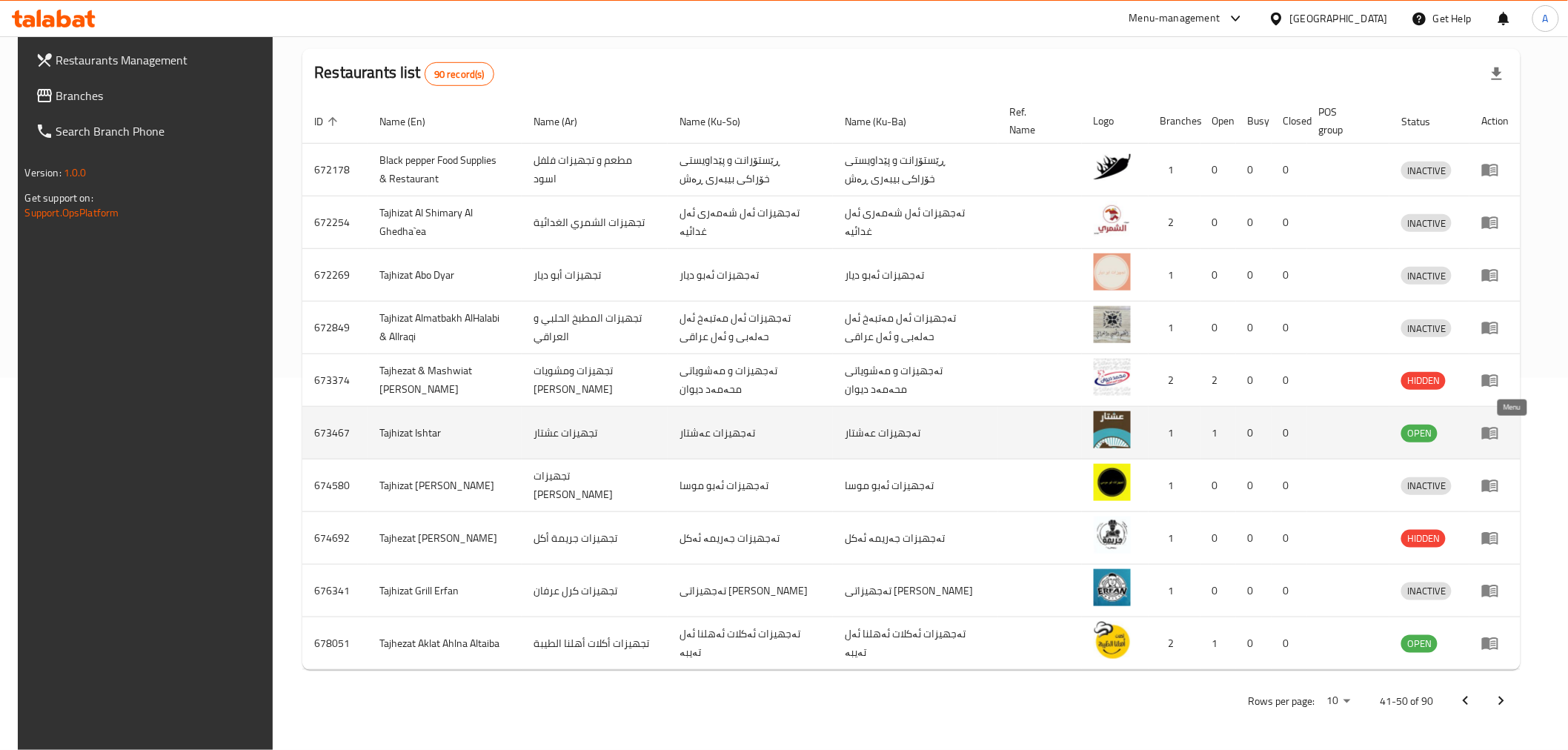
click at [1498, 428] on icon "enhanced table" at bounding box center [1490, 434] width 16 height 13
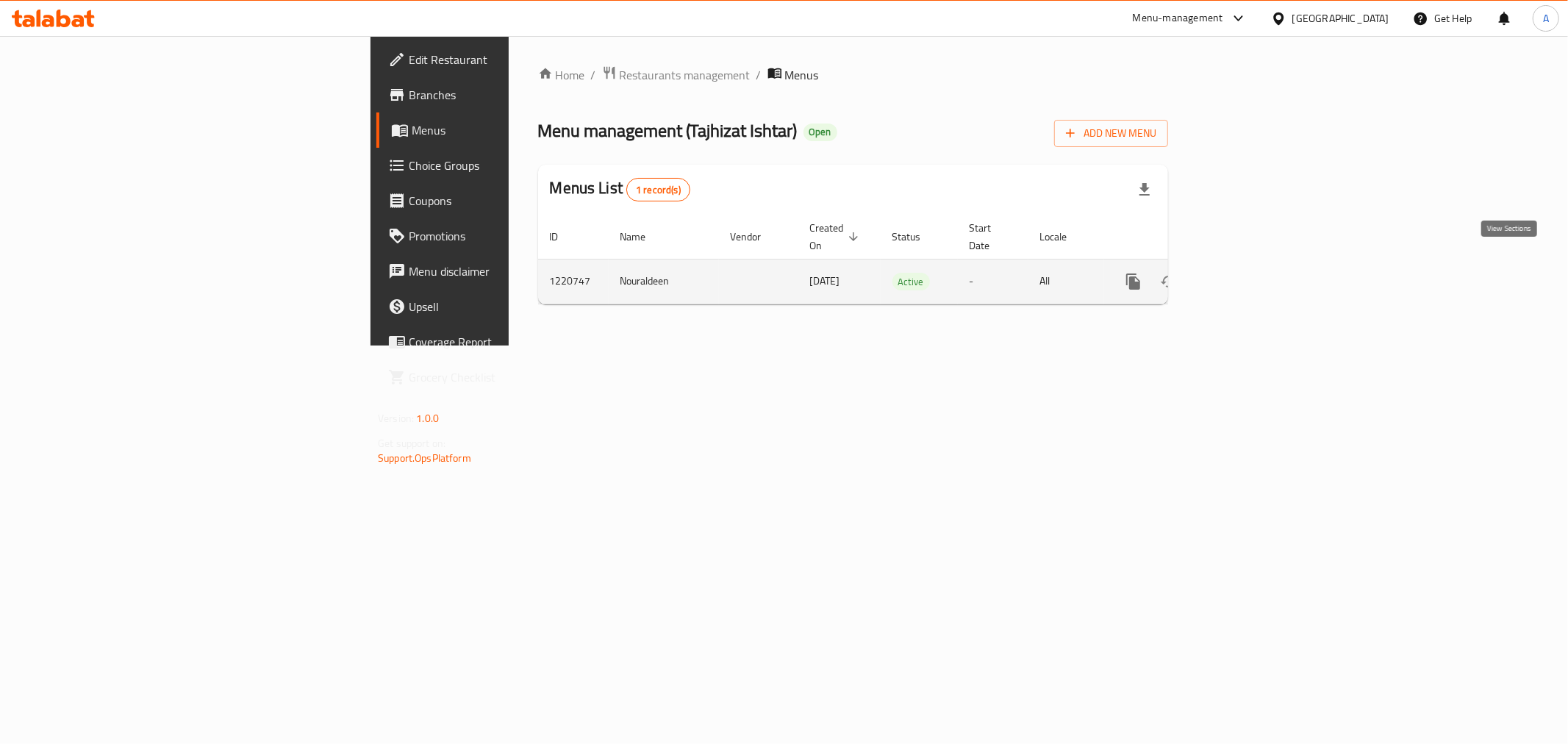
click at [1257, 267] on link "enhanced table" at bounding box center [1239, 282] width 35 height 35
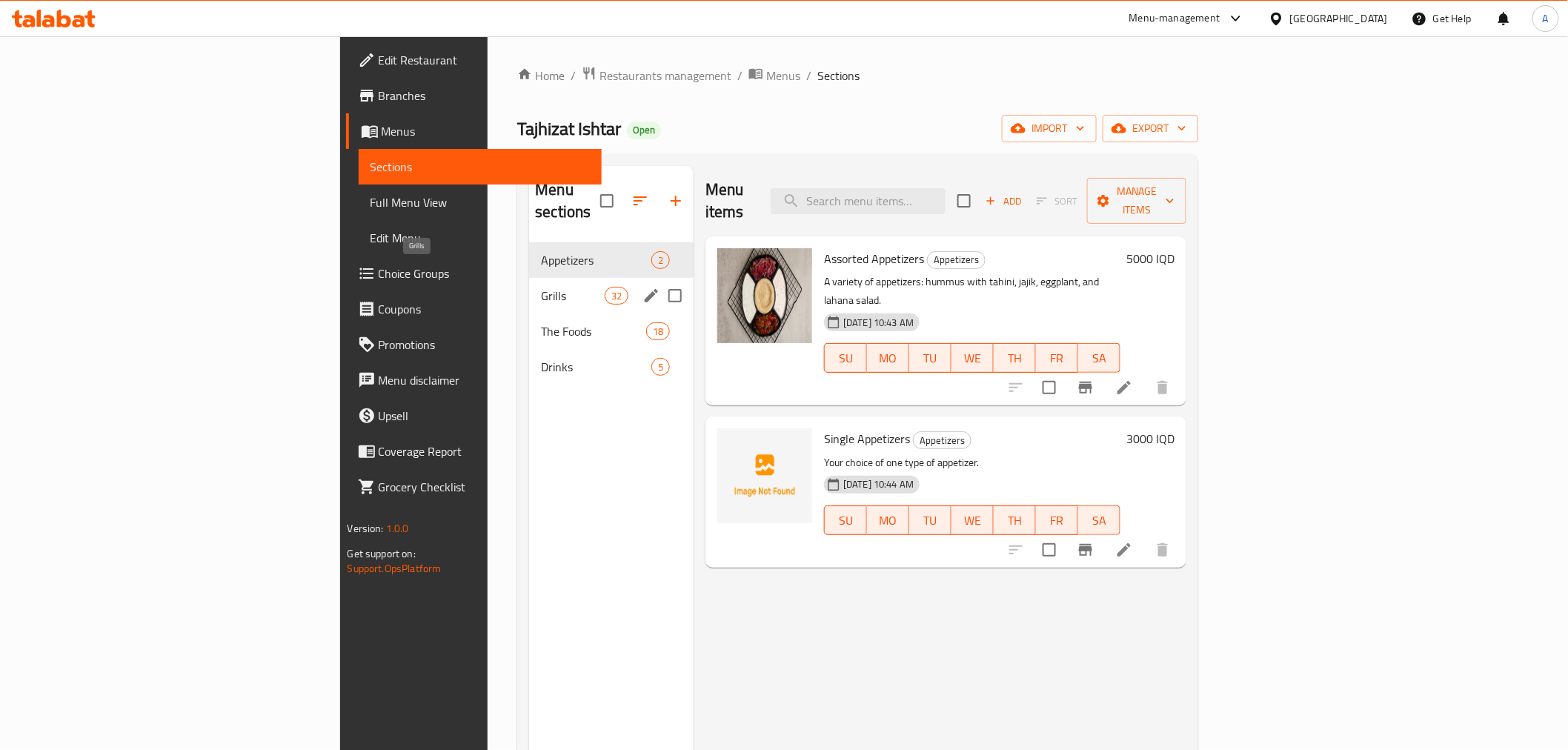
click at [541, 286] on span "Grills" at bounding box center [572, 295] width 63 height 18
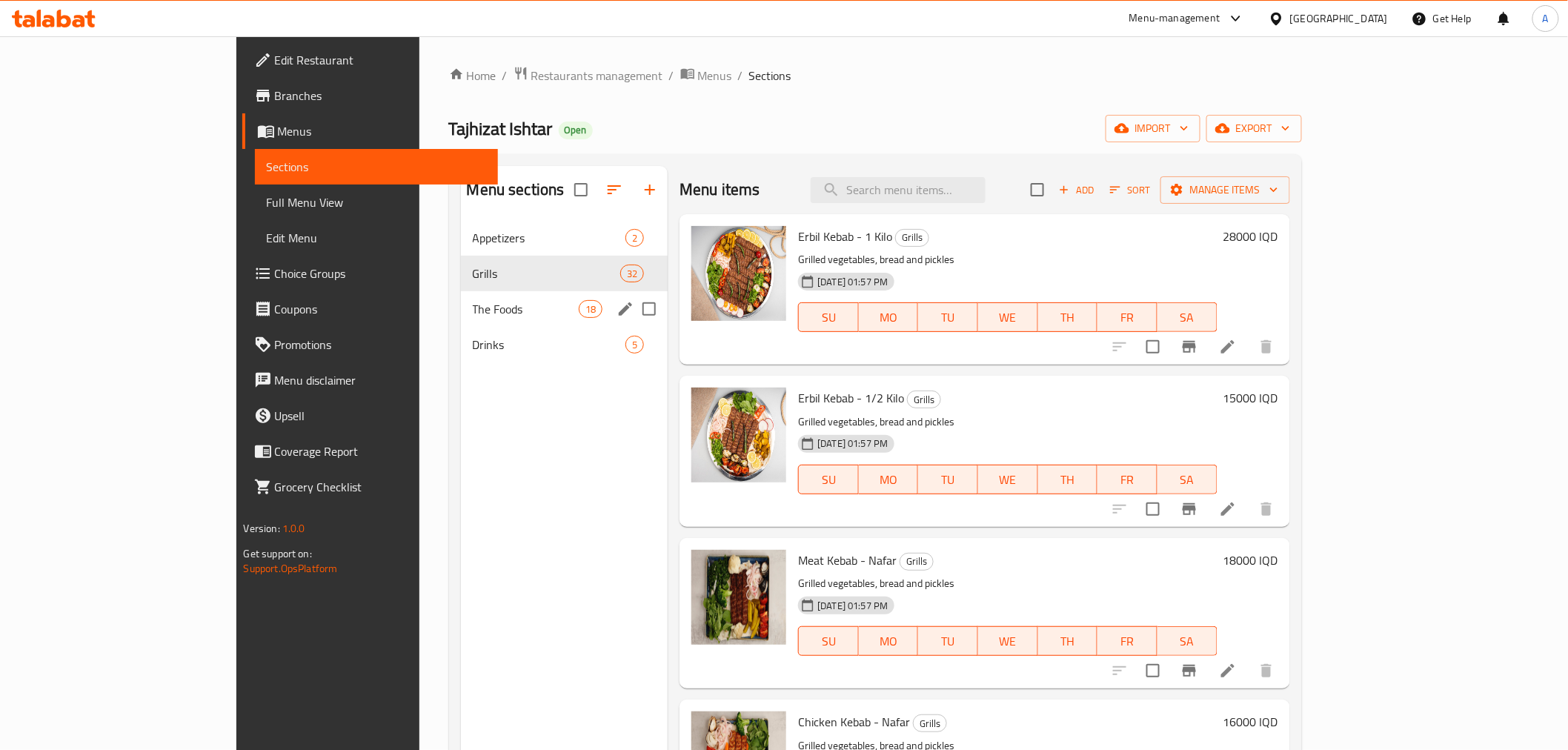
click at [472, 306] on span "The Foods" at bounding box center [525, 309] width 106 height 18
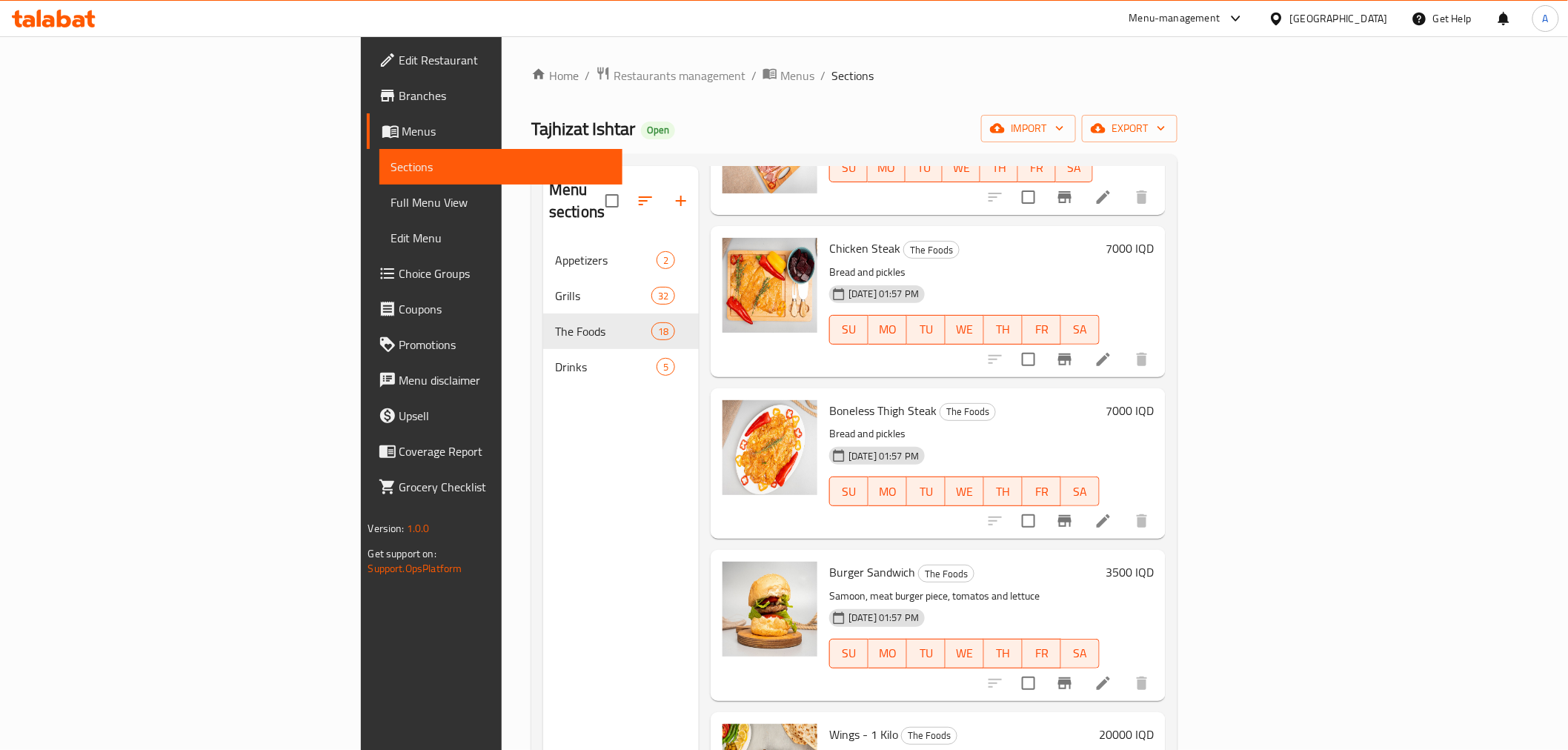
scroll to position [2156, 0]
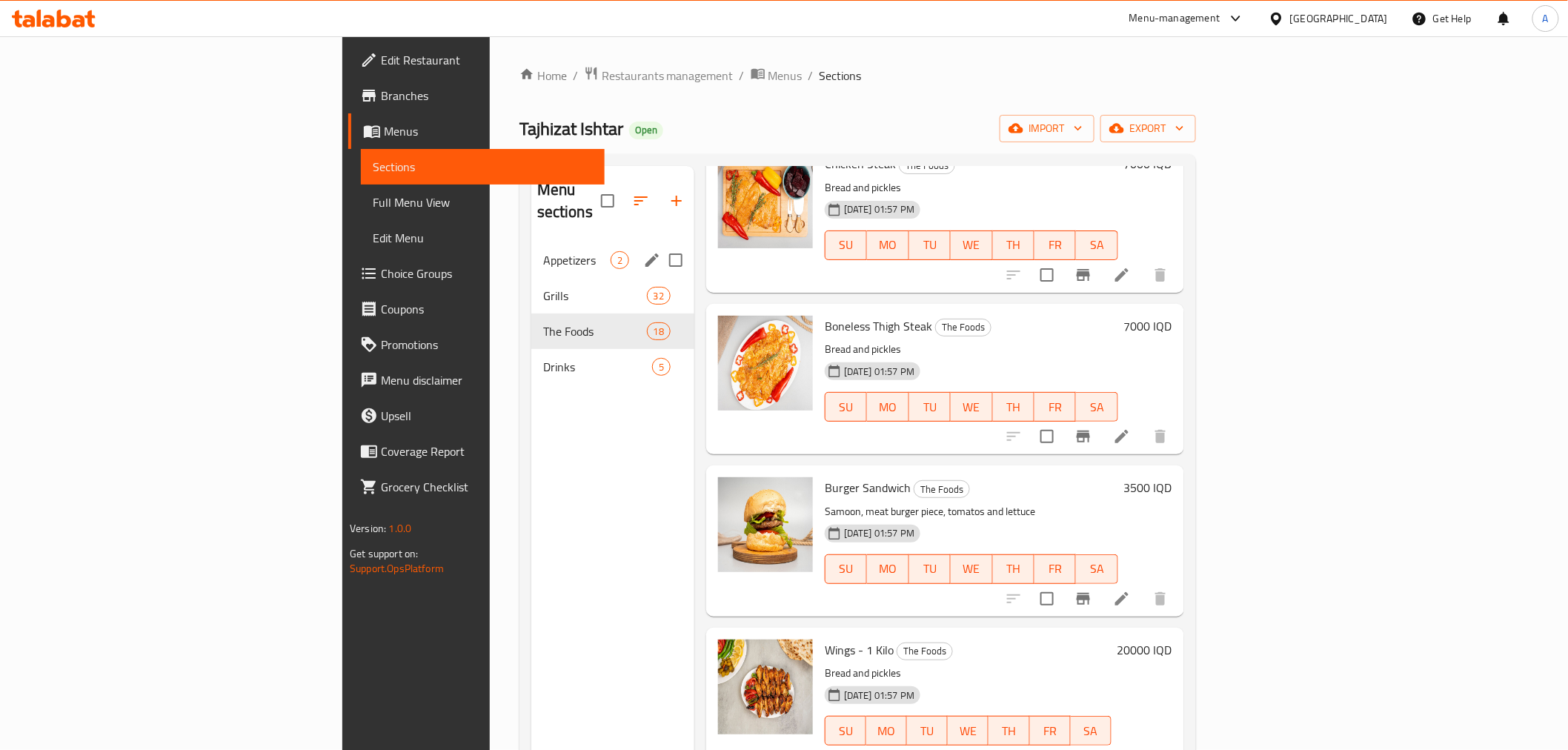
click at [531, 253] on div "Appetizers 2" at bounding box center [612, 260] width 163 height 36
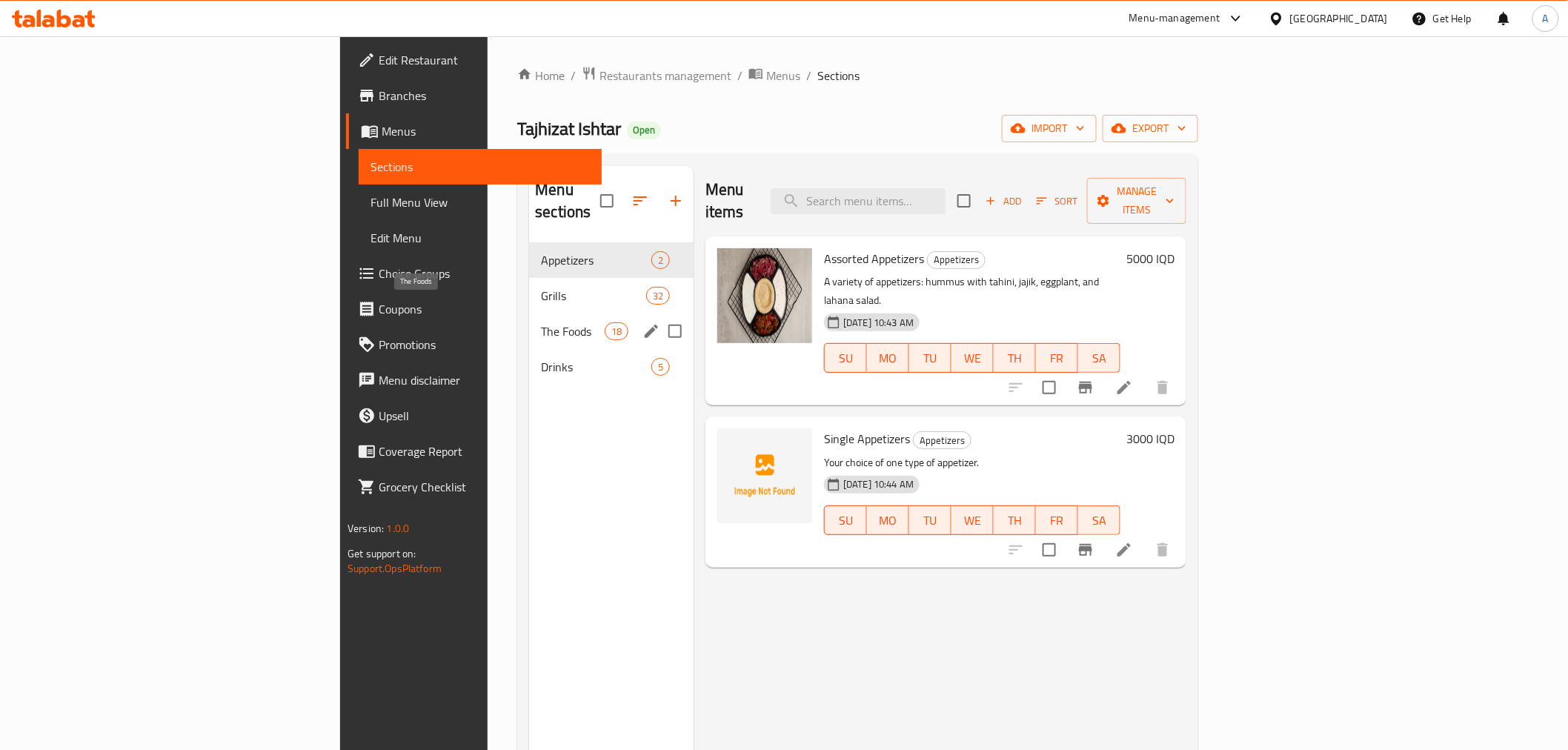
click at [541, 322] on span "The Foods" at bounding box center [572, 331] width 63 height 18
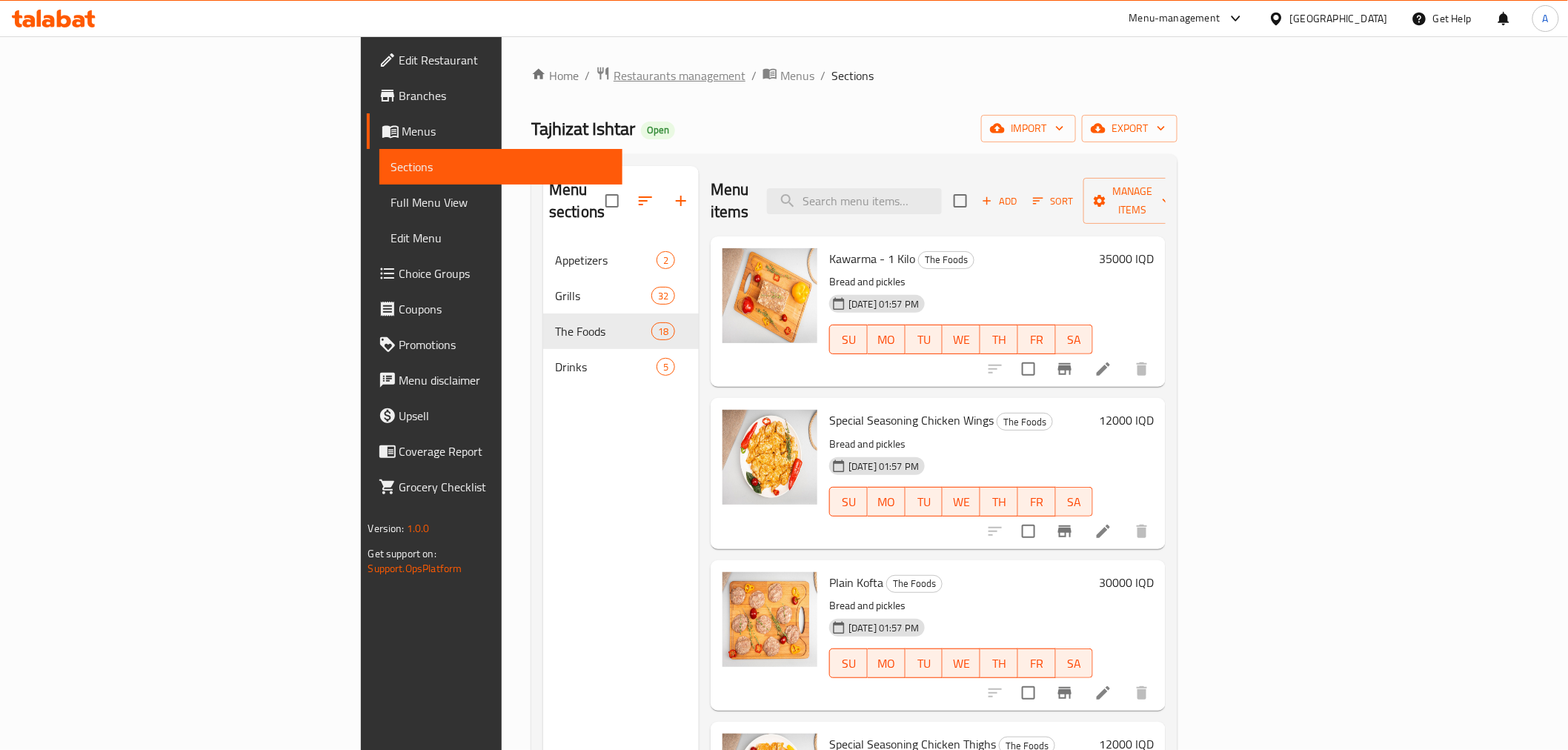
click at [614, 72] on span "Restaurants management" at bounding box center [679, 76] width 132 height 18
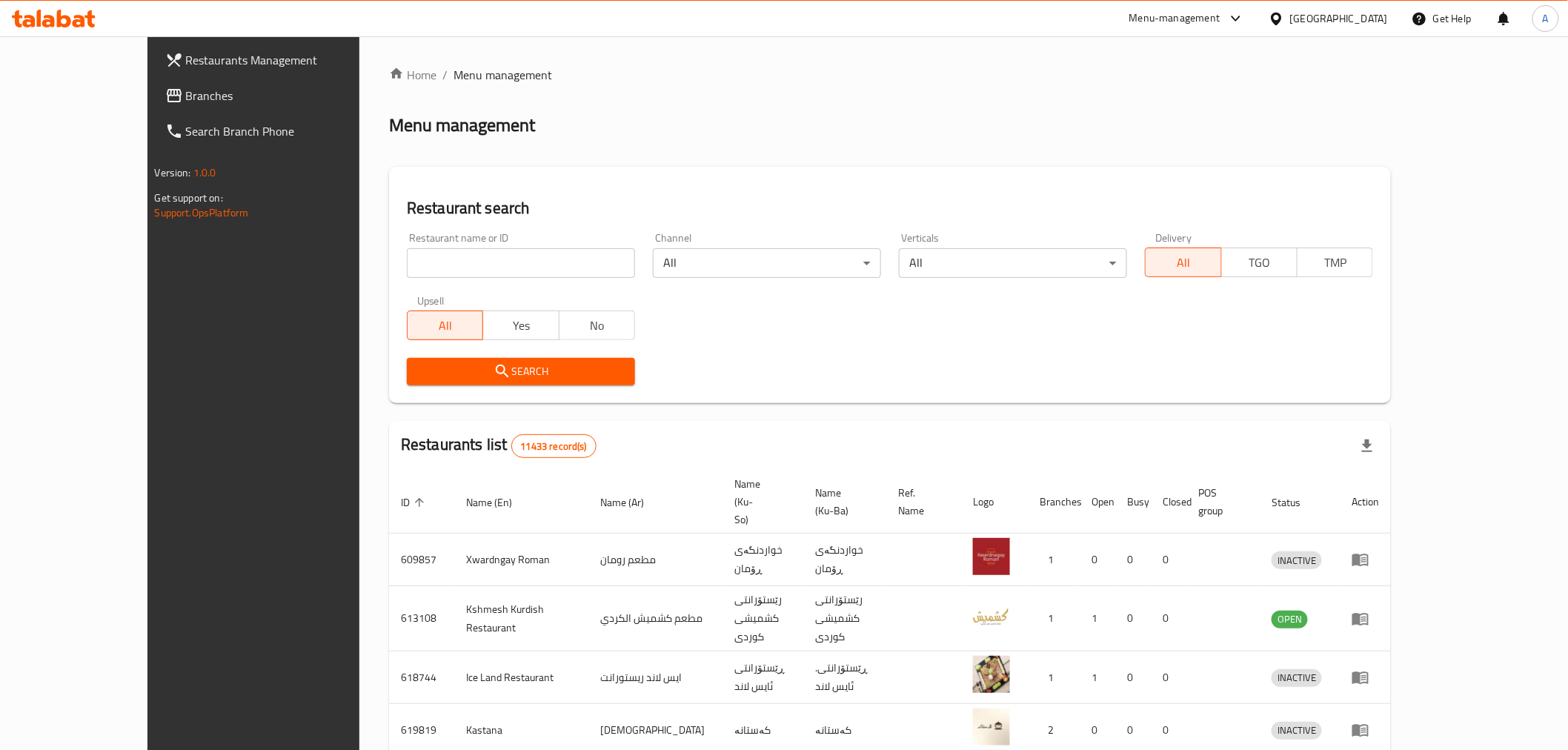
click at [442, 278] on input "search" at bounding box center [521, 263] width 228 height 30
type input "مقلوبة"
click button "Search" at bounding box center [521, 371] width 228 height 28
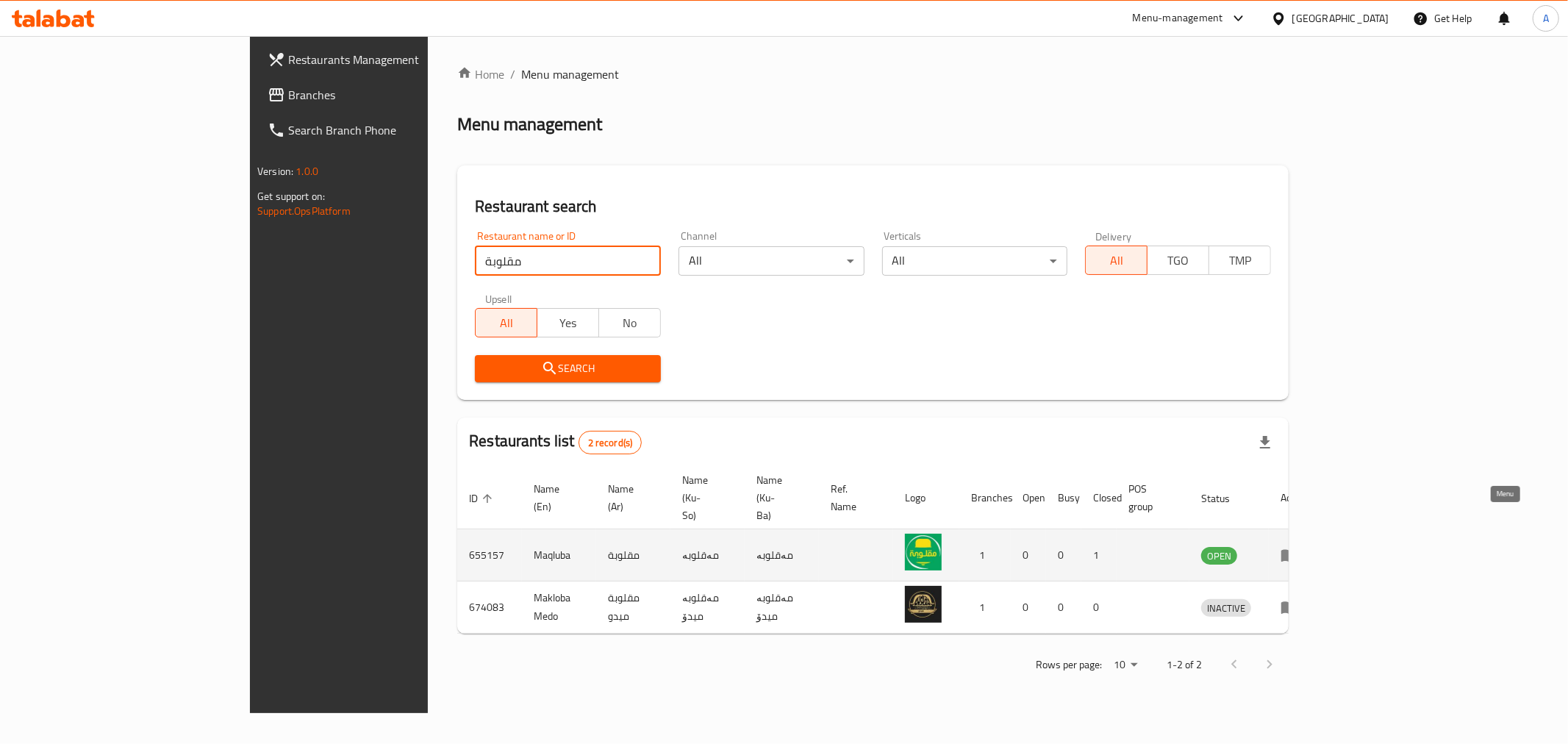
click at [1298, 546] on icon "enhanced table" at bounding box center [1289, 555] width 18 height 18
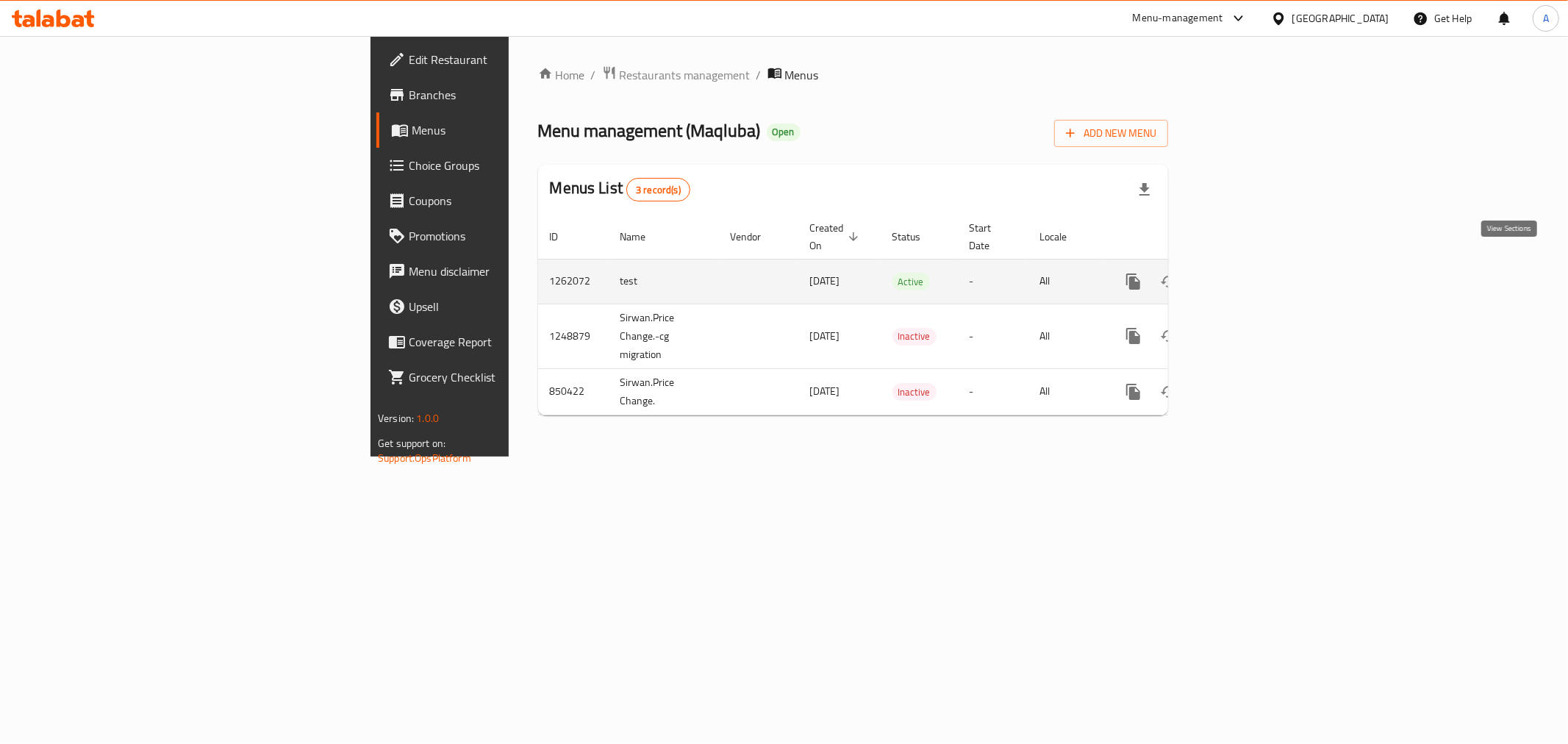
click at [1257, 269] on link "enhanced table" at bounding box center [1239, 282] width 35 height 35
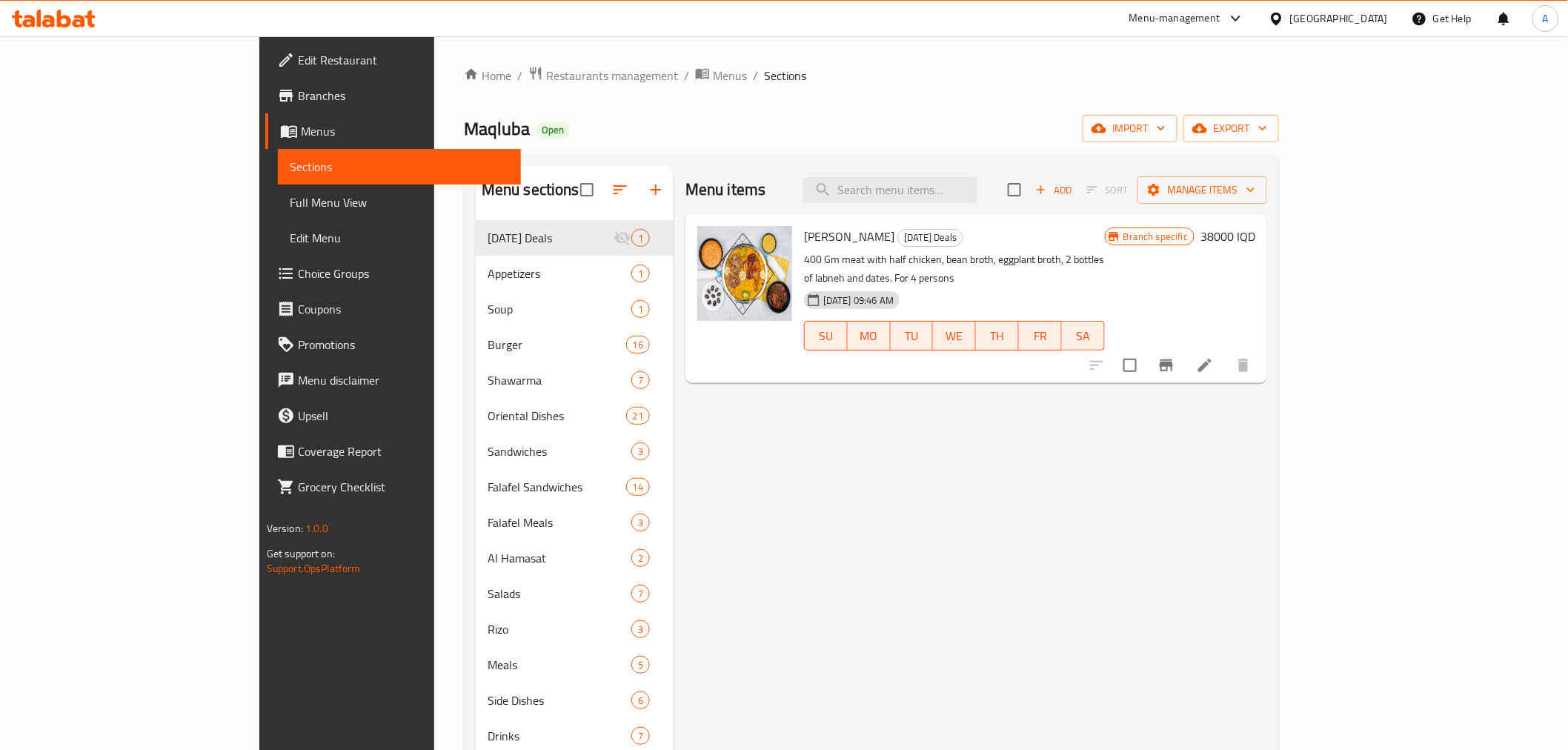
click at [1279, 138] on button "export" at bounding box center [1231, 128] width 95 height 28
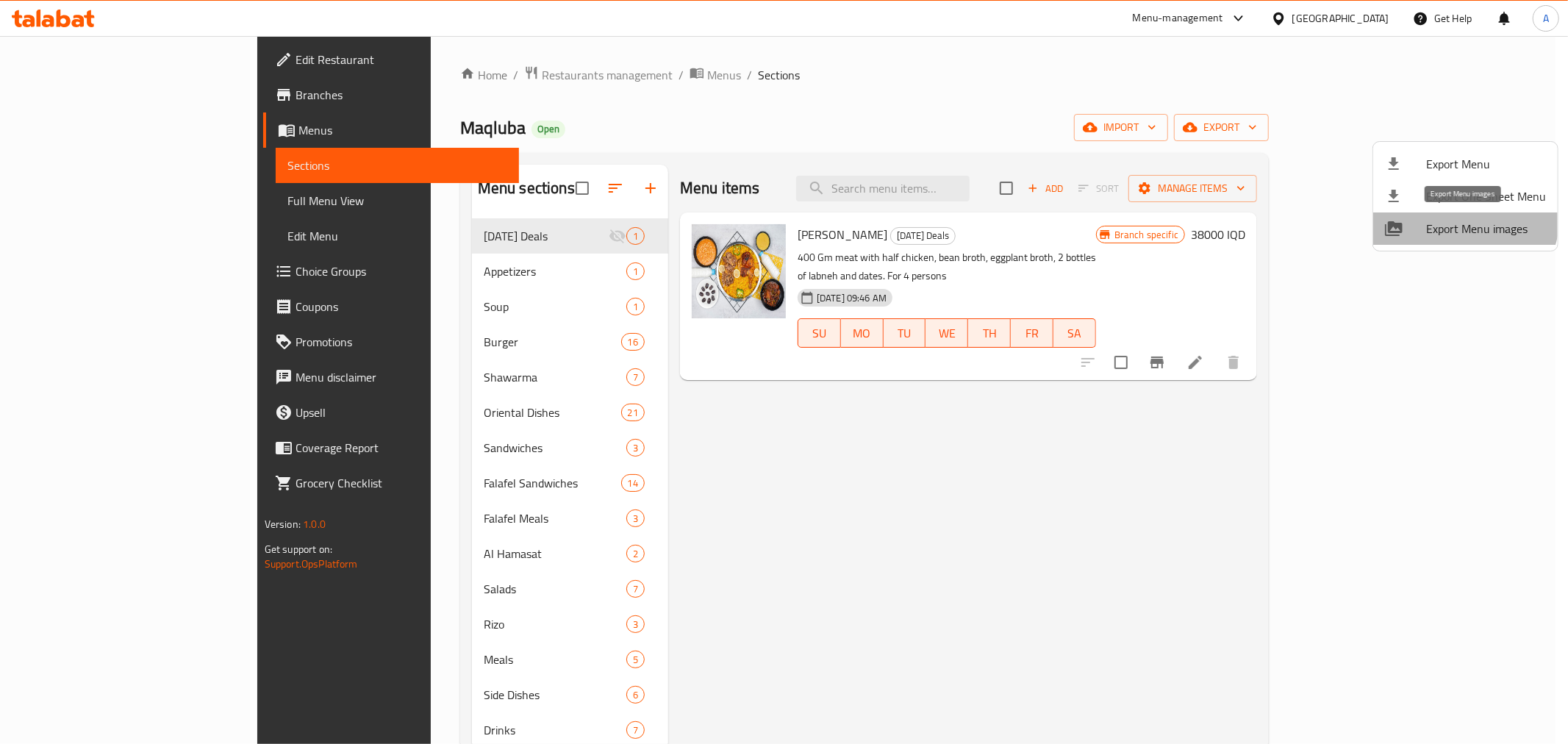
click at [1459, 216] on li "Export Menu images" at bounding box center [1465, 229] width 184 height 32
